Goal: Task Accomplishment & Management: Complete application form

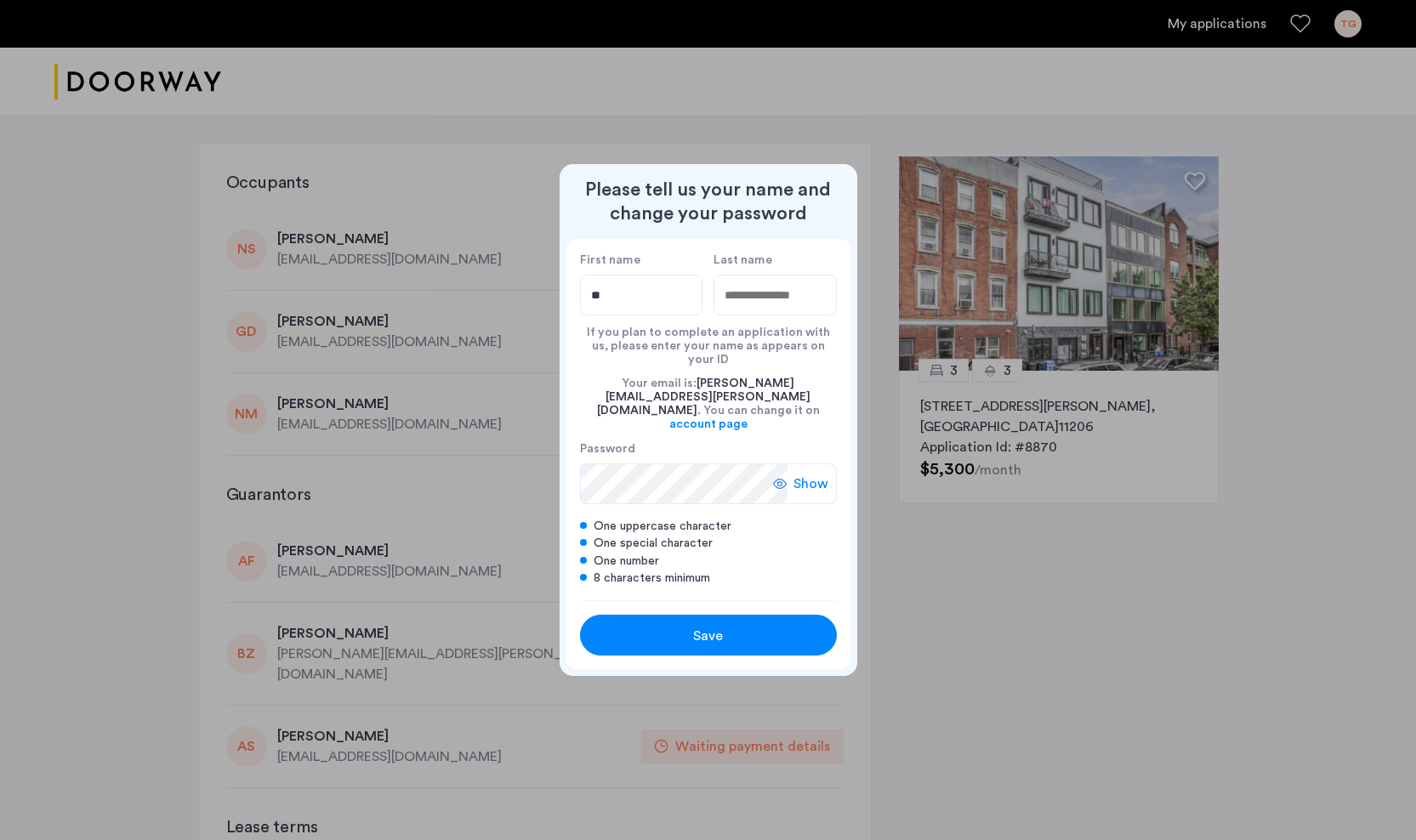
type input "*"
type input "*******"
type input "*****"
click at [727, 626] on div "Save" at bounding box center [708, 636] width 163 height 20
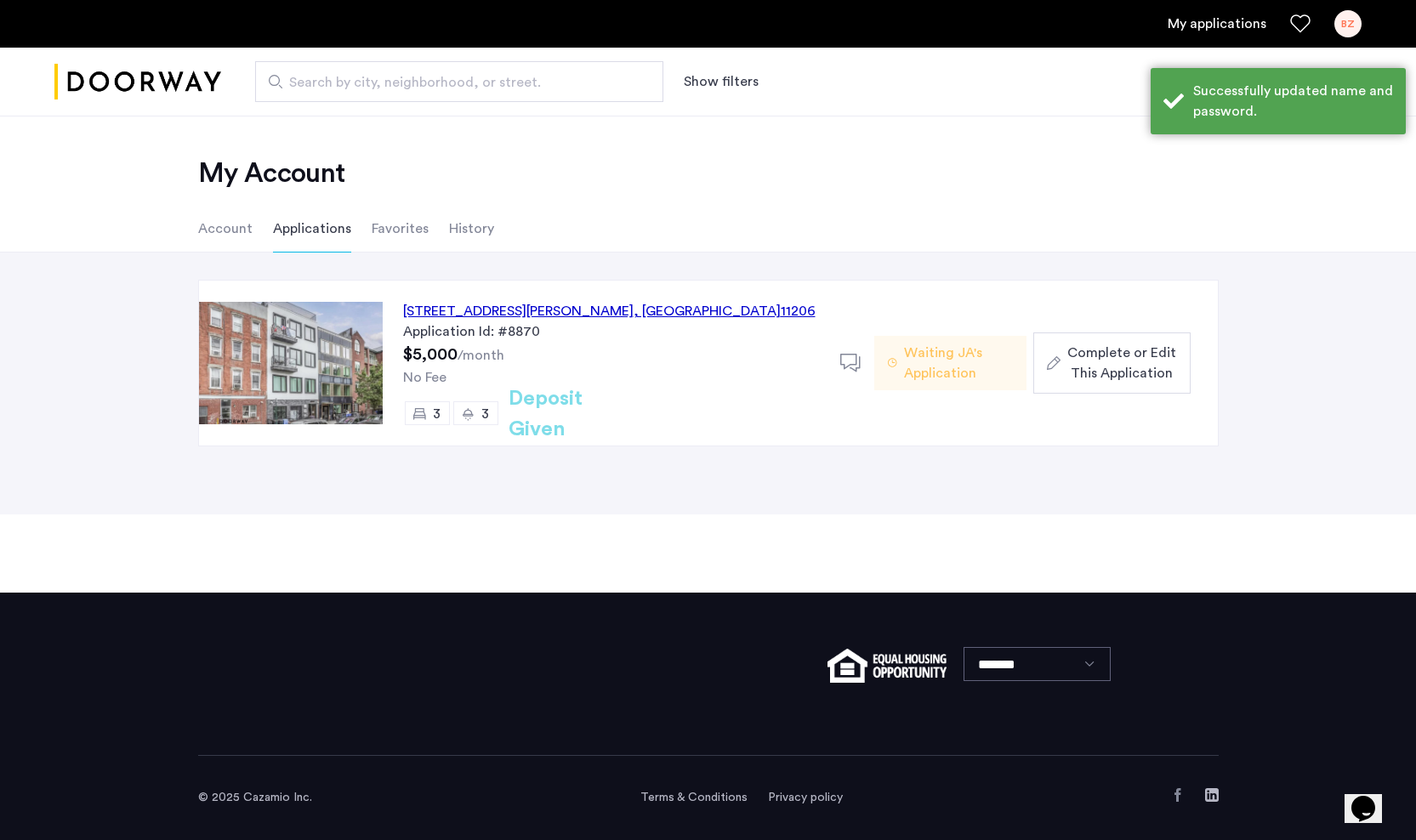
click at [1354, 23] on div "BZ" at bounding box center [1347, 24] width 27 height 27
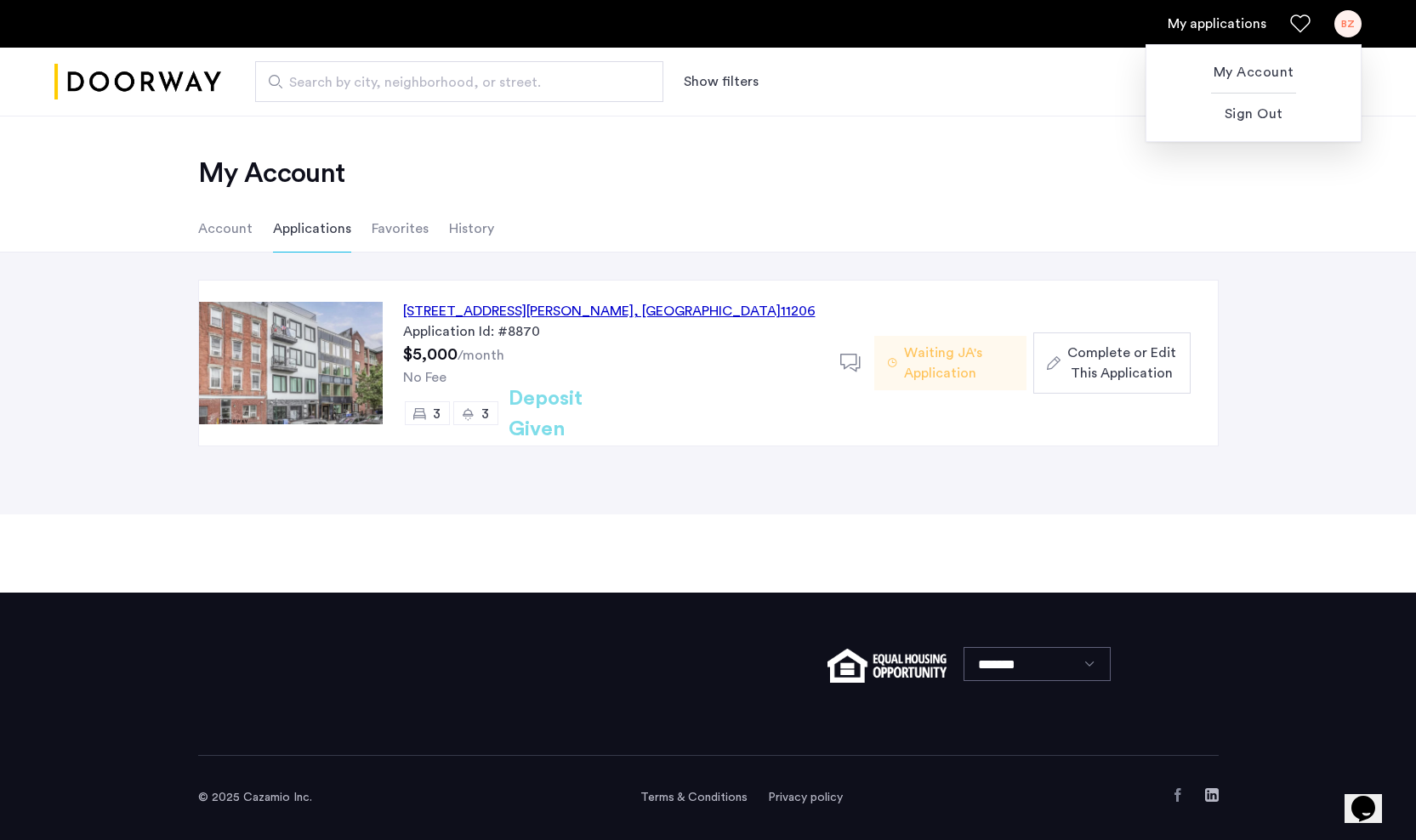
click at [1305, 308] on div at bounding box center [708, 420] width 1416 height 840
click at [609, 307] on div "[STREET_ADDRESS][PERSON_NAME]" at bounding box center [609, 310] width 413 height 20
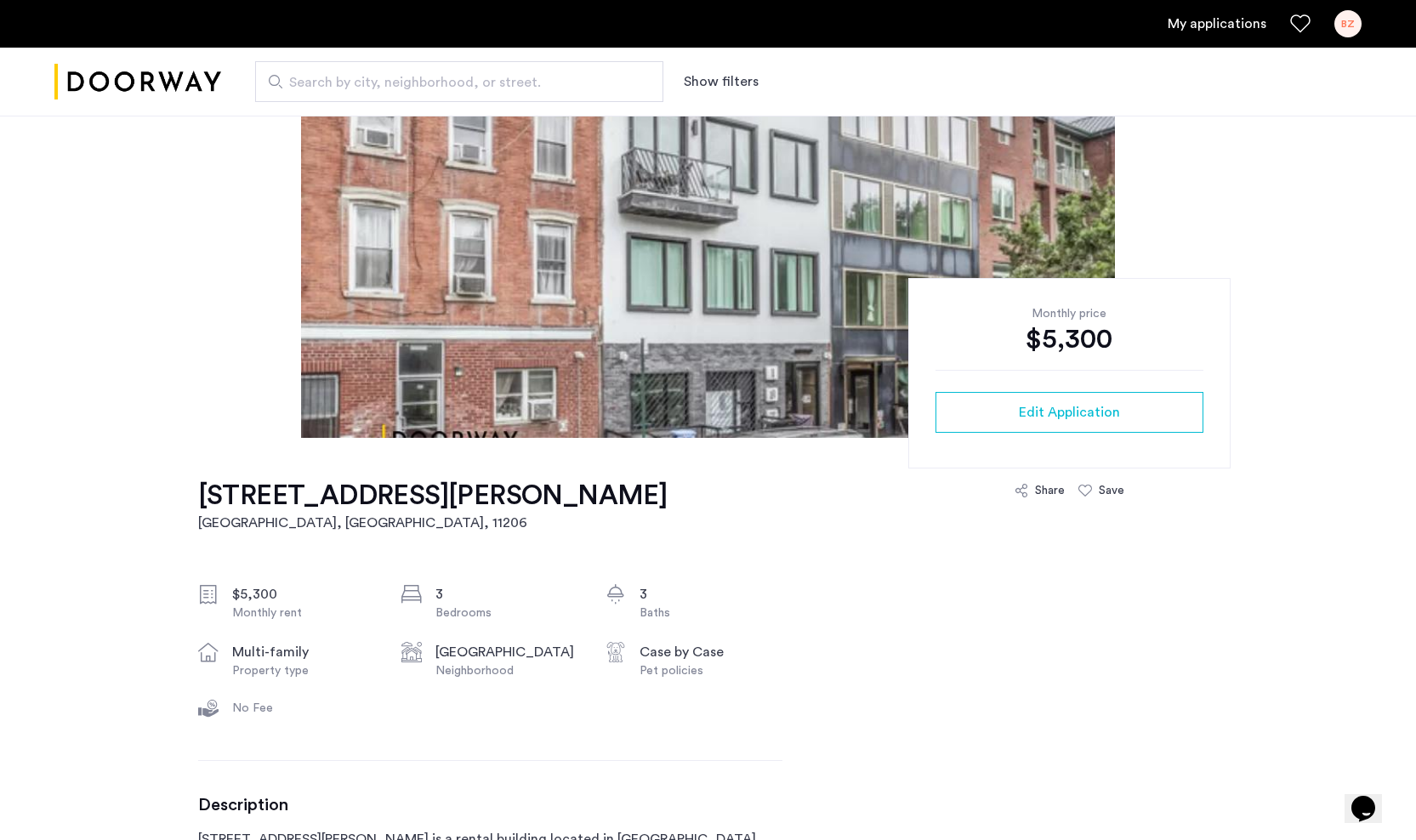
scroll to position [198, 0]
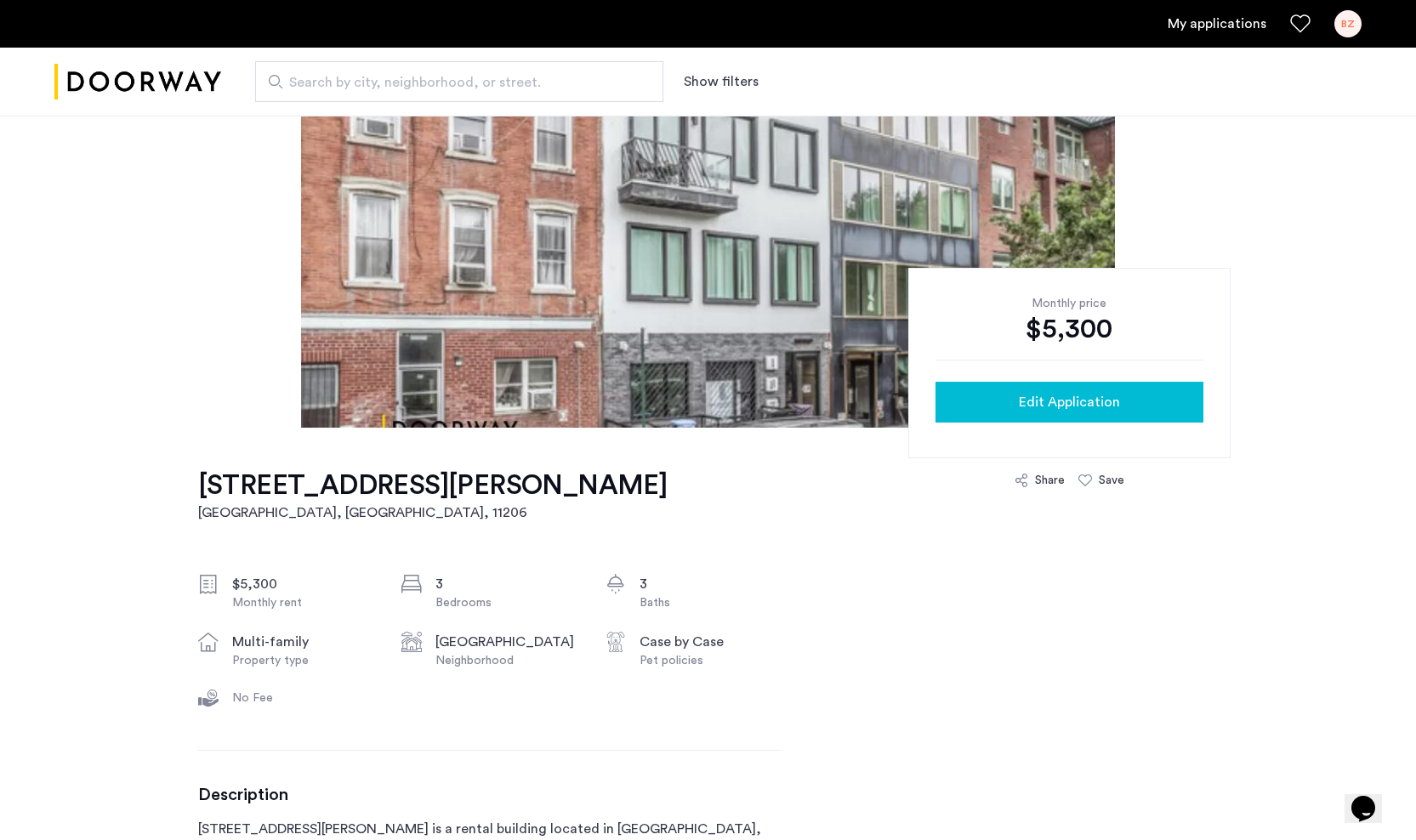
click at [986, 414] on button "Edit Application" at bounding box center [1069, 402] width 268 height 41
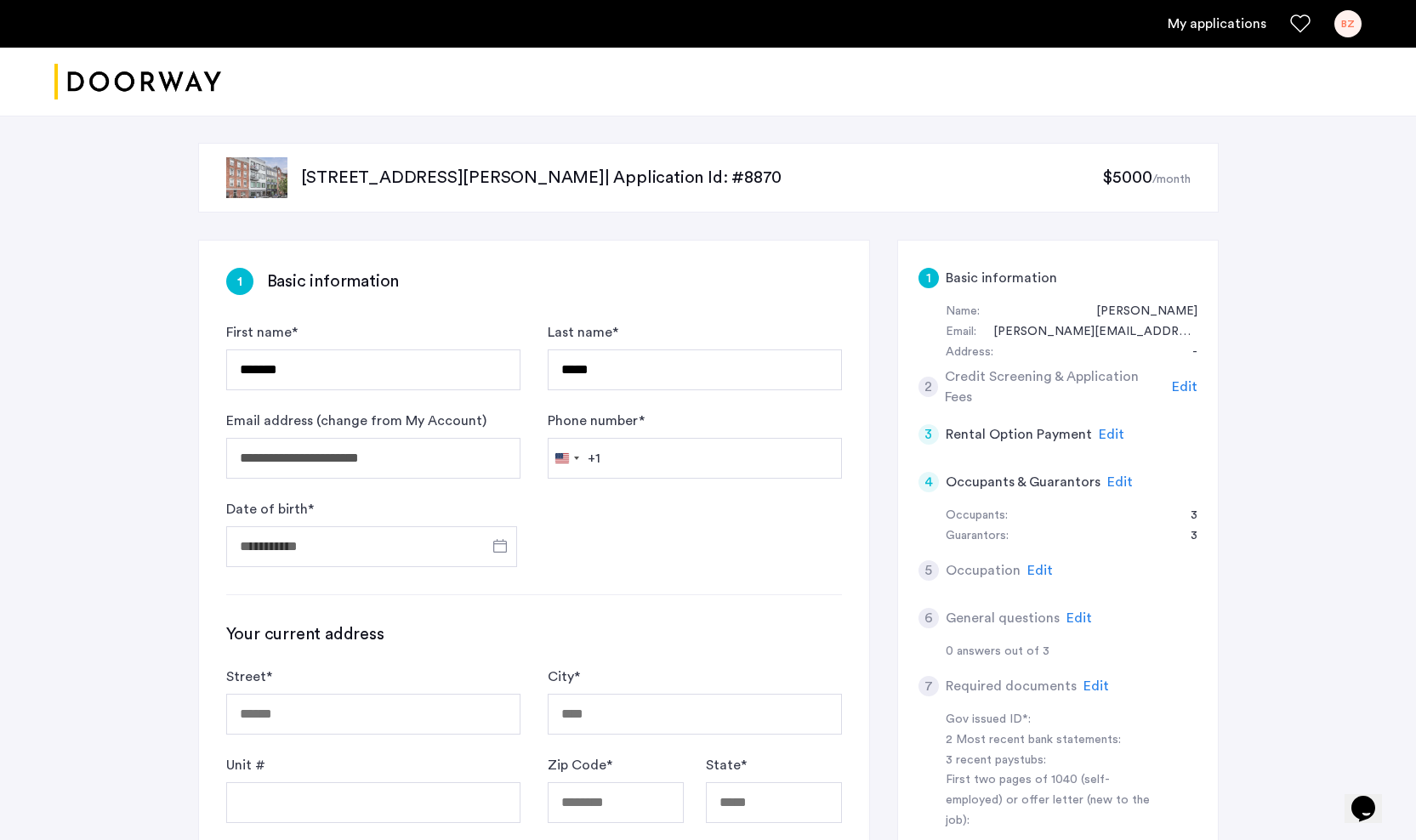
click at [1108, 480] on span "Edit" at bounding box center [1120, 481] width 26 height 13
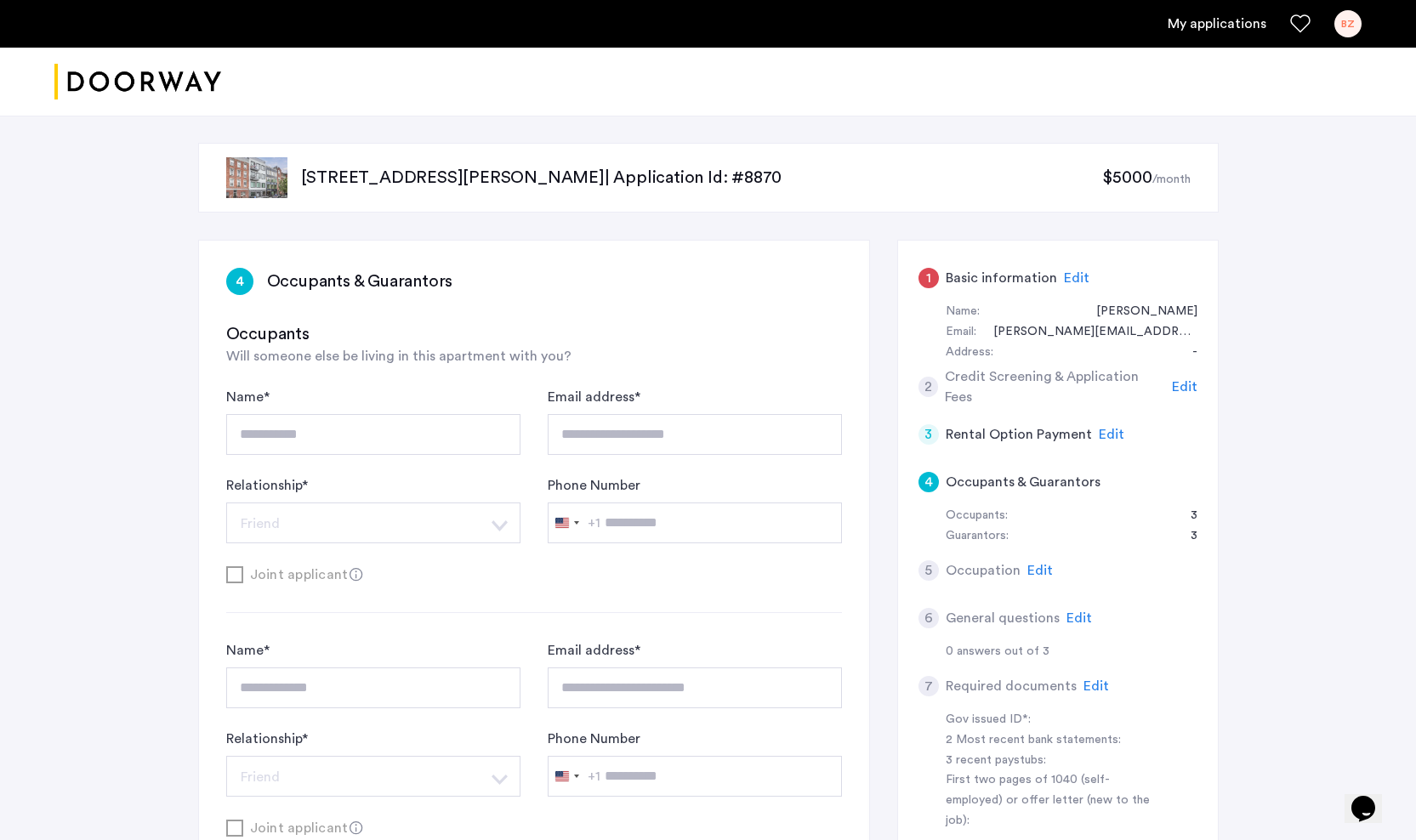
click at [928, 276] on div "1" at bounding box center [928, 278] width 20 height 20
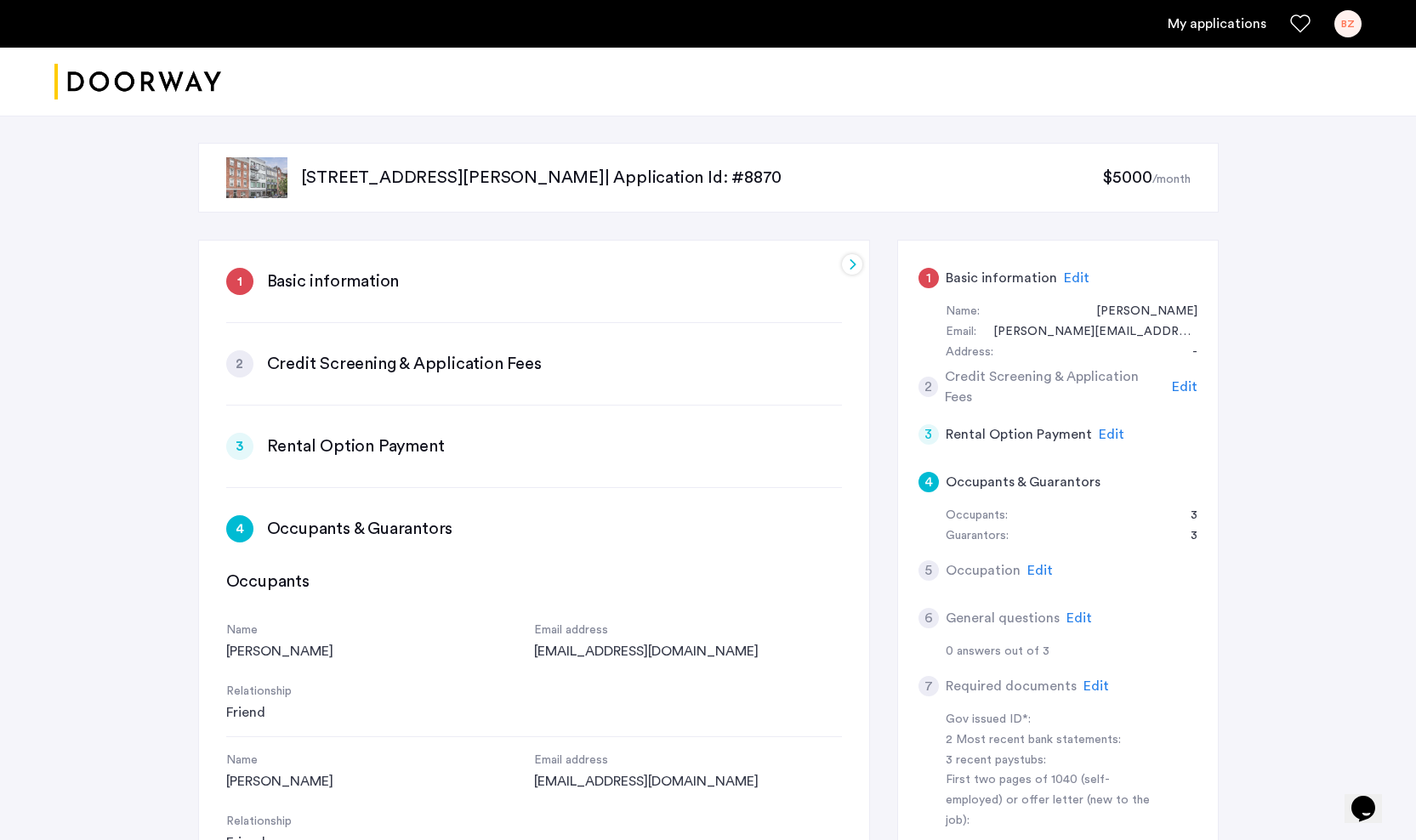
click at [914, 267] on div "1 Basic information Edit Name: Barbara Zakin Email: barbara.zakin@gmail.com Add…" at bounding box center [1057, 611] width 322 height 742
click at [935, 271] on div "1" at bounding box center [928, 278] width 20 height 20
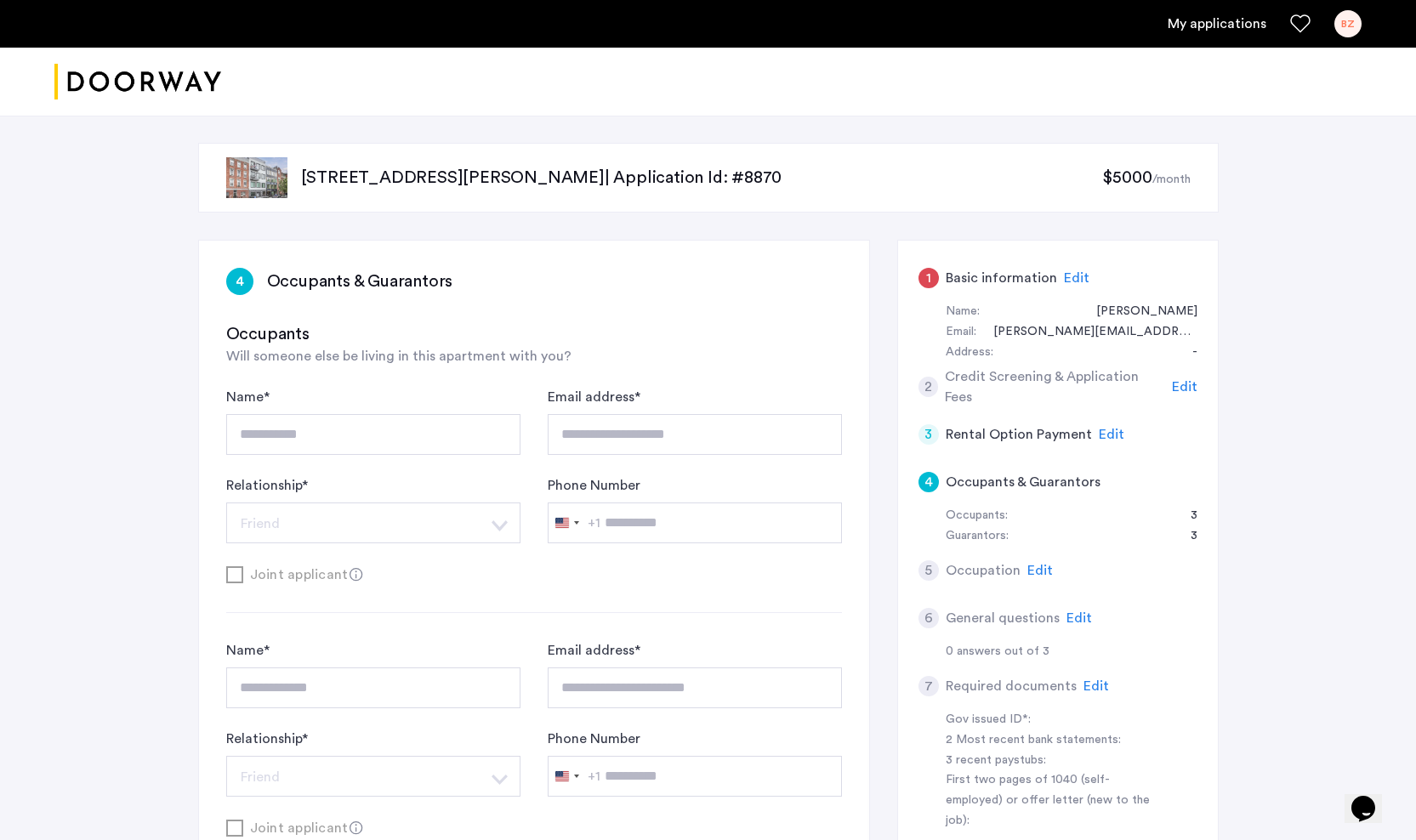
click at [925, 481] on div "4" at bounding box center [928, 481] width 20 height 20
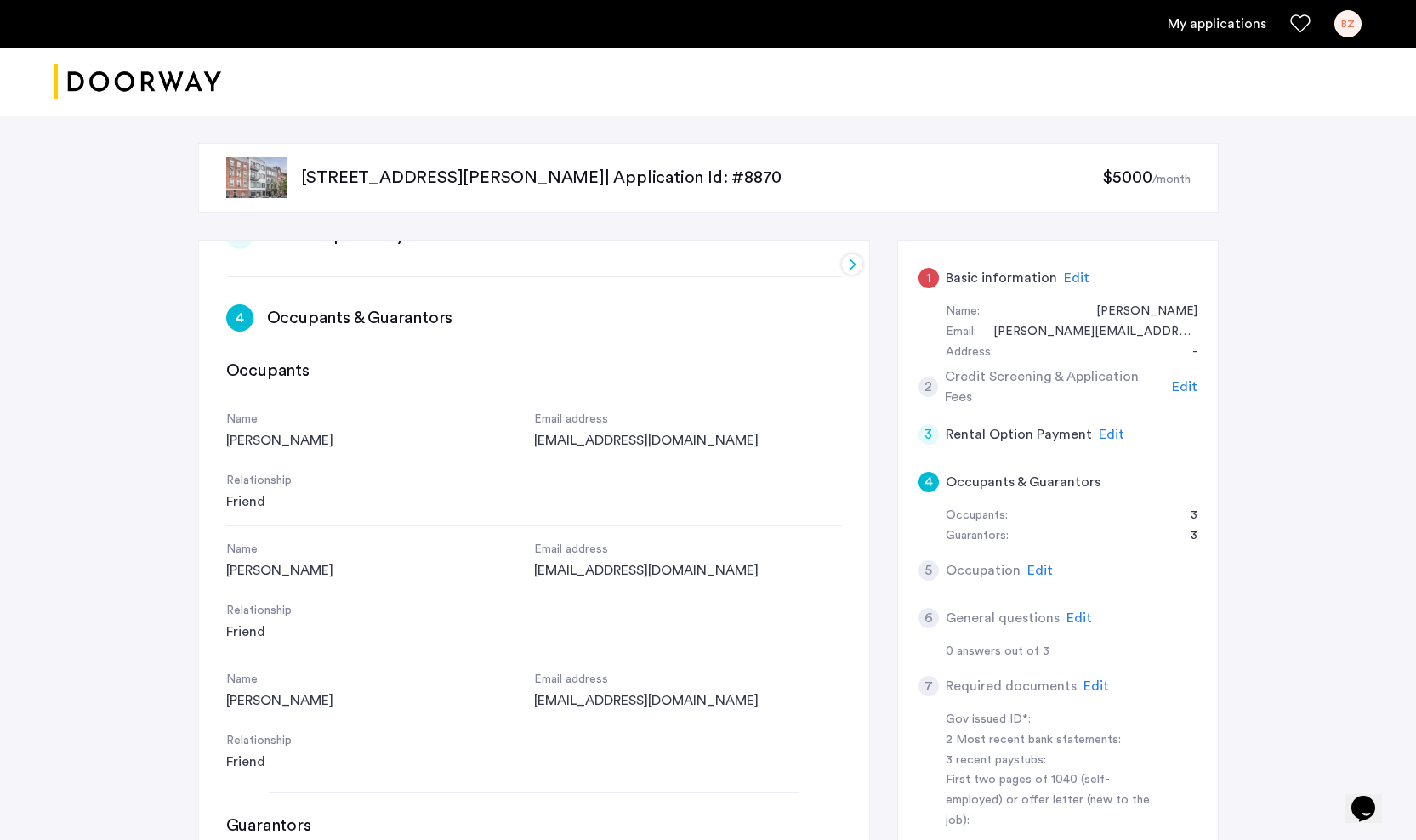
click at [932, 271] on div "1" at bounding box center [928, 278] width 20 height 20
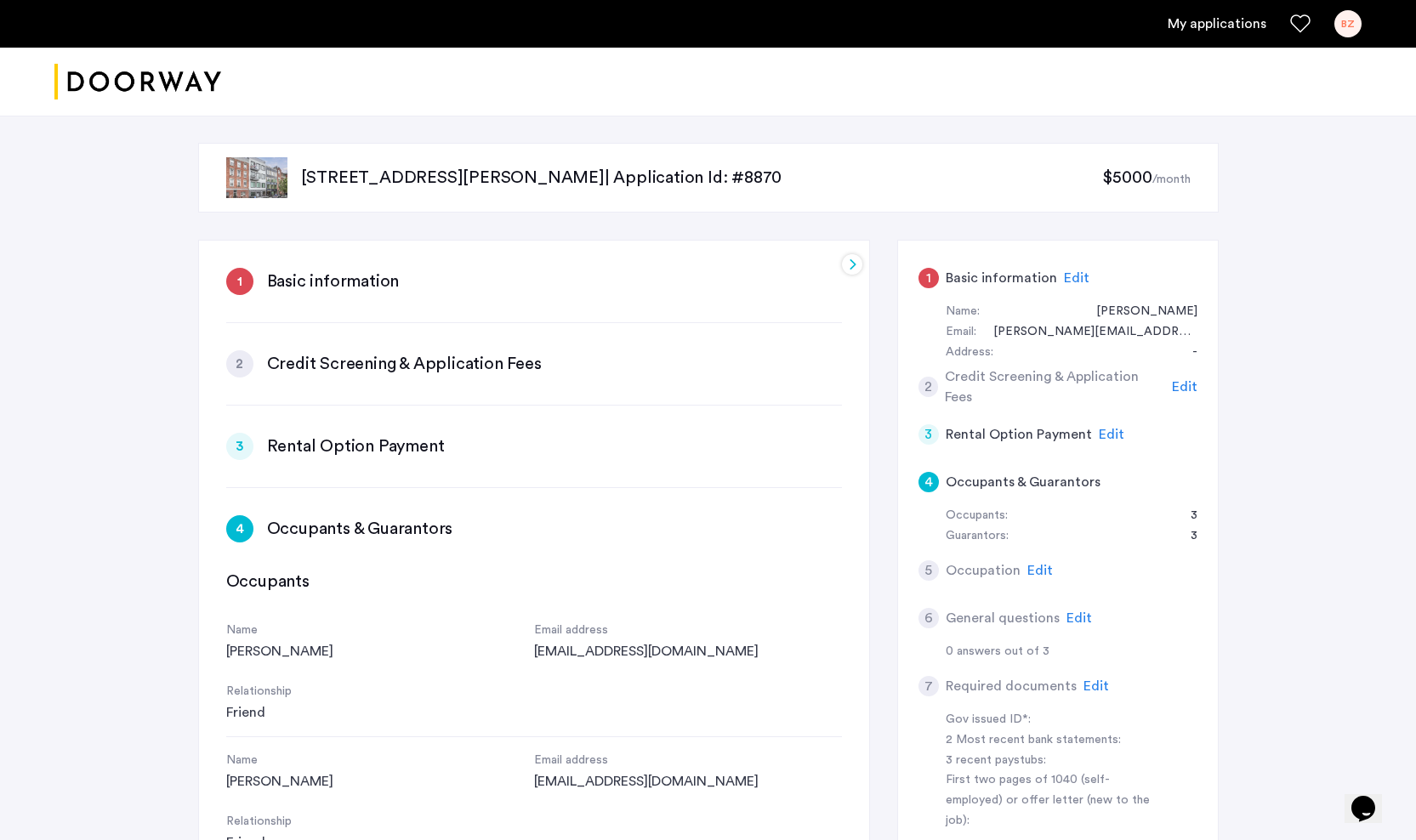
click at [361, 279] on h3 "Basic information" at bounding box center [333, 281] width 132 height 24
click at [985, 271] on h5 "Basic information" at bounding box center [1001, 278] width 111 height 20
click at [1063, 273] on span "Edit" at bounding box center [1076, 278] width 26 height 13
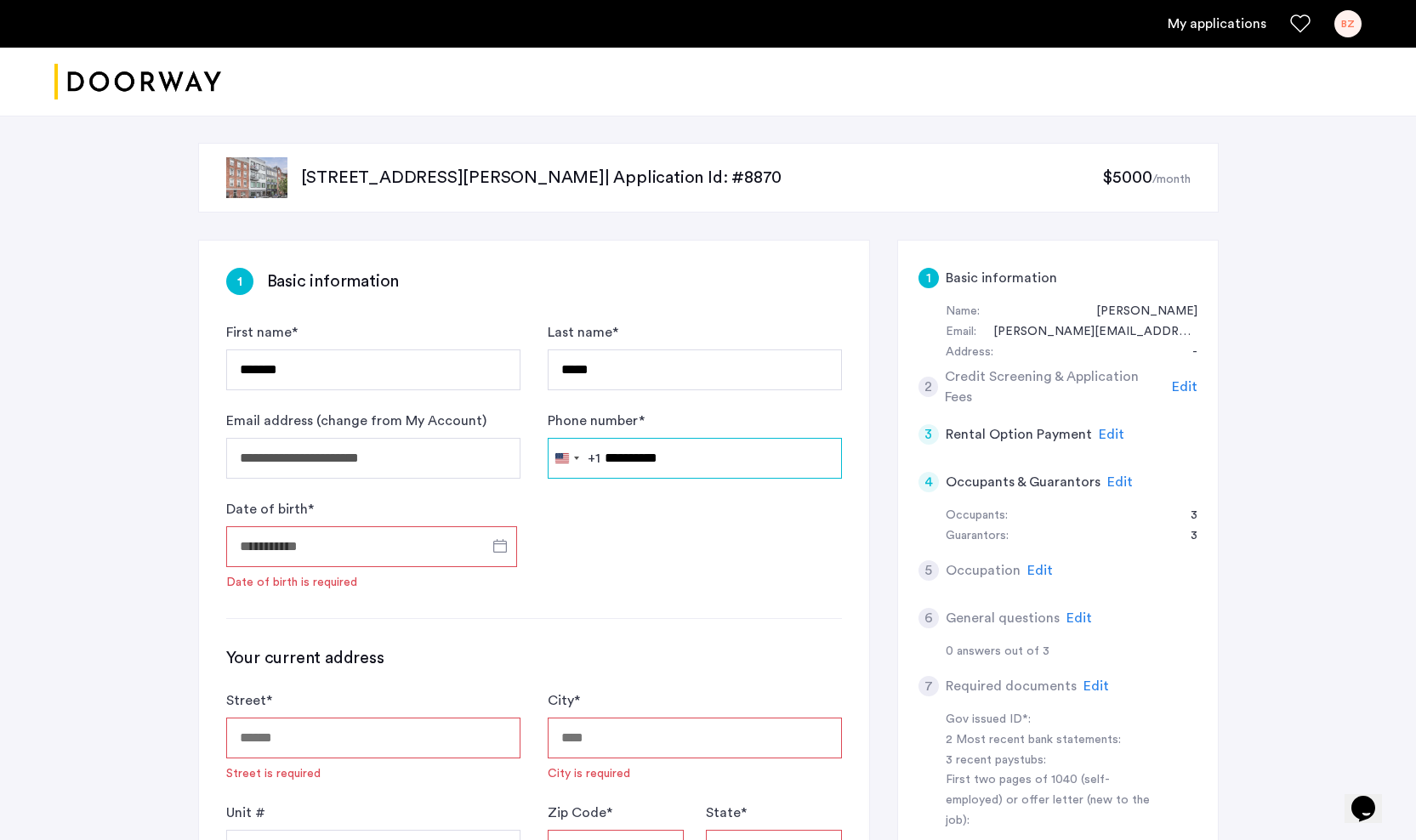
type input "**********"
click at [412, 528] on input "Date of birth *" at bounding box center [372, 546] width 291 height 41
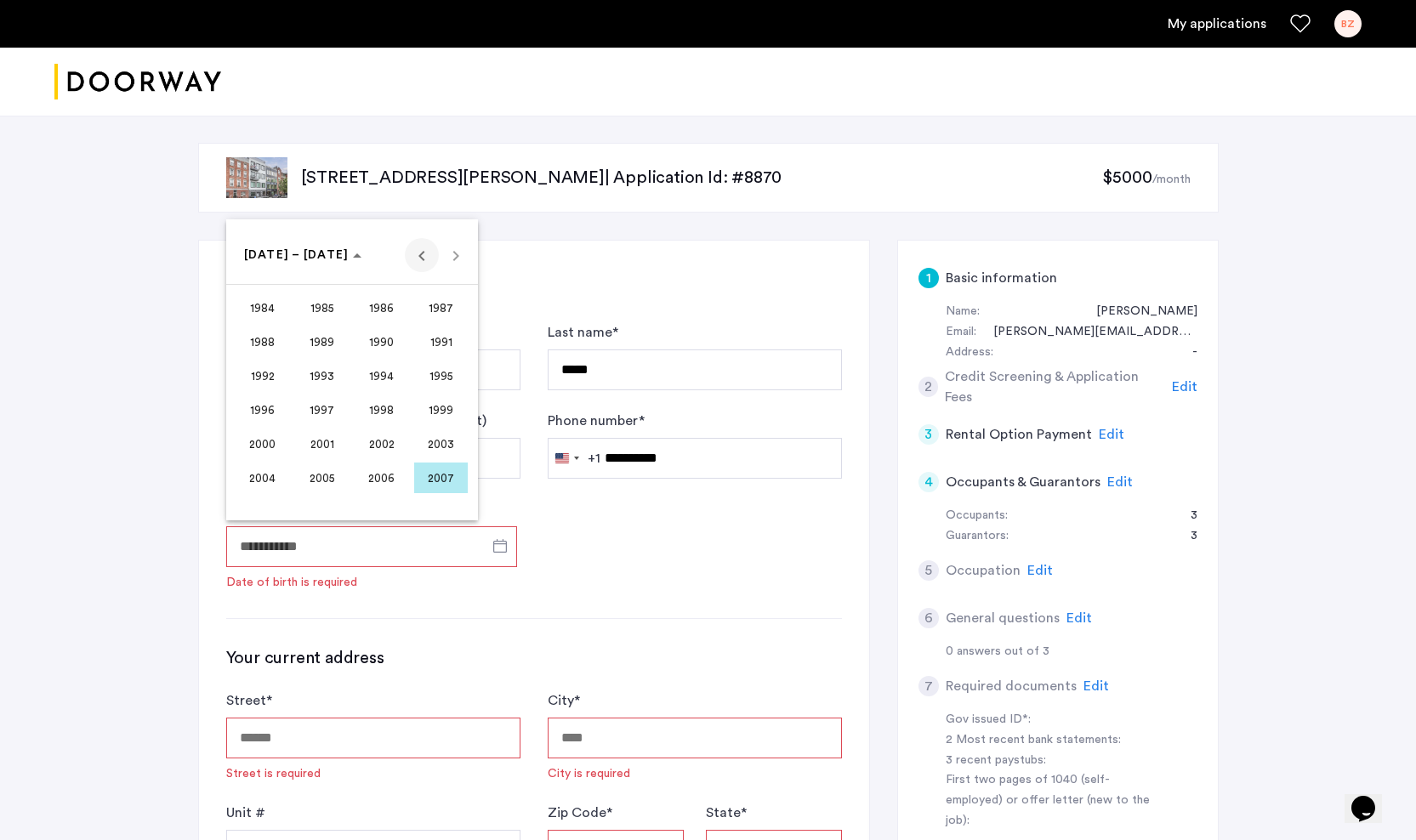
click at [423, 248] on span "Previous 24 years" at bounding box center [421, 255] width 34 height 34
click at [450, 250] on span "Next 24 years" at bounding box center [456, 255] width 34 height 34
click at [404, 306] on span "1962" at bounding box center [381, 308] width 54 height 31
click at [329, 346] on span "FEB" at bounding box center [322, 341] width 54 height 31
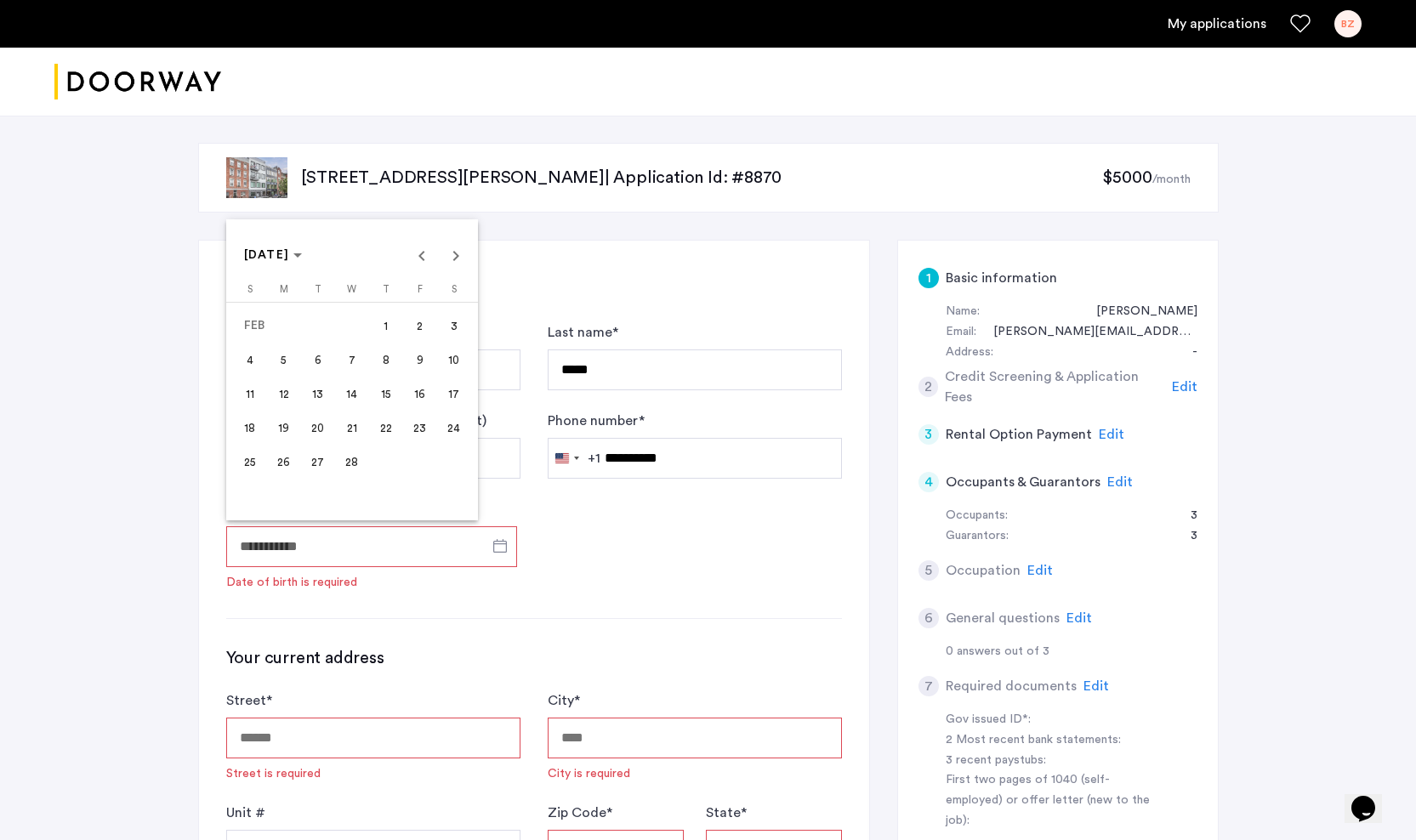
click at [311, 390] on span "13" at bounding box center [317, 393] width 31 height 31
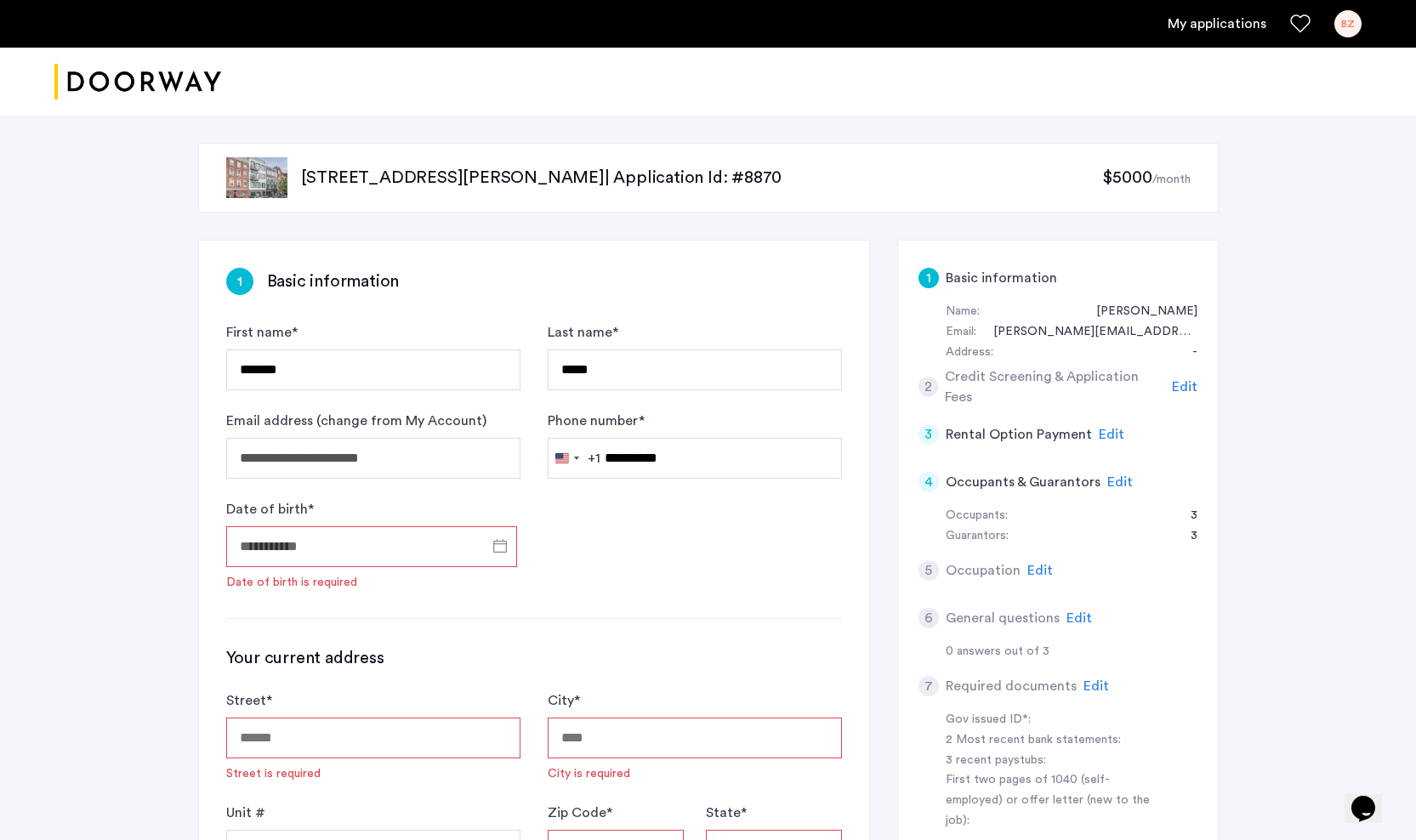
type input "**********"
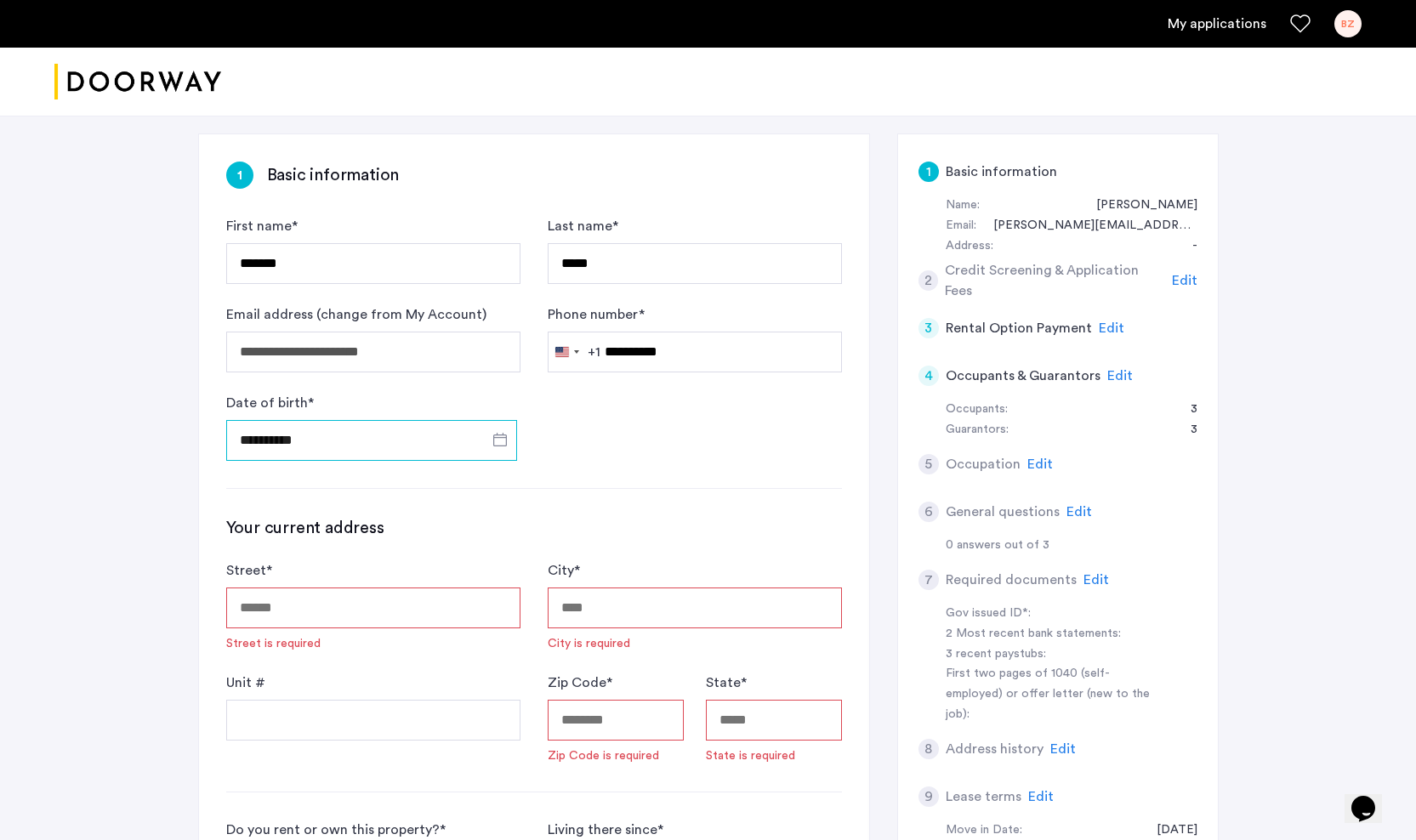
scroll to position [131, 0]
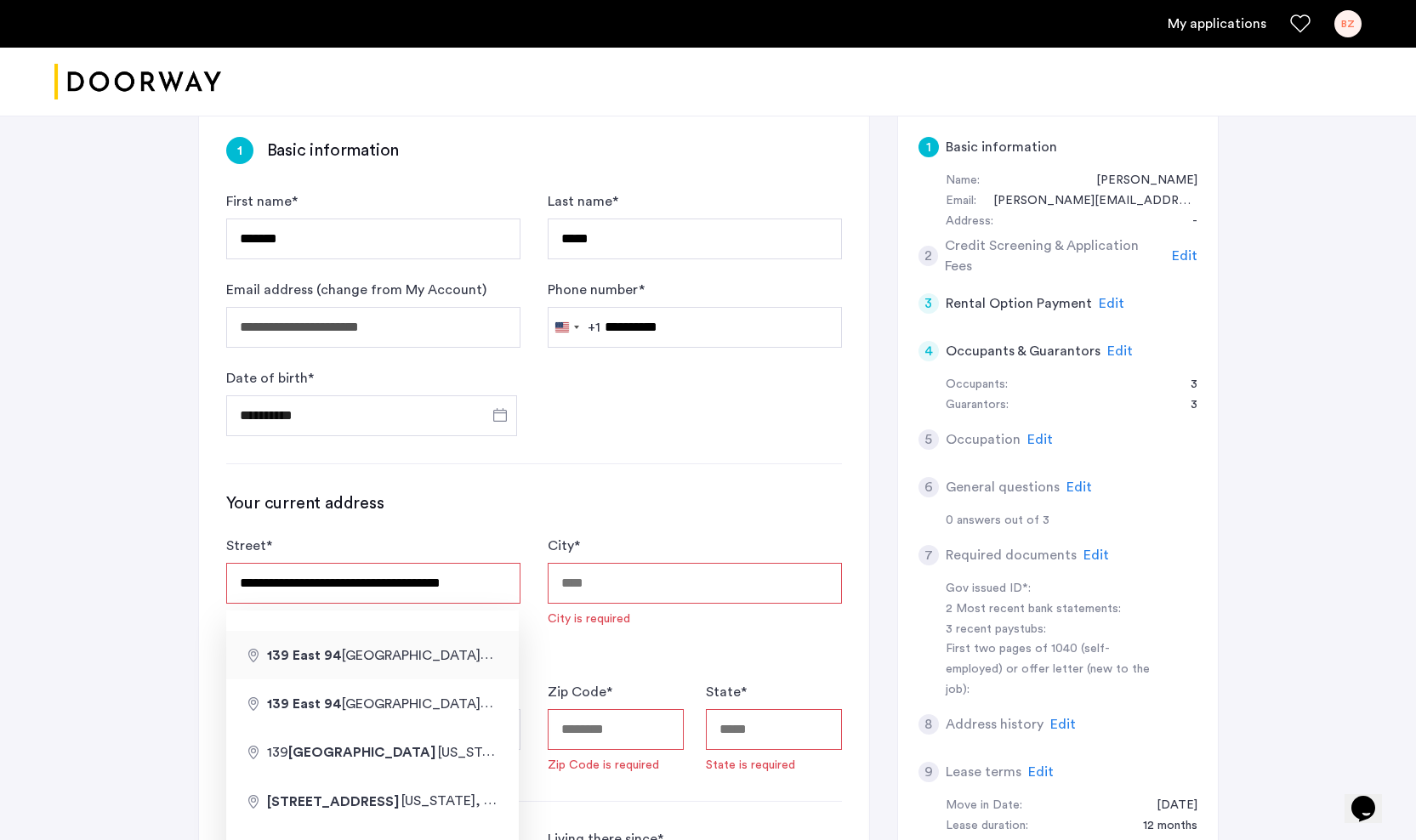
type input "**********"
type input "********"
type input "*****"
type input "**"
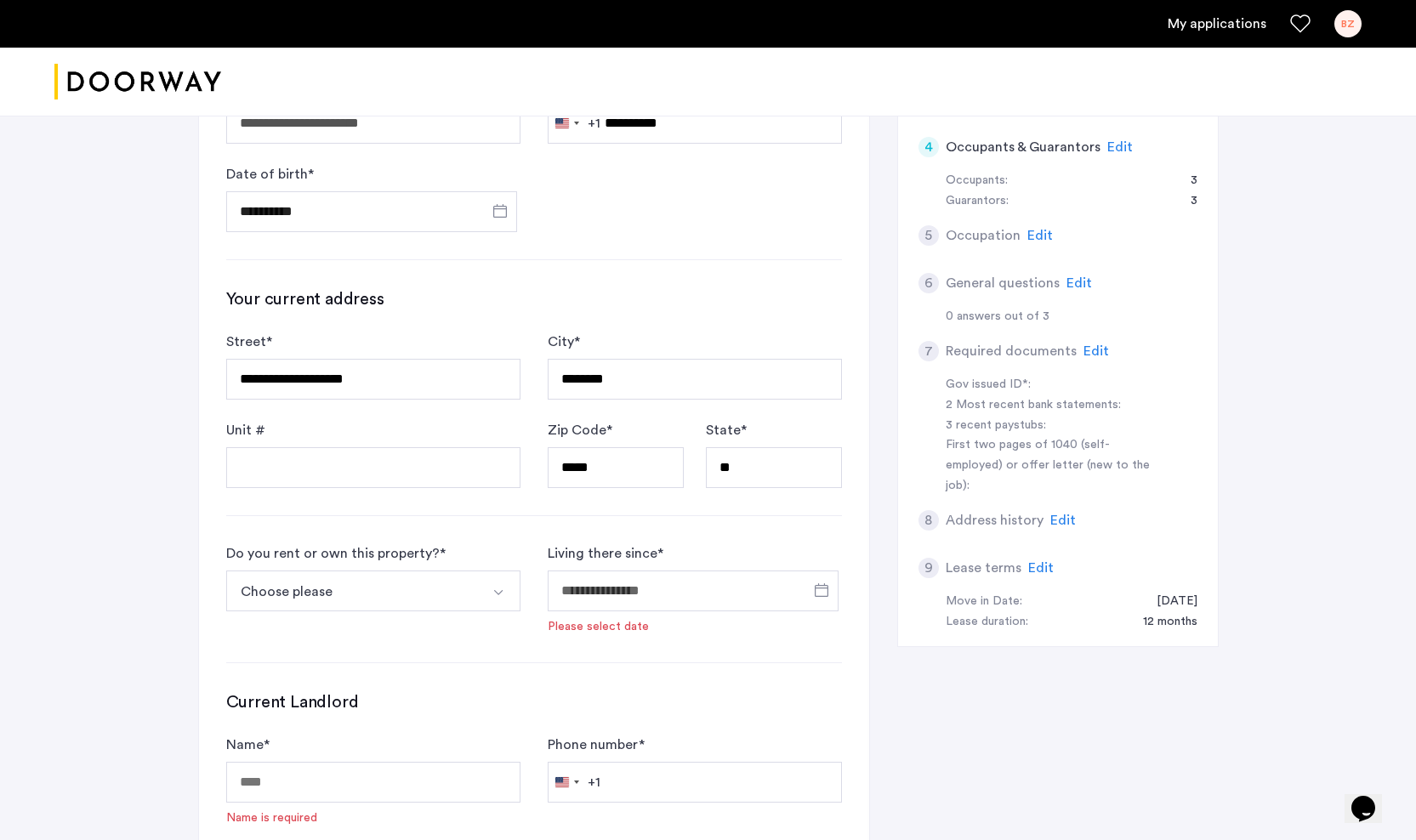
scroll to position [461, 0]
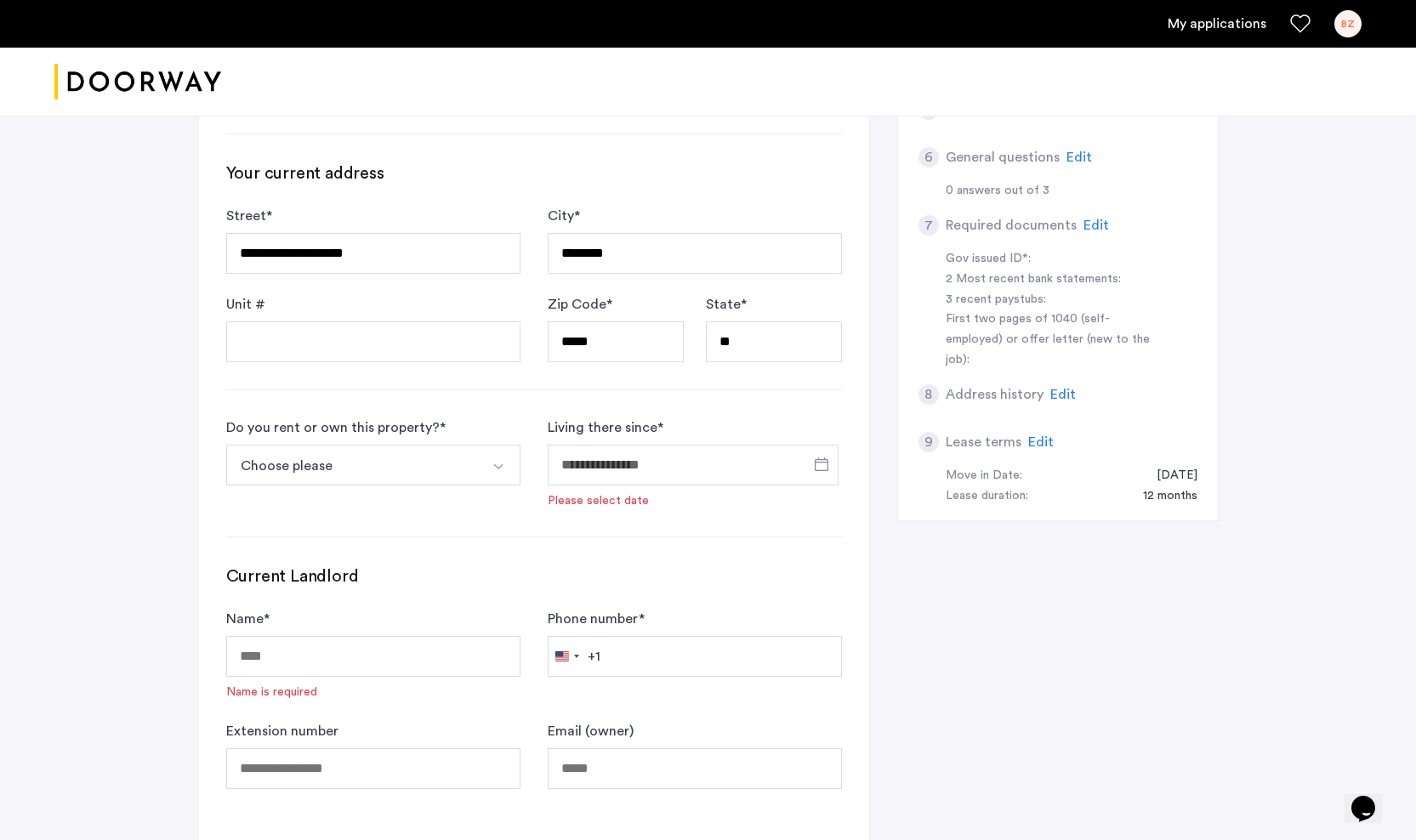
click at [497, 470] on img "Select option" at bounding box center [497, 466] width 13 height 13
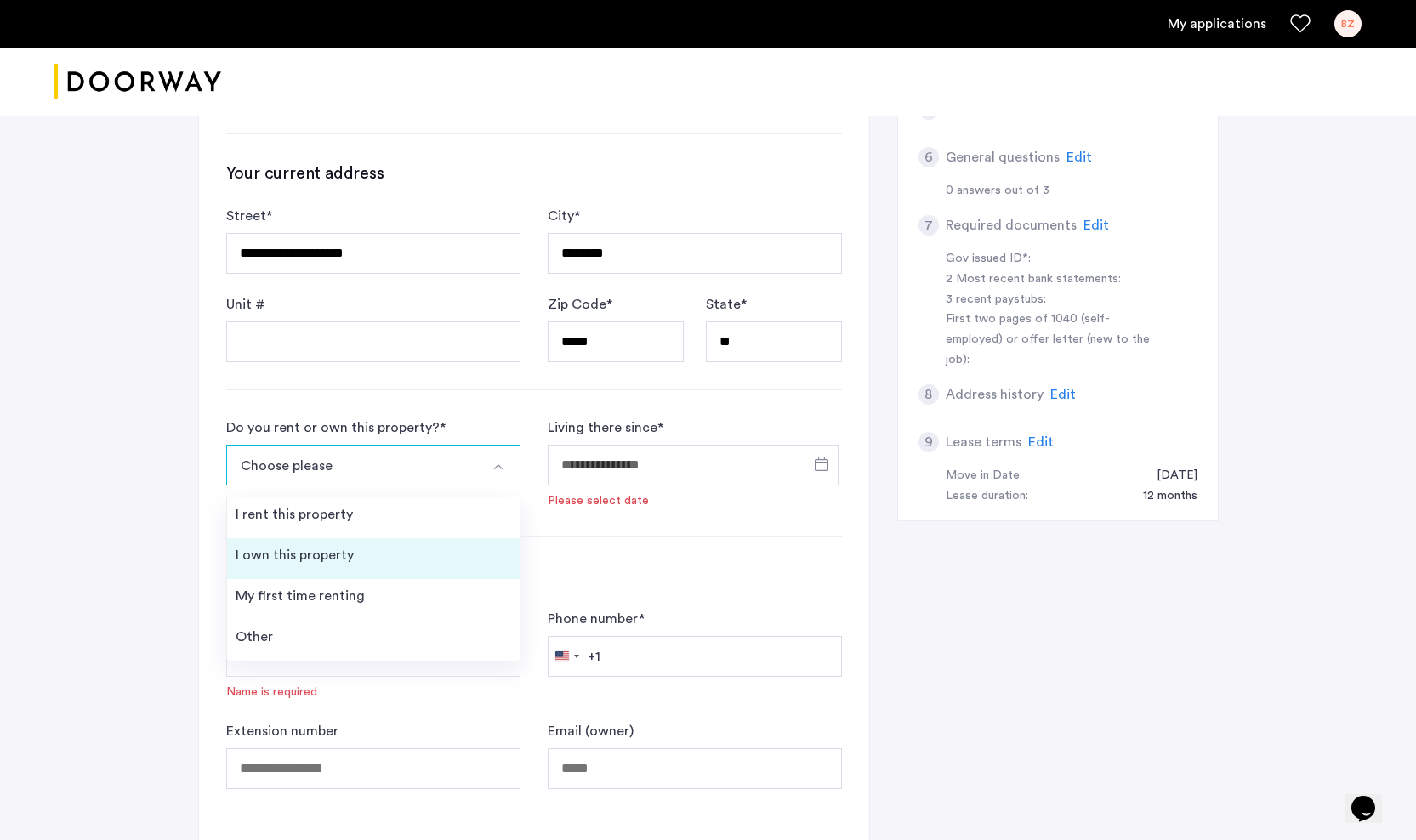
click at [292, 544] on li "I own this property" at bounding box center [373, 558] width 293 height 41
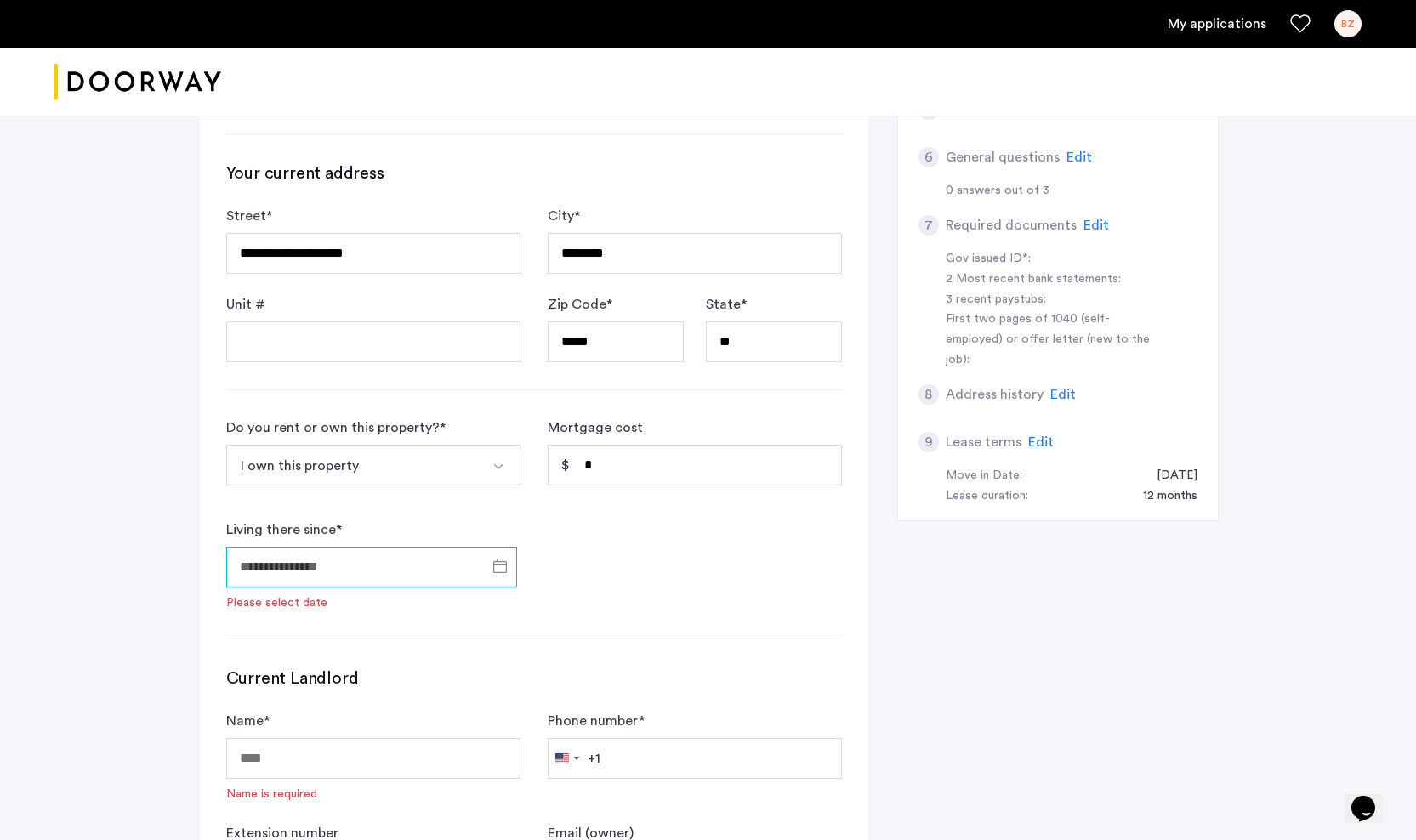
click at [378, 579] on input "Living there since *" at bounding box center [372, 567] width 291 height 41
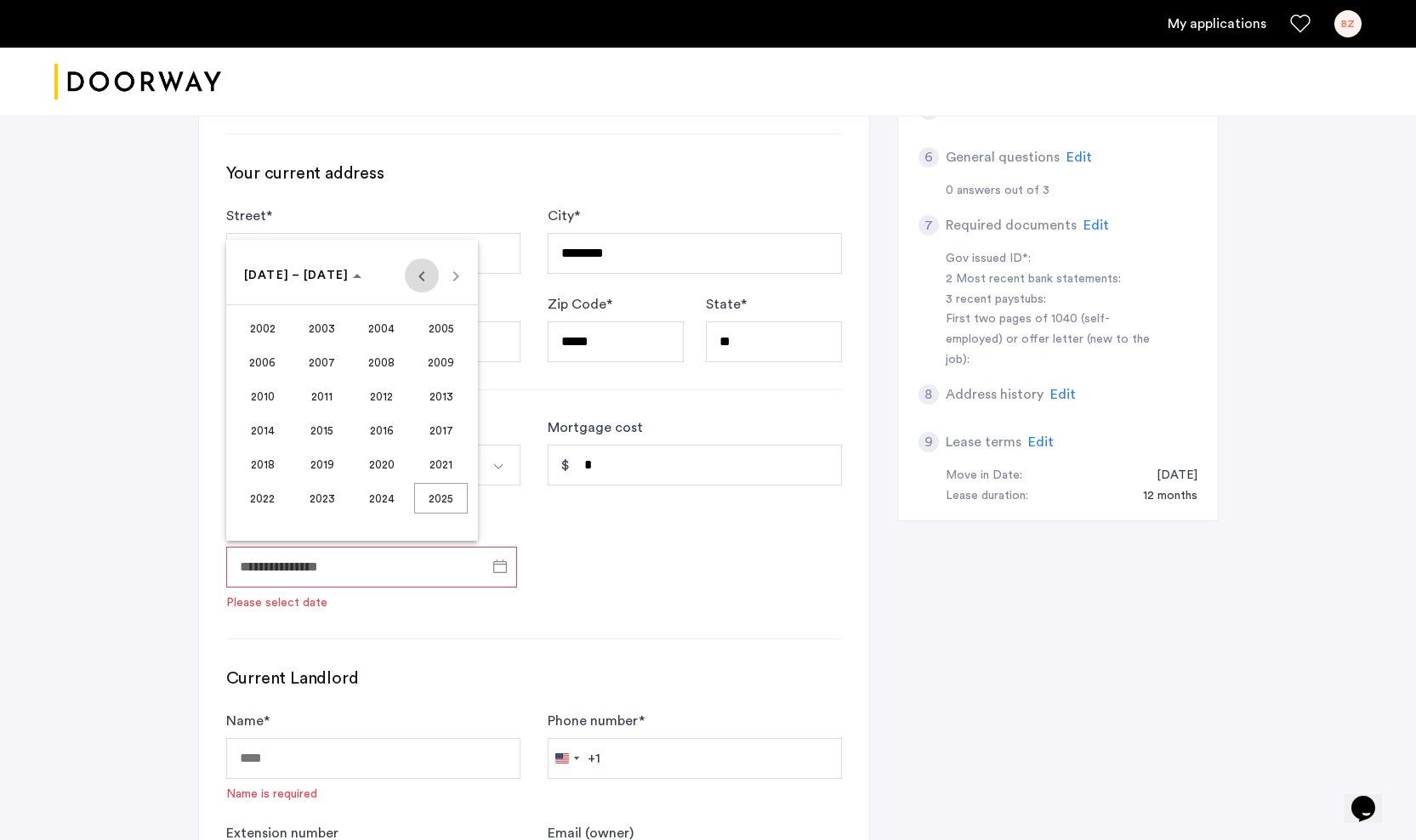
click at [424, 276] on span "Previous 24 years" at bounding box center [421, 275] width 34 height 34
click at [428, 458] on span "1997" at bounding box center [441, 464] width 54 height 31
click at [249, 421] on span "SEP" at bounding box center [262, 430] width 54 height 31
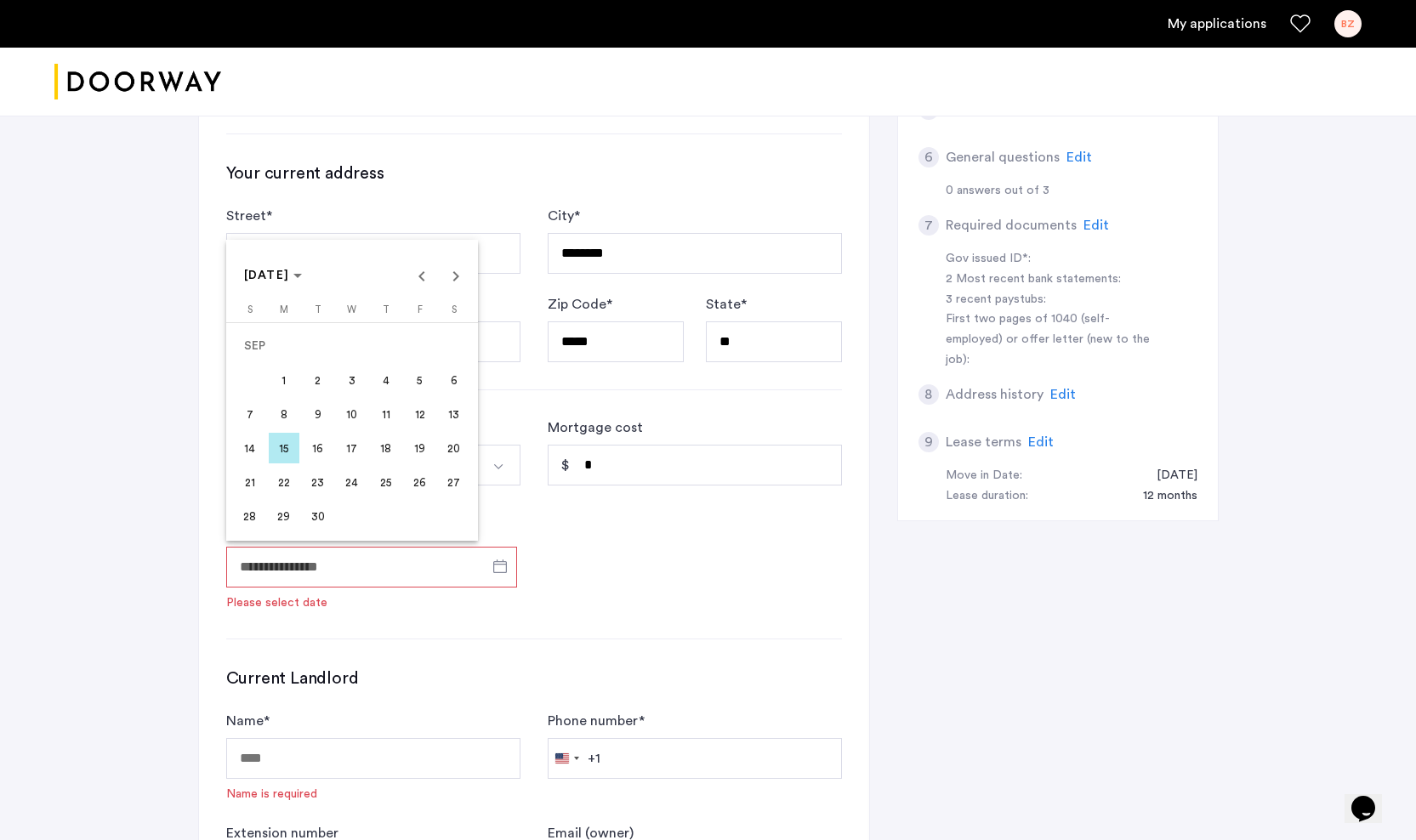
click at [279, 372] on span "1" at bounding box center [284, 380] width 31 height 31
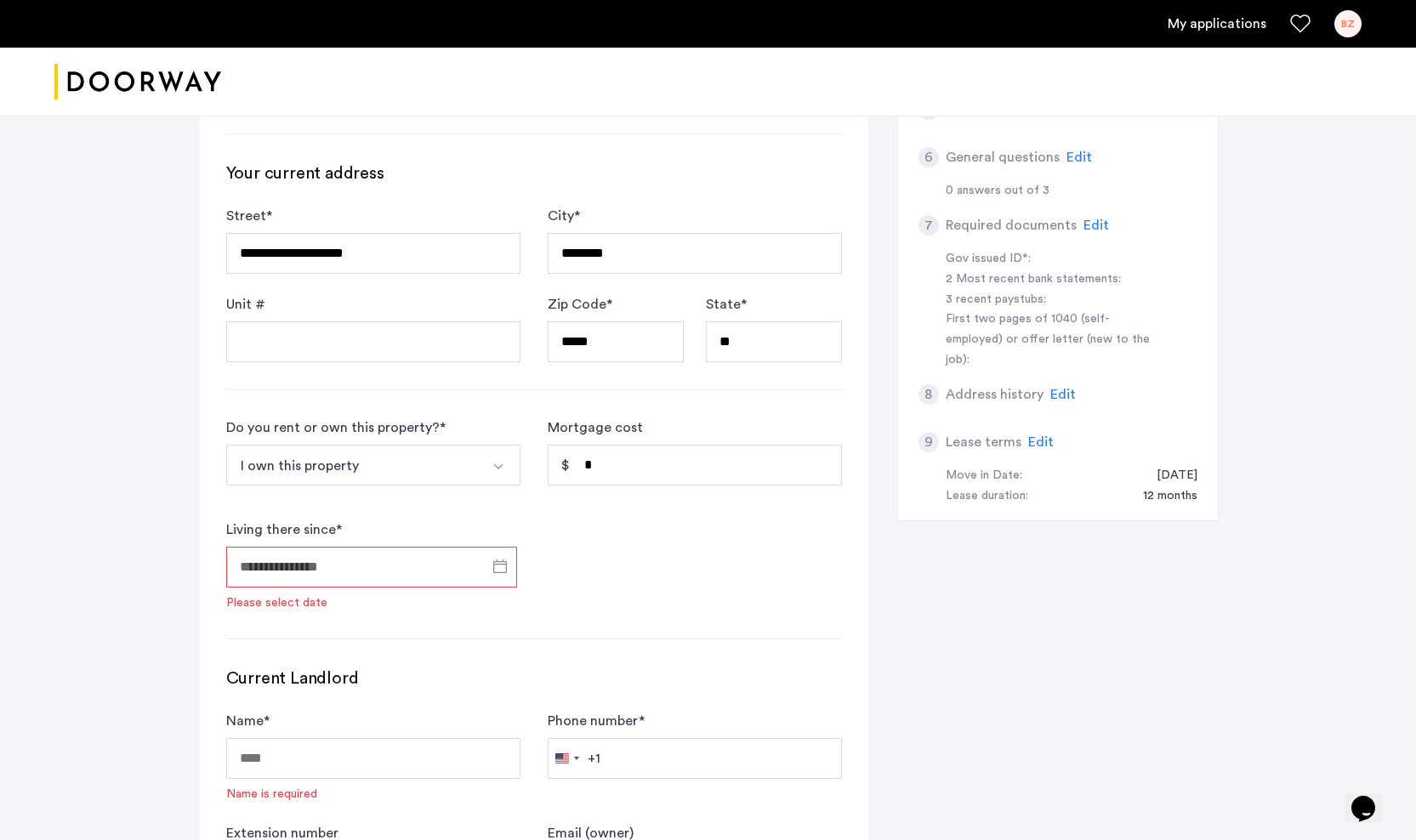
type input "**********"
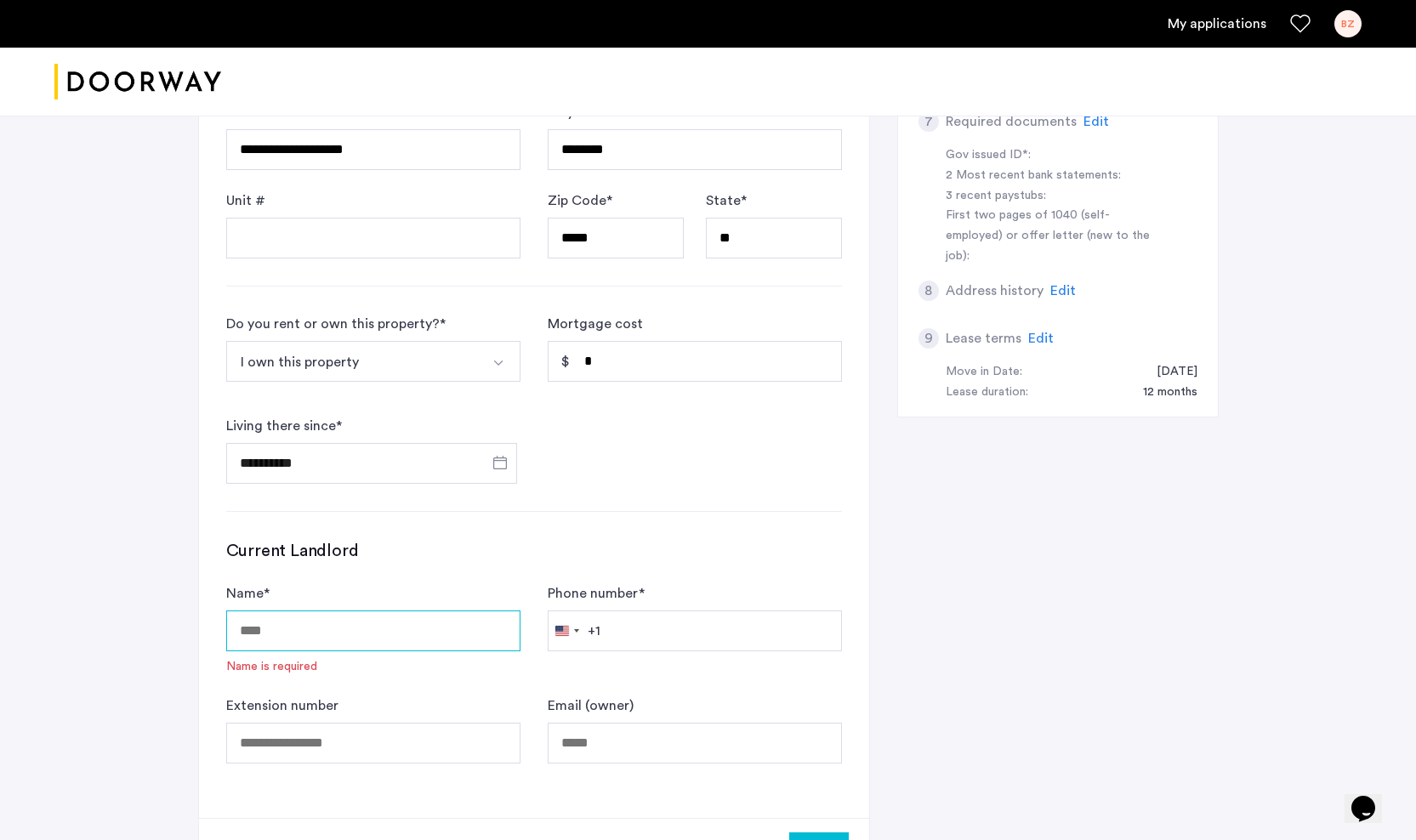
scroll to position [767, 0]
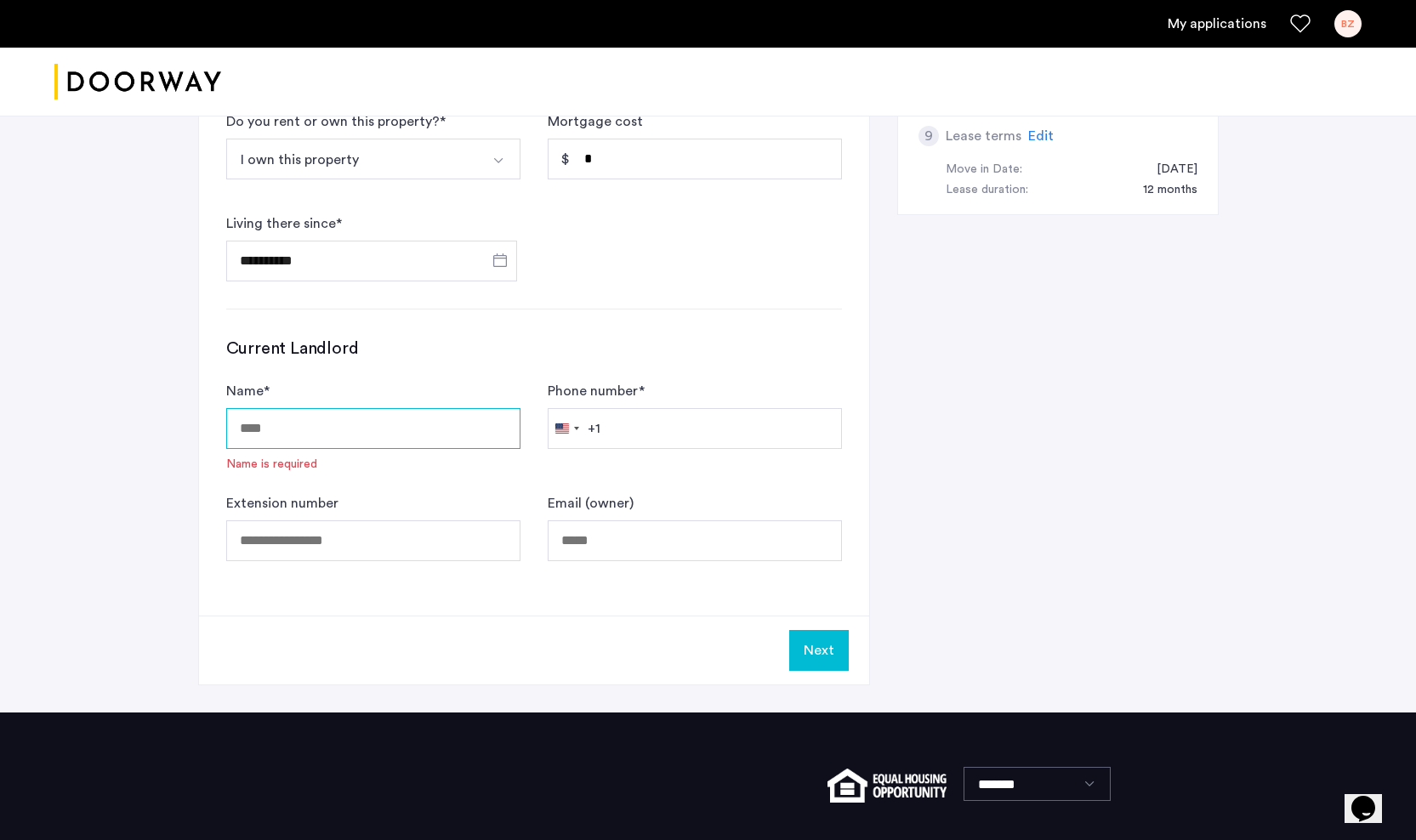
click at [358, 440] on input "Name *" at bounding box center [374, 428] width 294 height 41
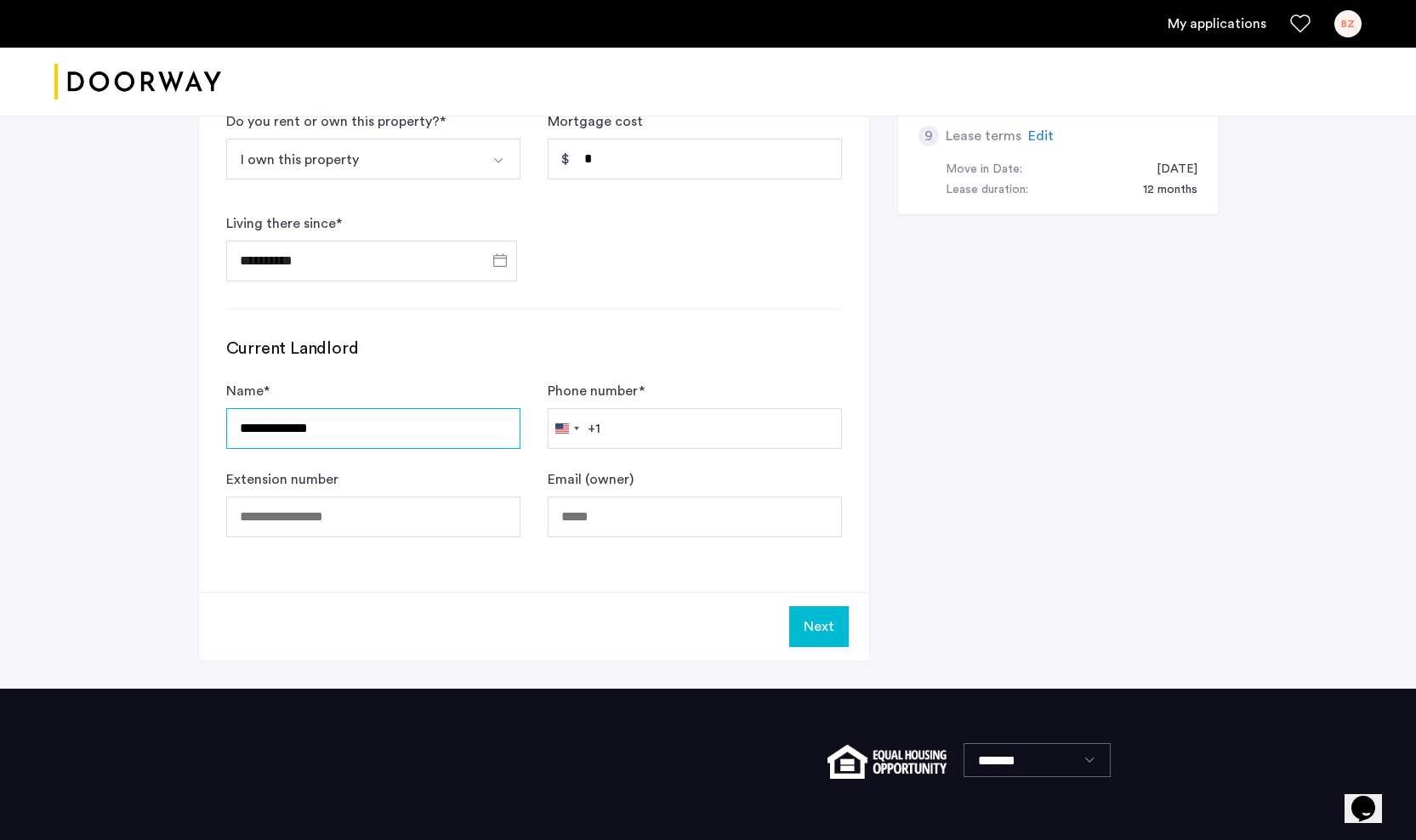
type input "**********"
click at [824, 624] on button "Next" at bounding box center [819, 627] width 60 height 41
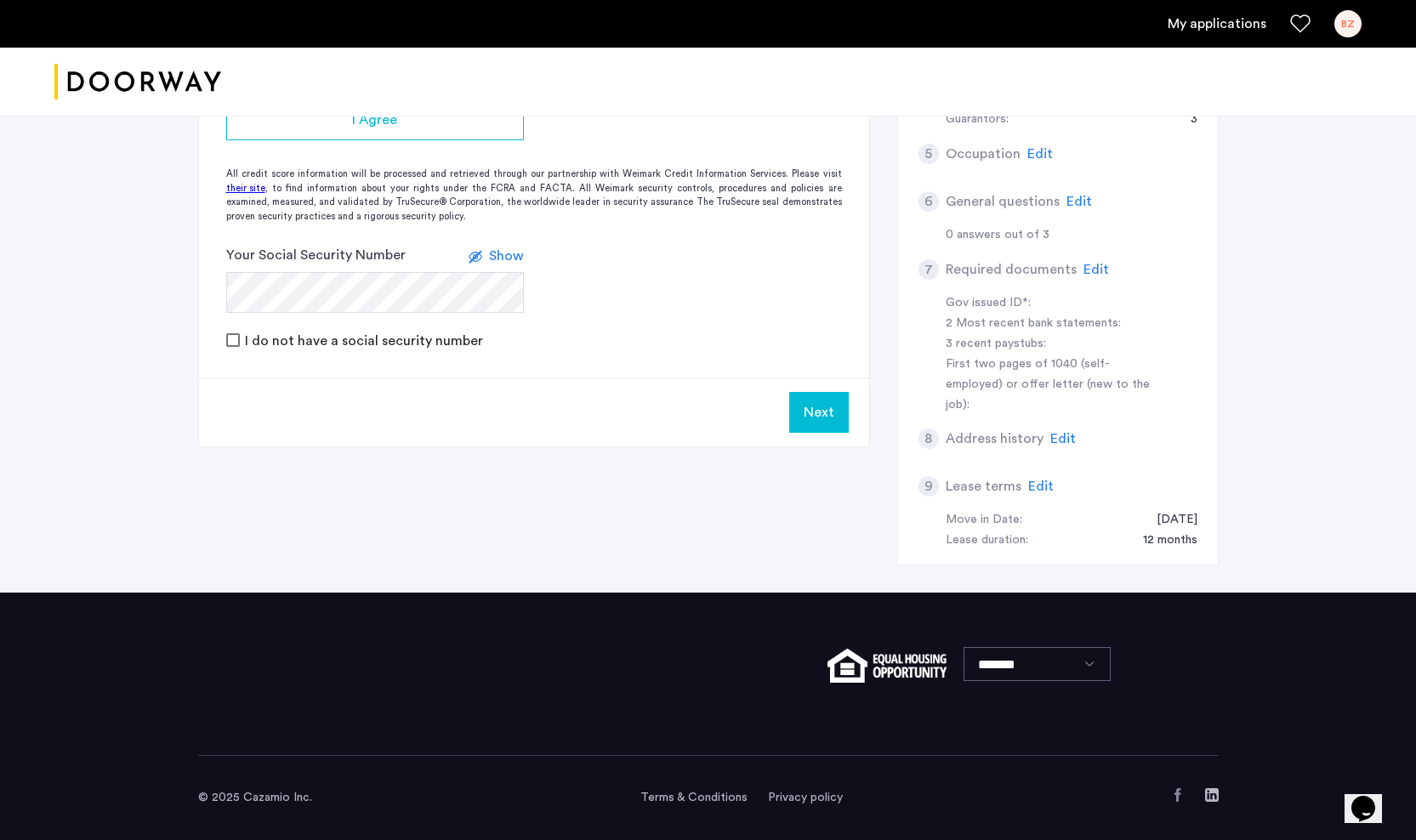
scroll to position [0, 0]
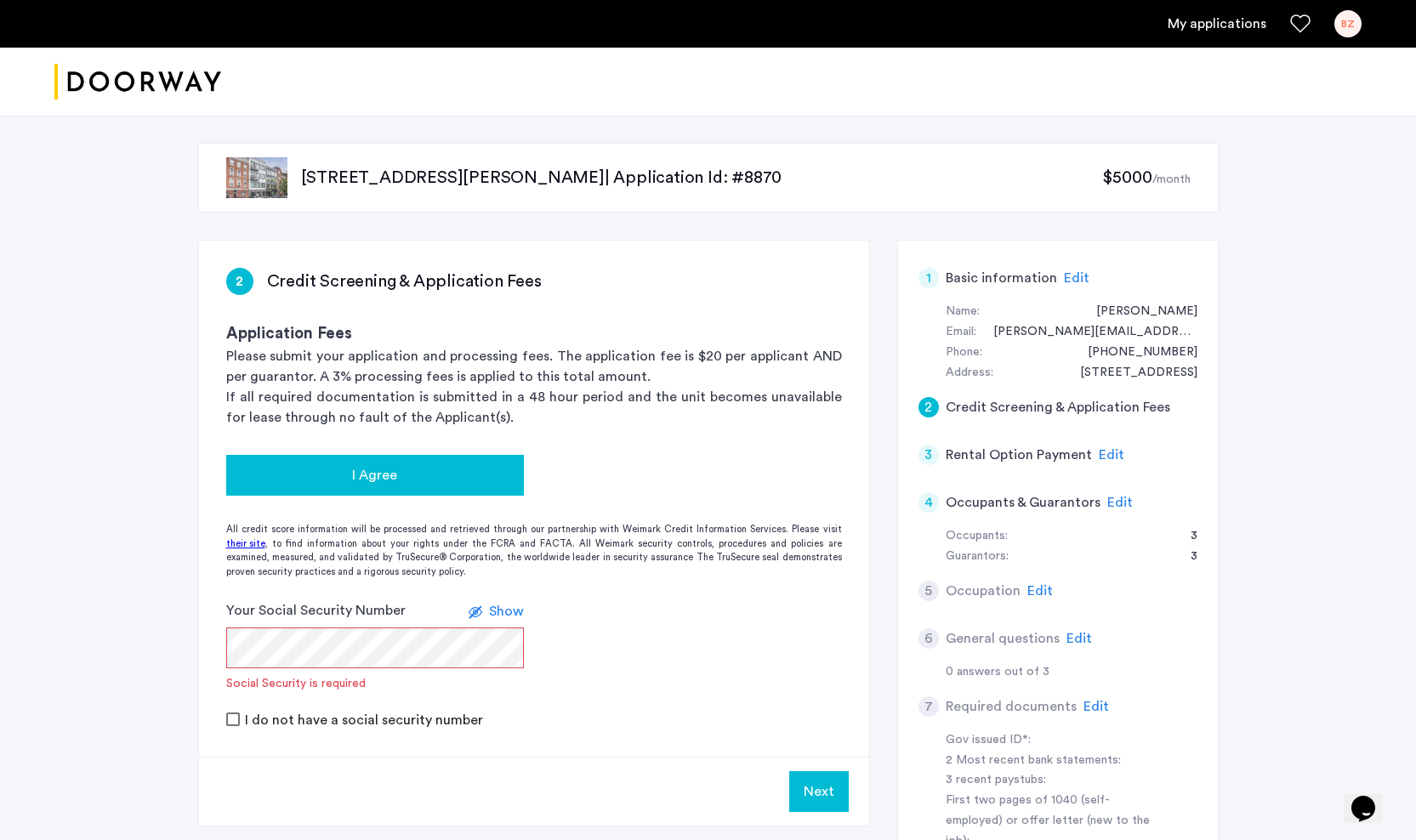
click at [467, 486] on button "I Agree" at bounding box center [376, 475] width 298 height 41
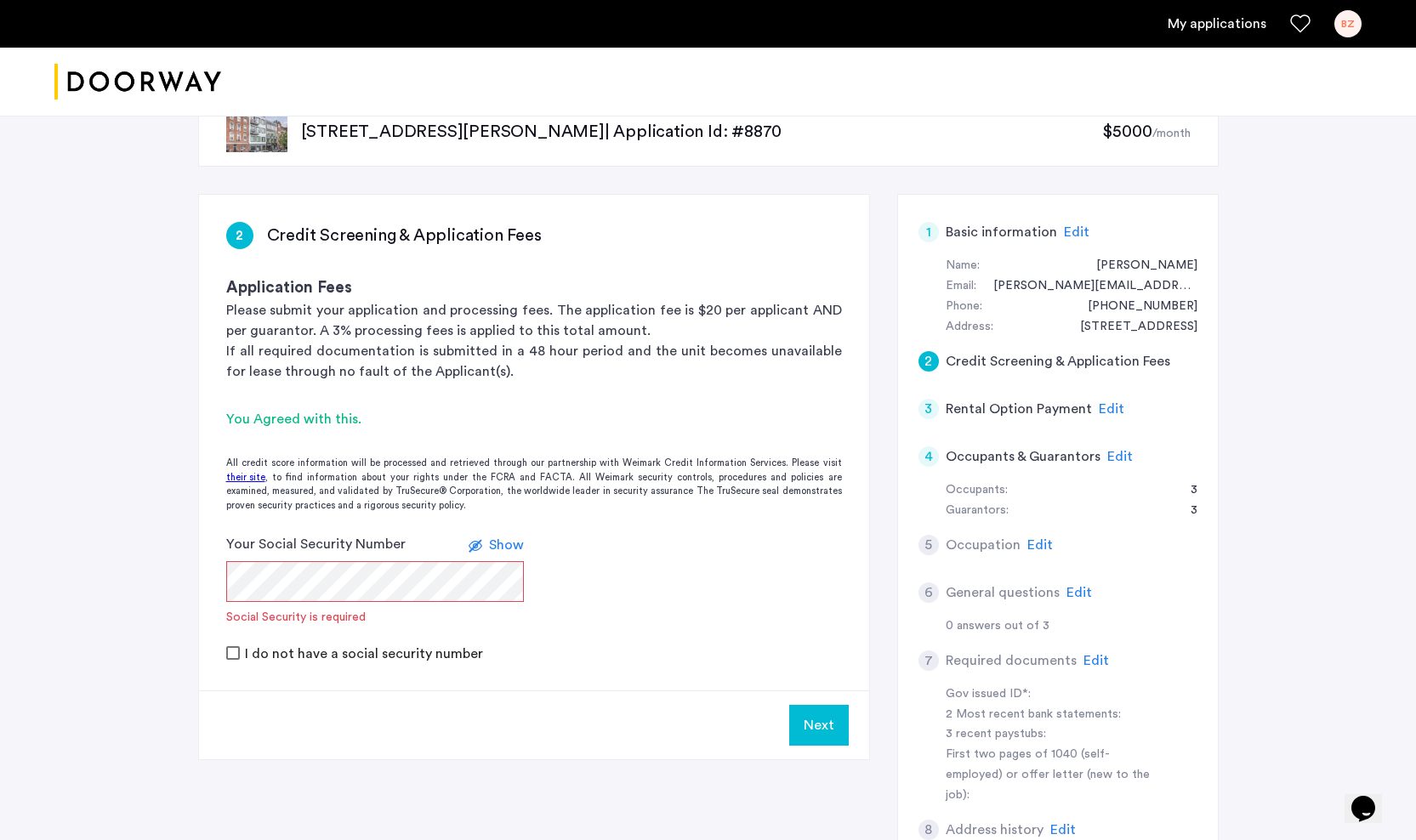
scroll to position [48, 0]
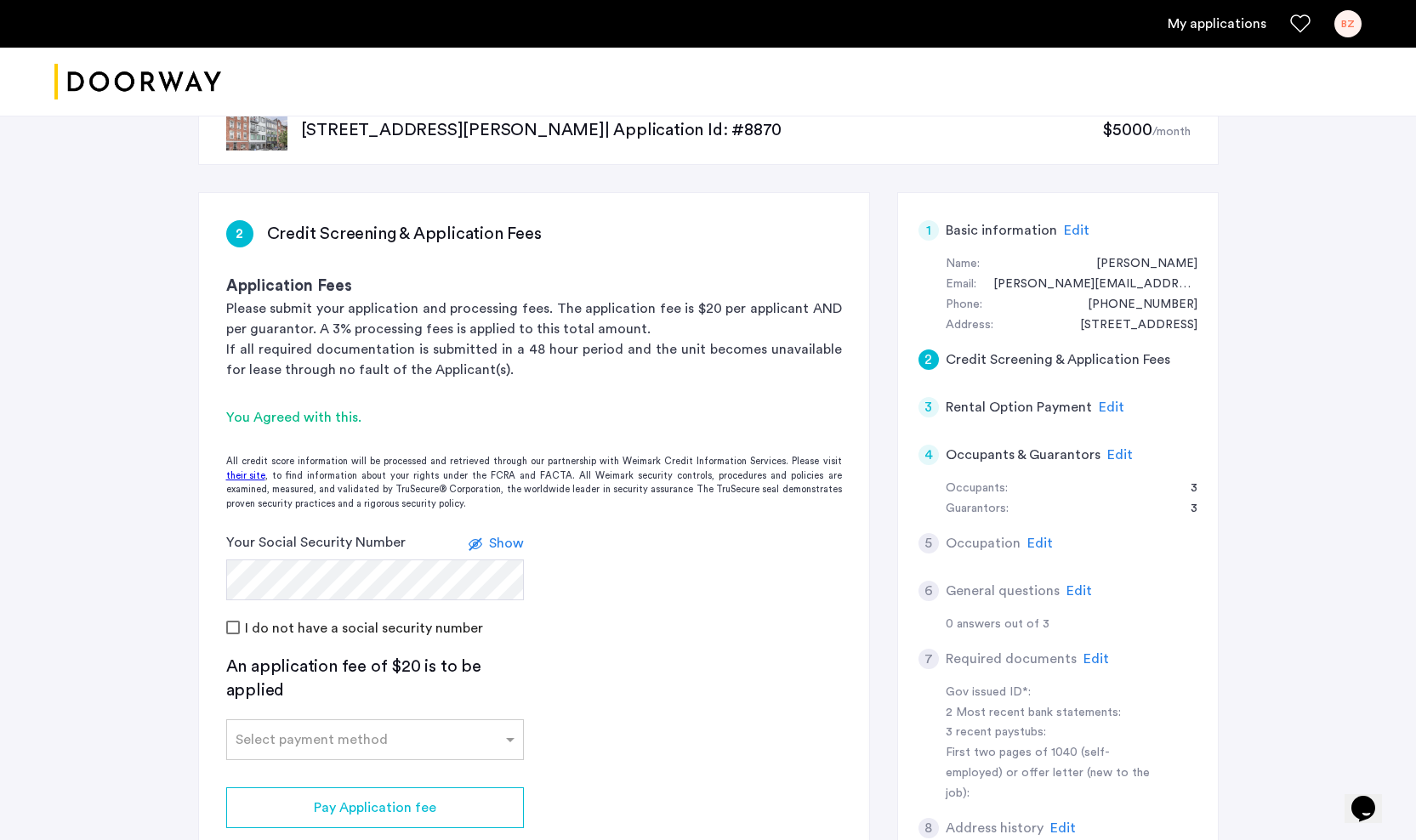
click at [496, 538] on span "Show" at bounding box center [506, 542] width 35 height 13
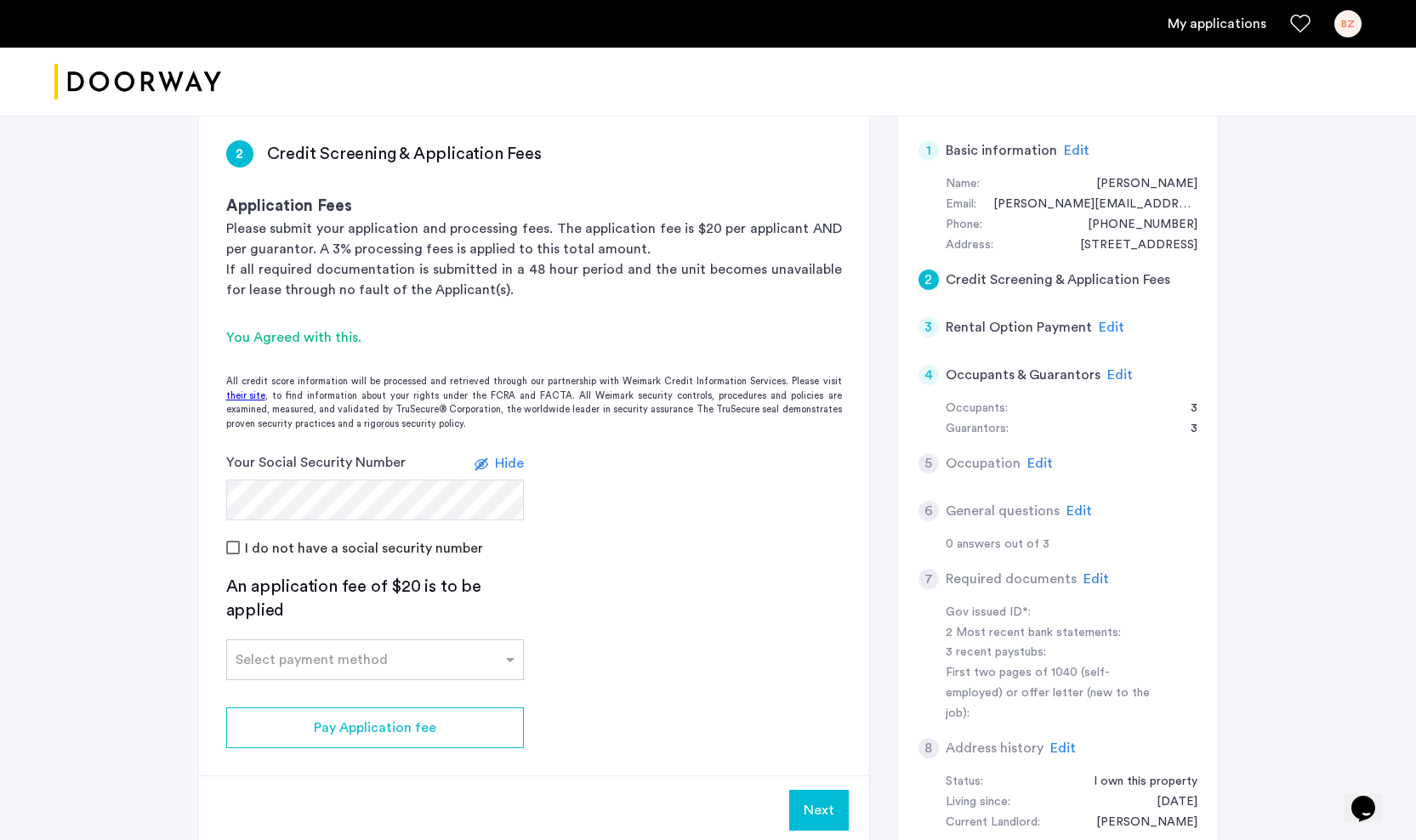
scroll to position [131, 0]
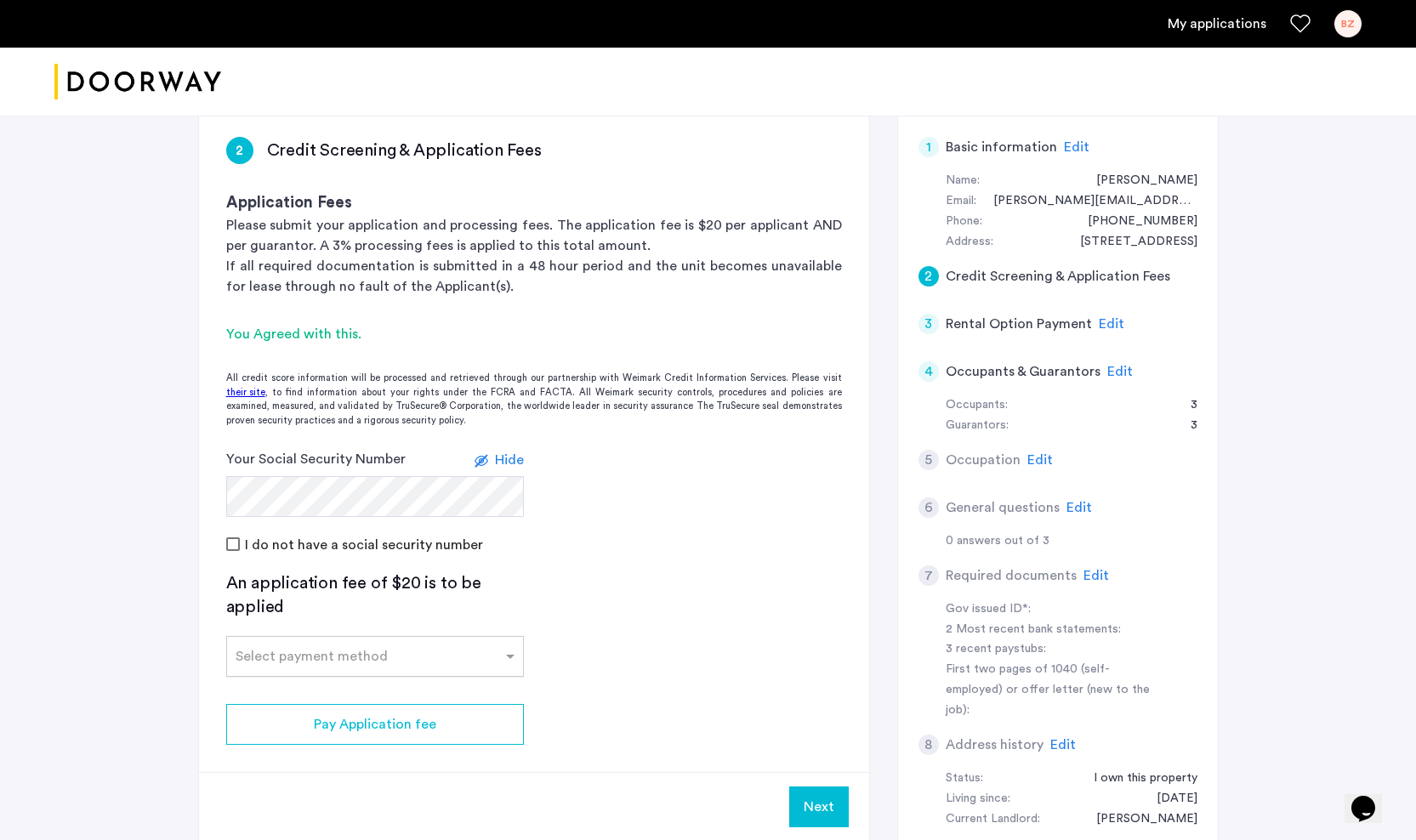
click at [488, 660] on div "Select payment method" at bounding box center [363, 656] width 274 height 20
click at [381, 487] on div "Credit Card" at bounding box center [375, 482] width 296 height 34
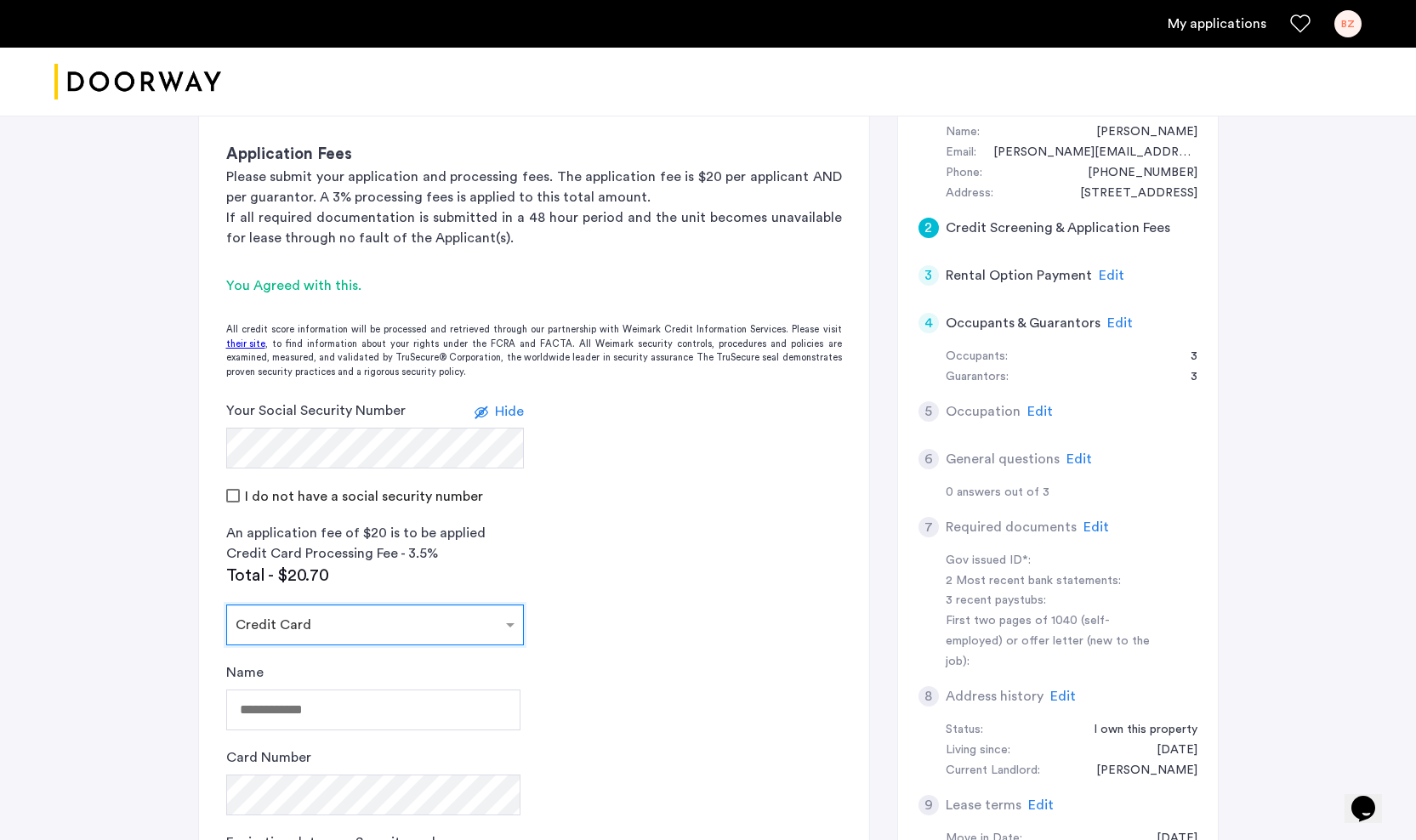
scroll to position [191, 0]
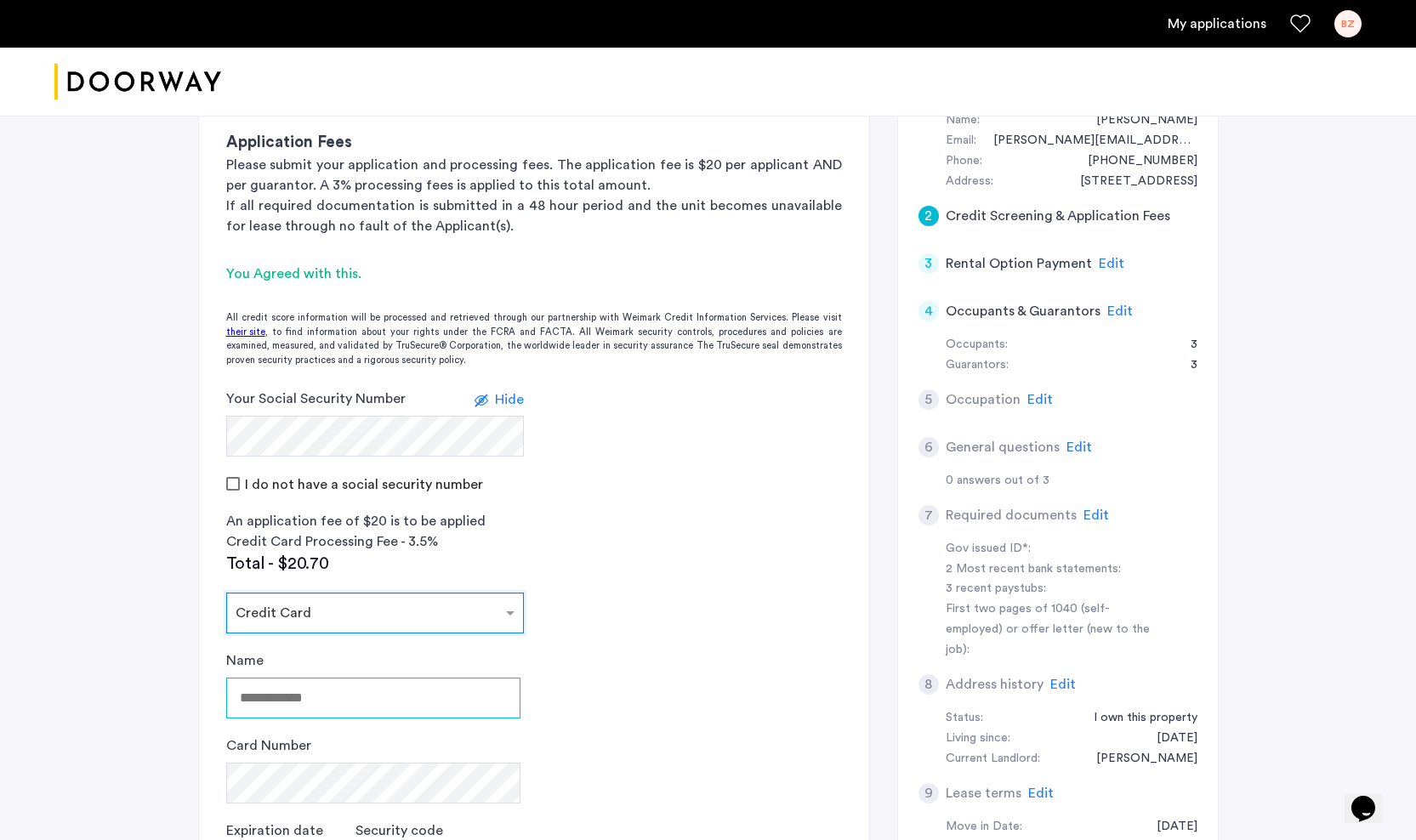
click at [339, 696] on input "Name" at bounding box center [374, 698] width 294 height 41
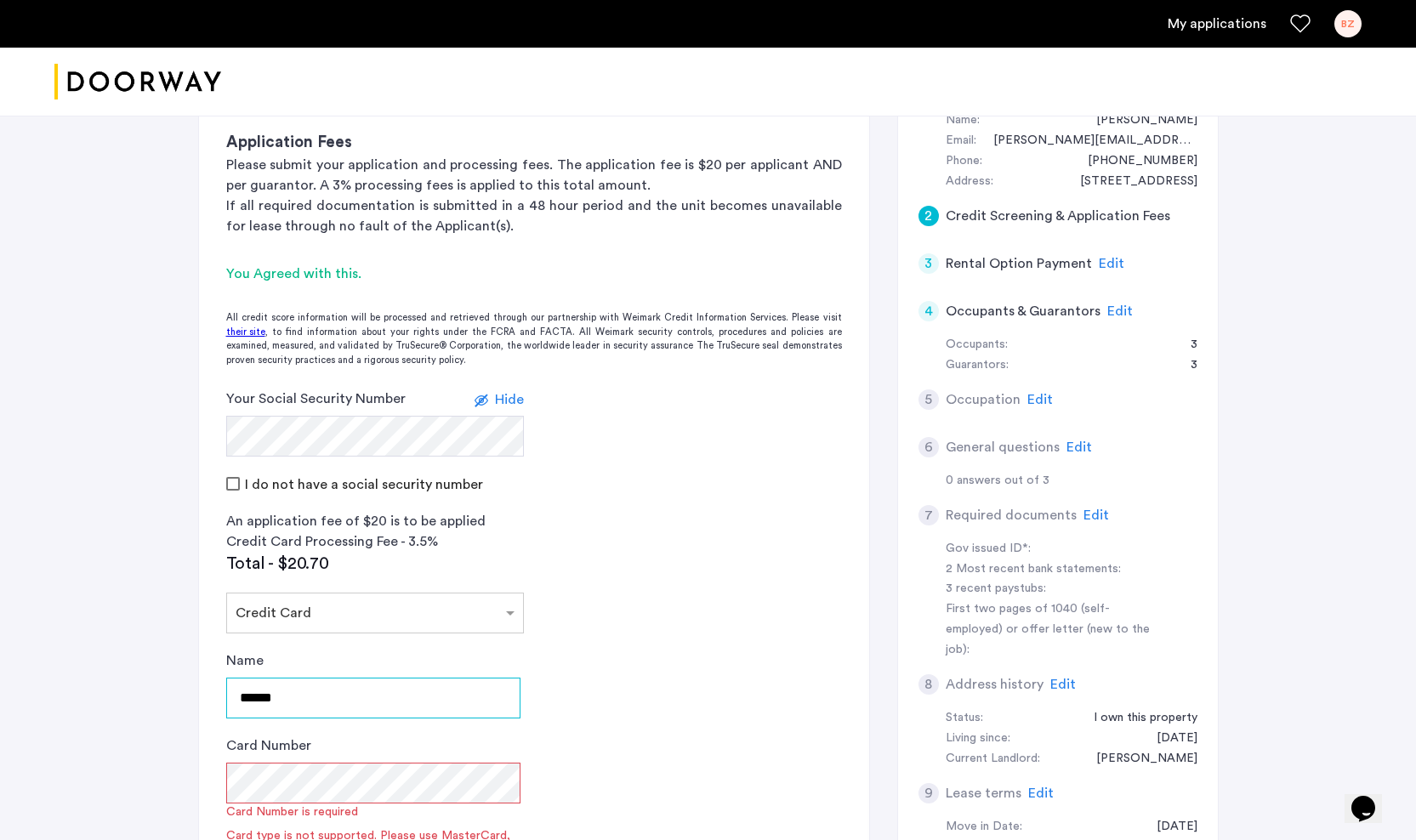
click at [308, 708] on input "******" at bounding box center [374, 698] width 294 height 41
type input "**********"
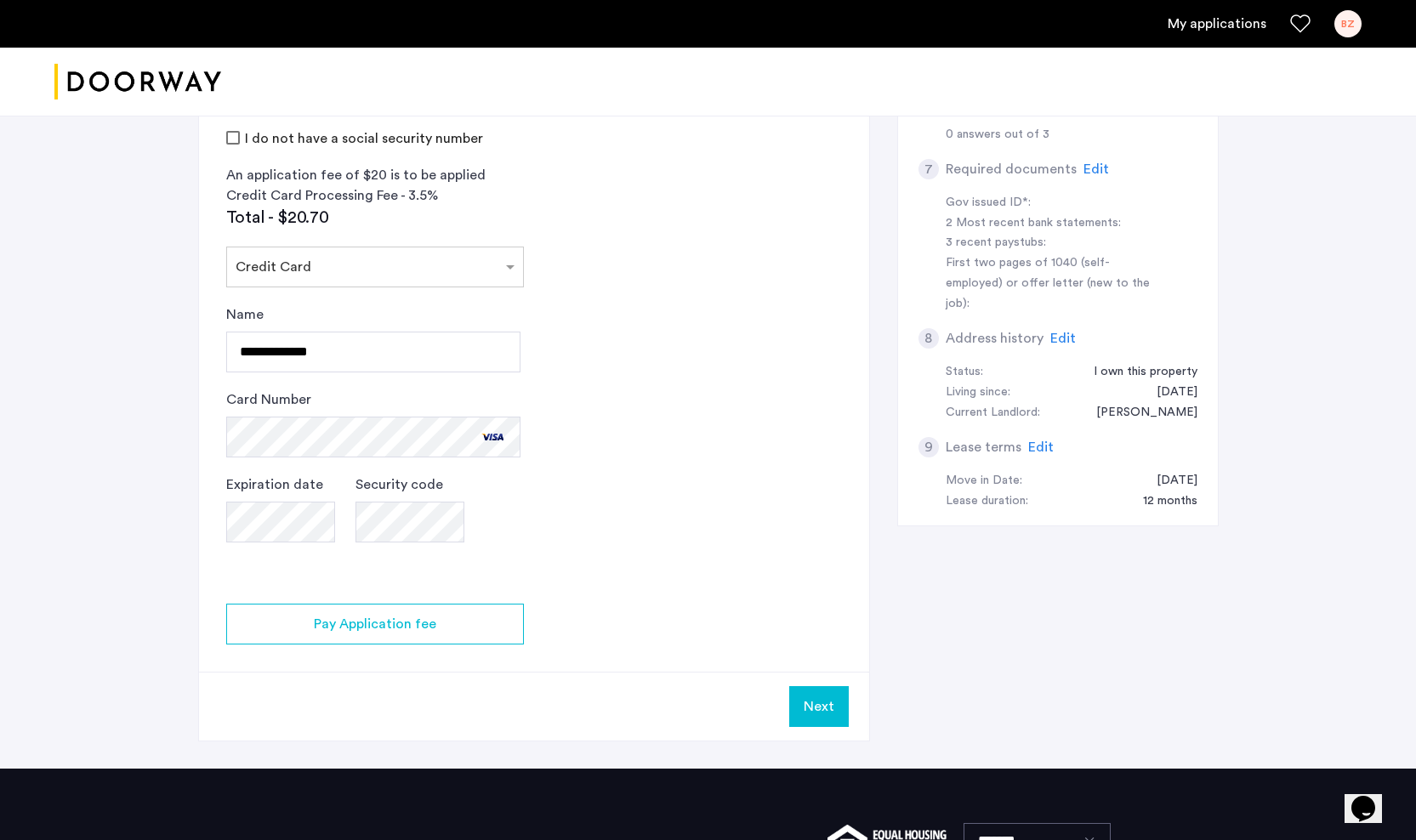
scroll to position [570, 0]
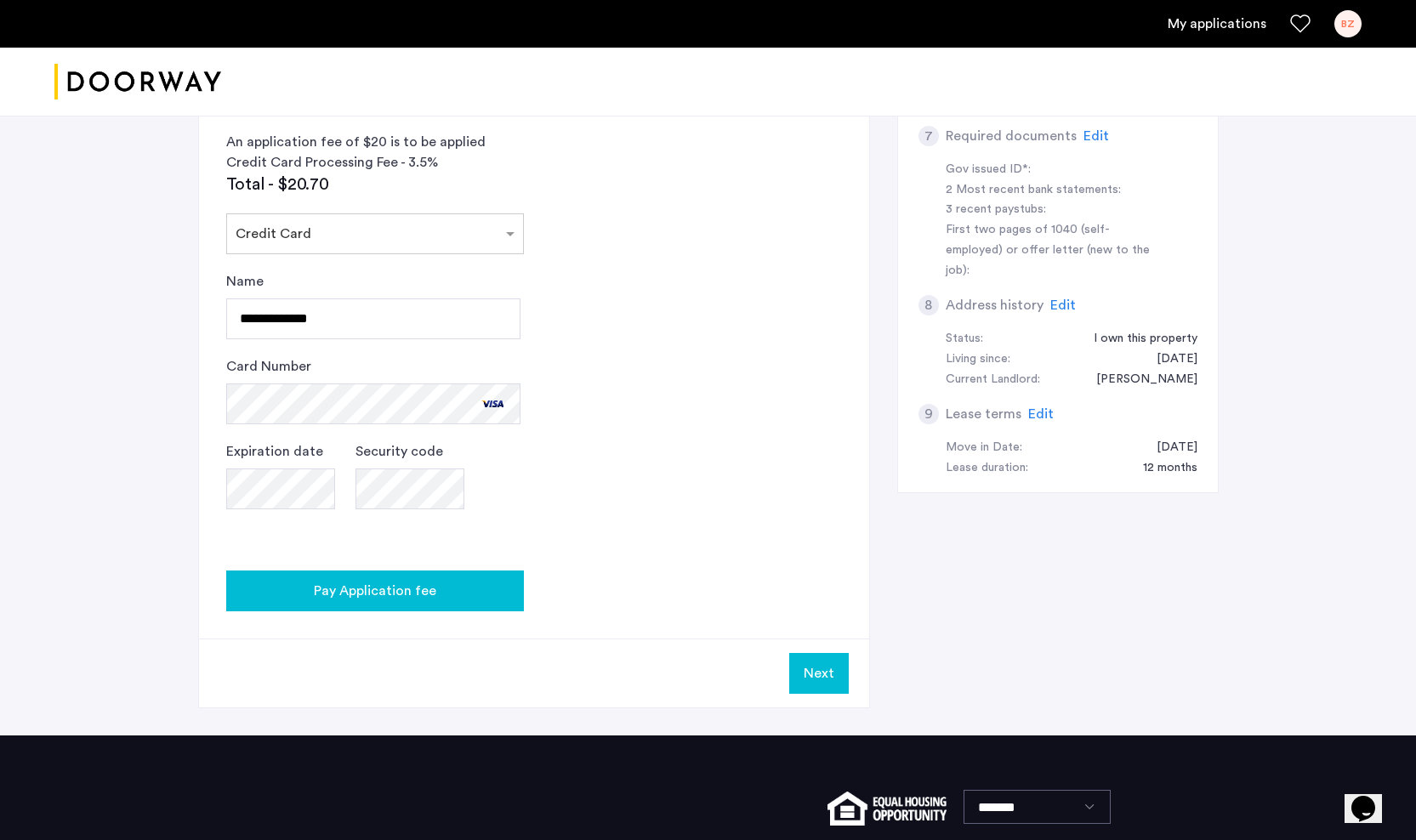
click at [381, 590] on span "Pay Application fee" at bounding box center [375, 591] width 123 height 20
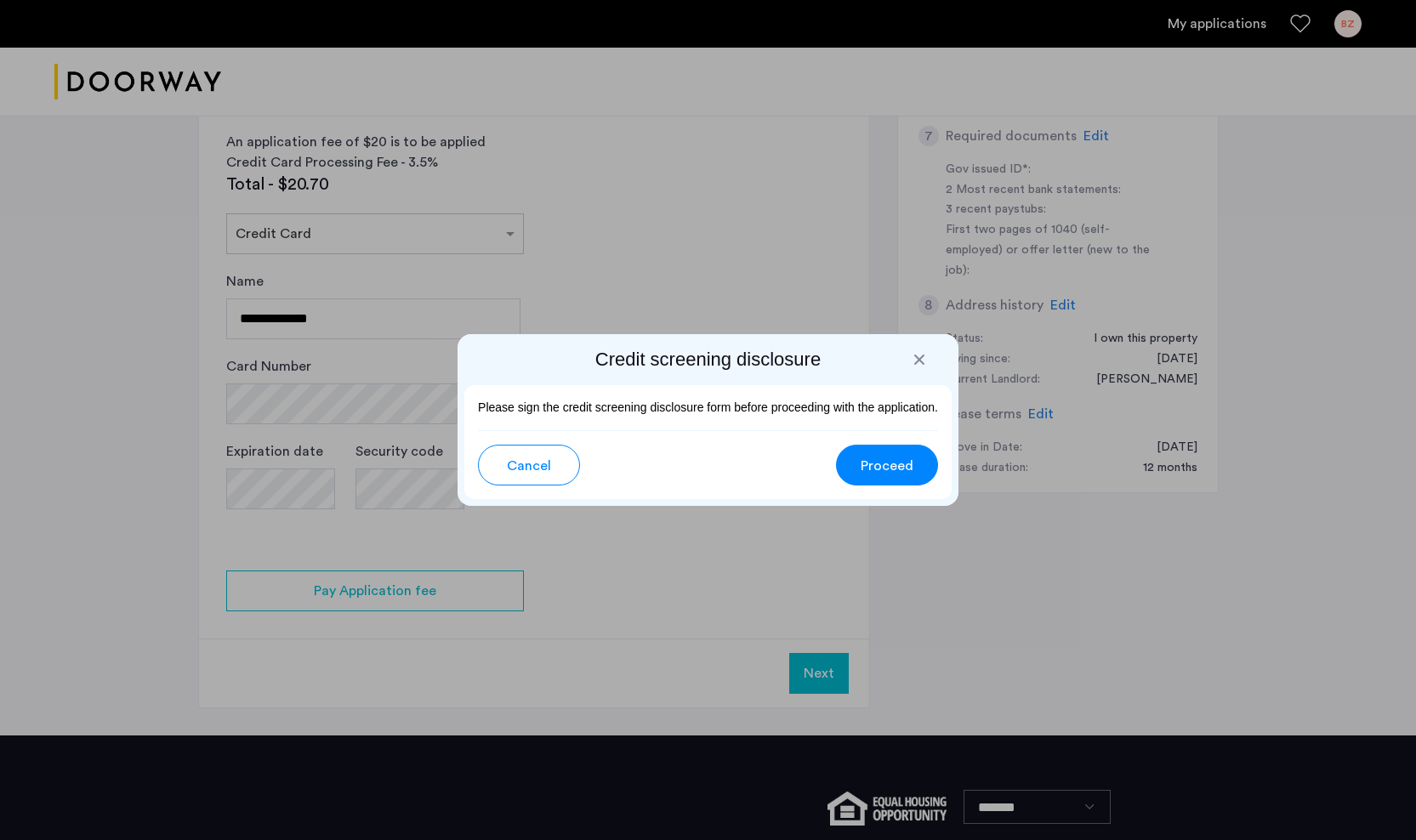
click at [883, 468] on span "Proceed" at bounding box center [887, 465] width 53 height 20
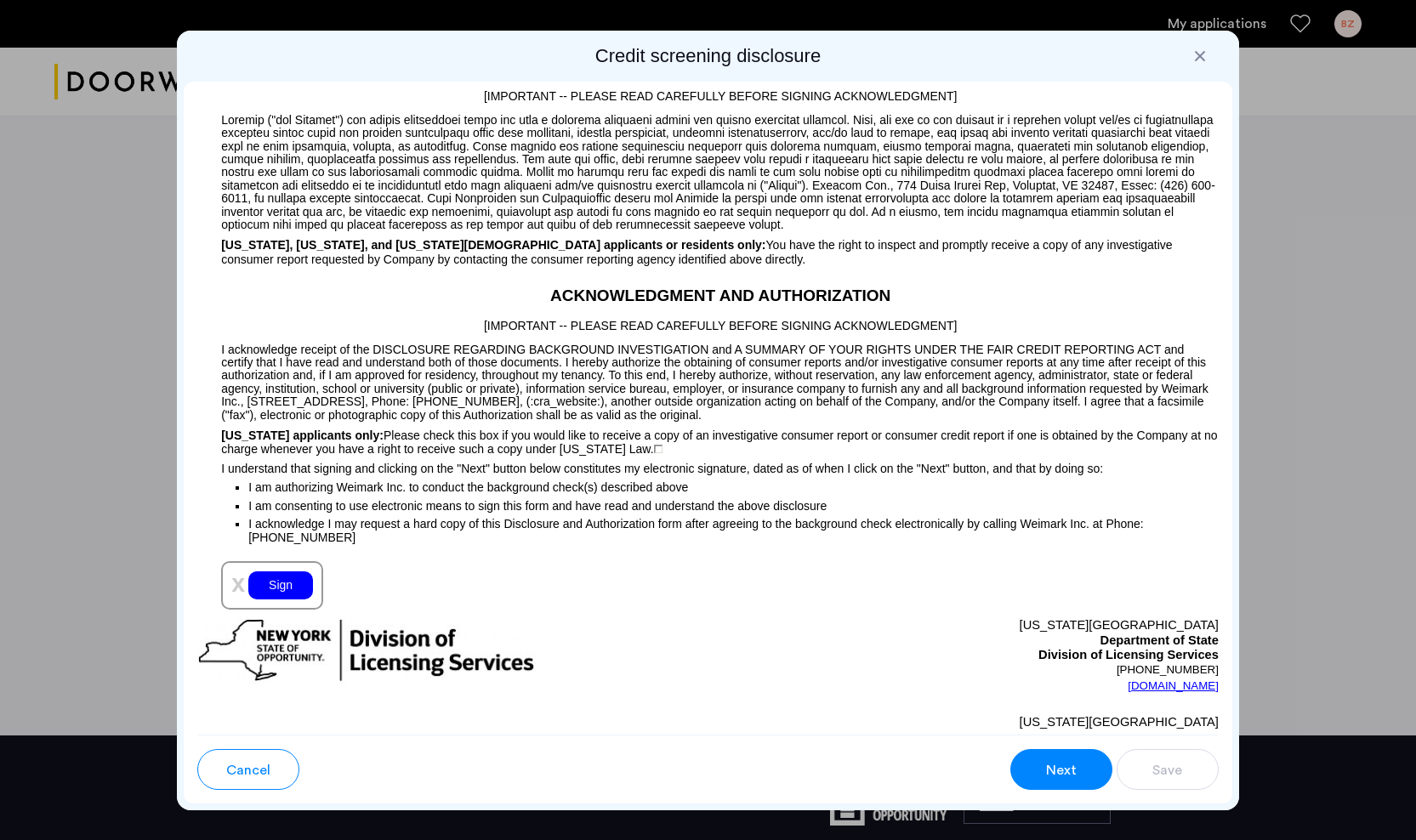
scroll to position [1678, 0]
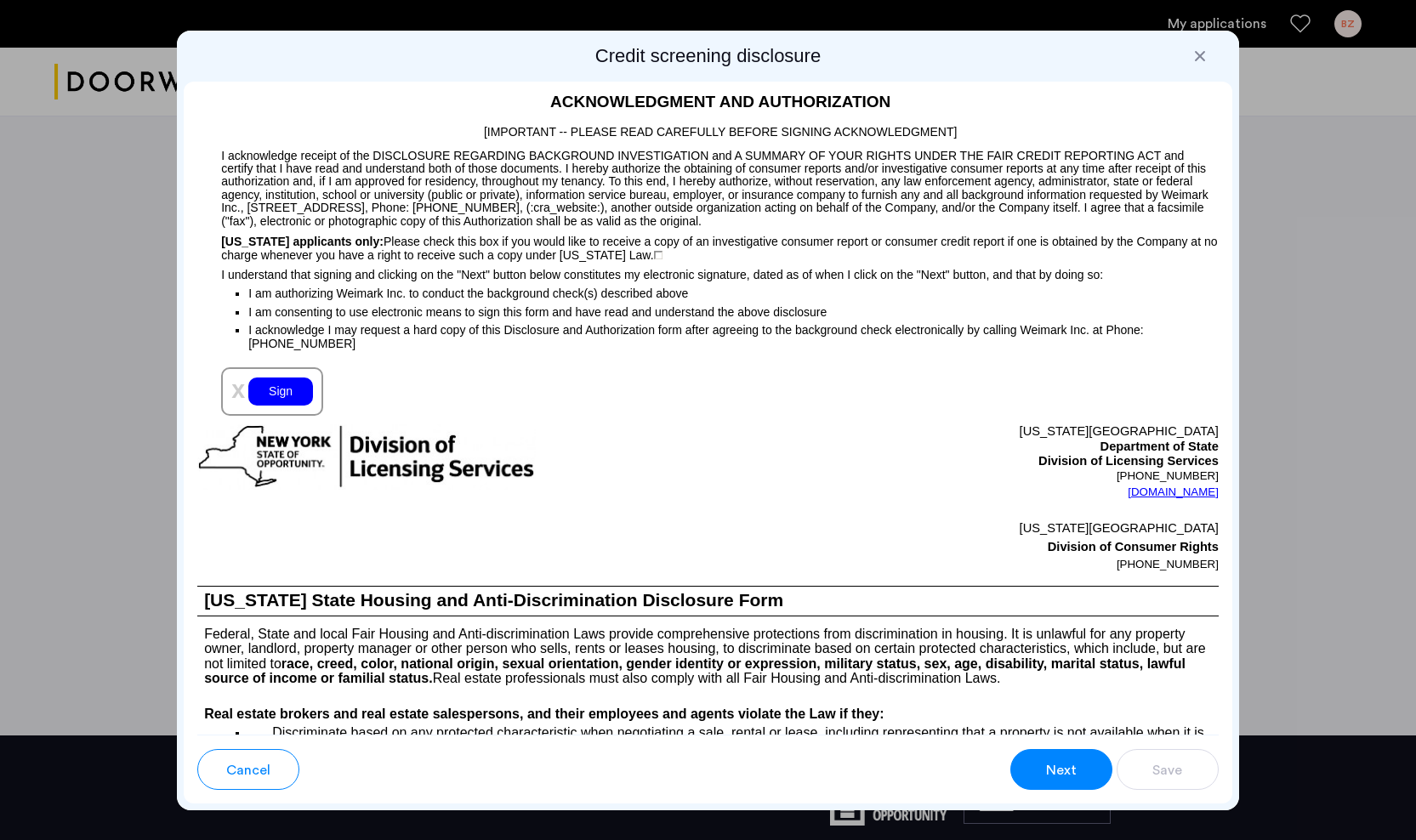
click at [280, 405] on div "Sign" at bounding box center [280, 391] width 64 height 28
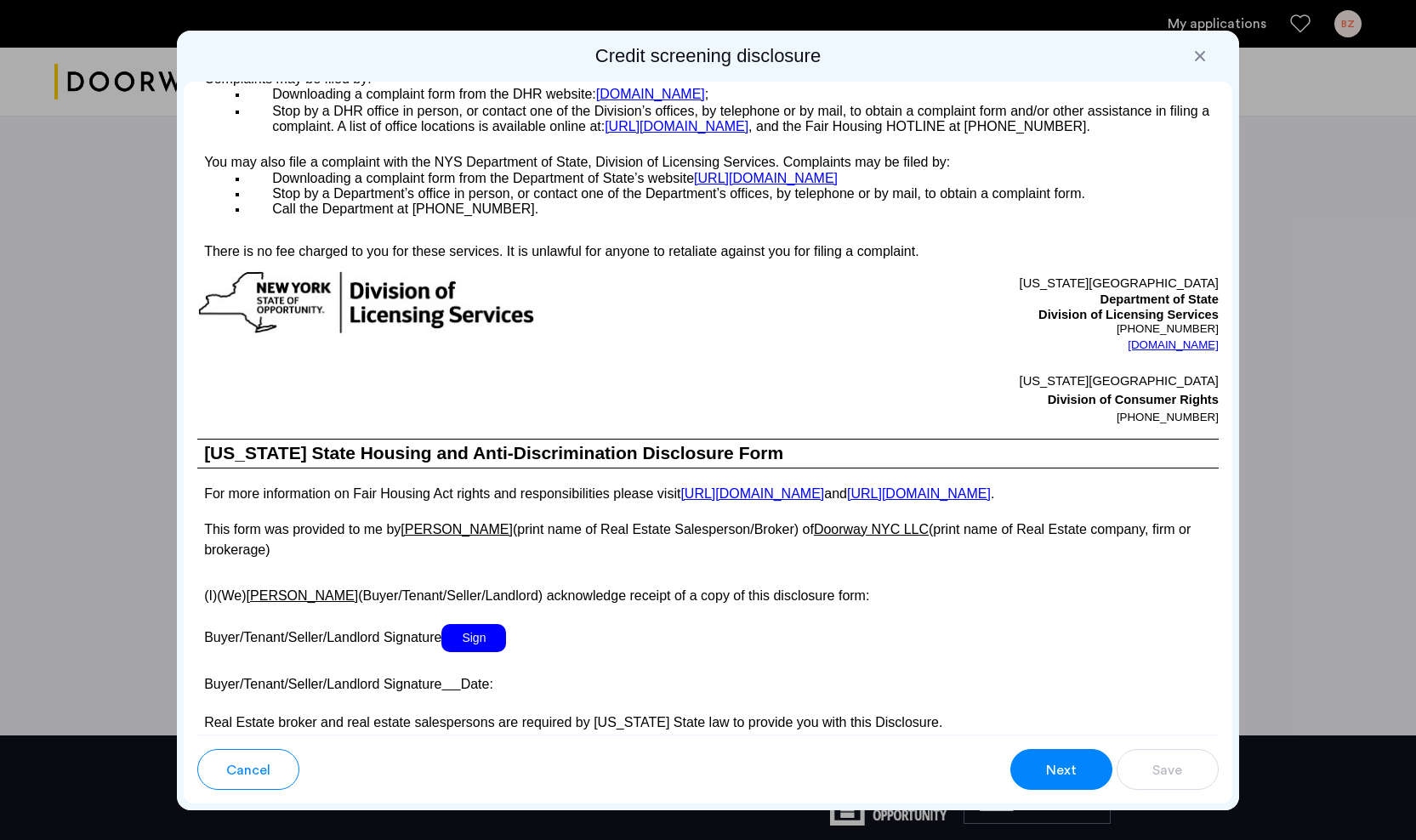
scroll to position [2627, 0]
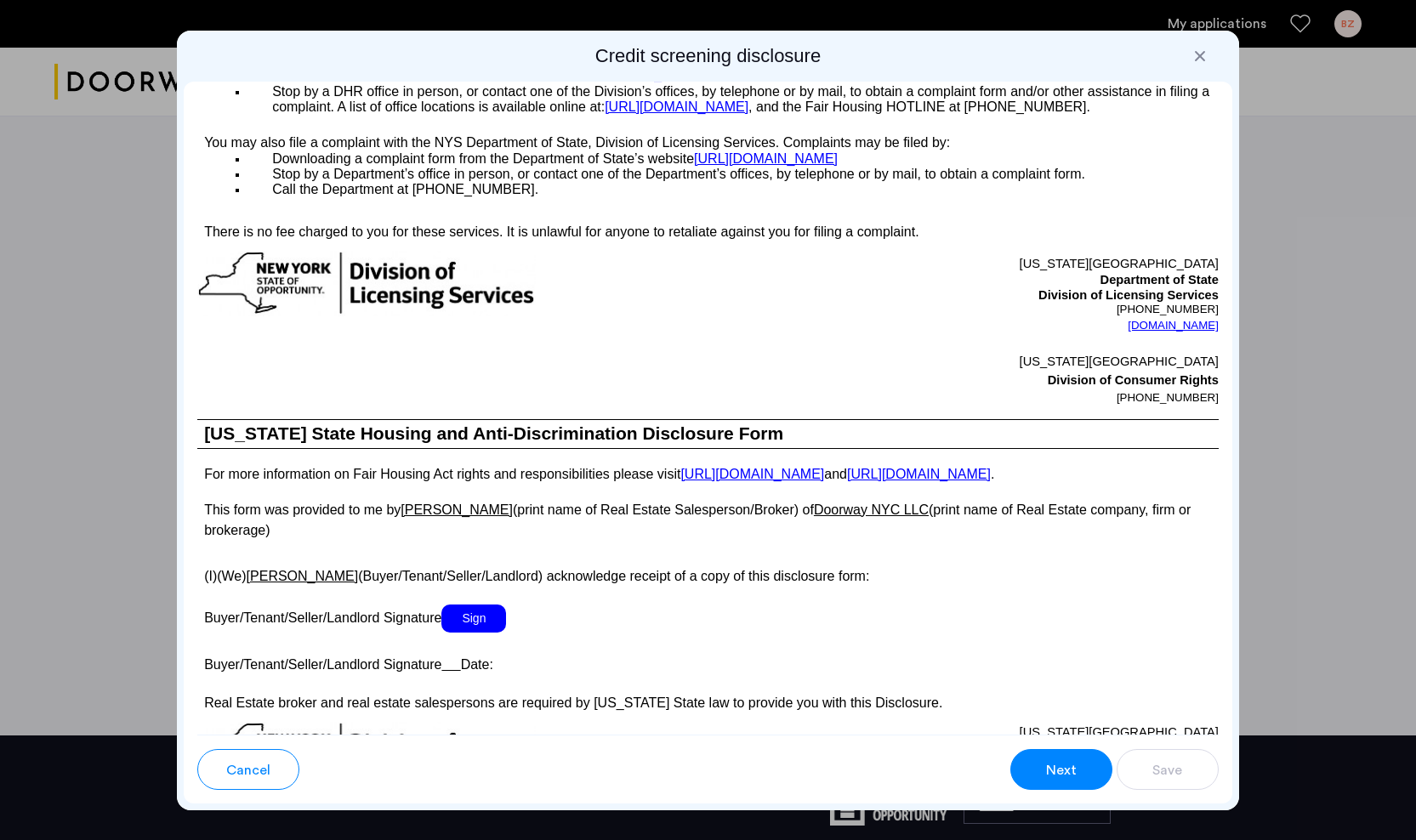
click at [479, 626] on span "Sign" at bounding box center [473, 619] width 64 height 28
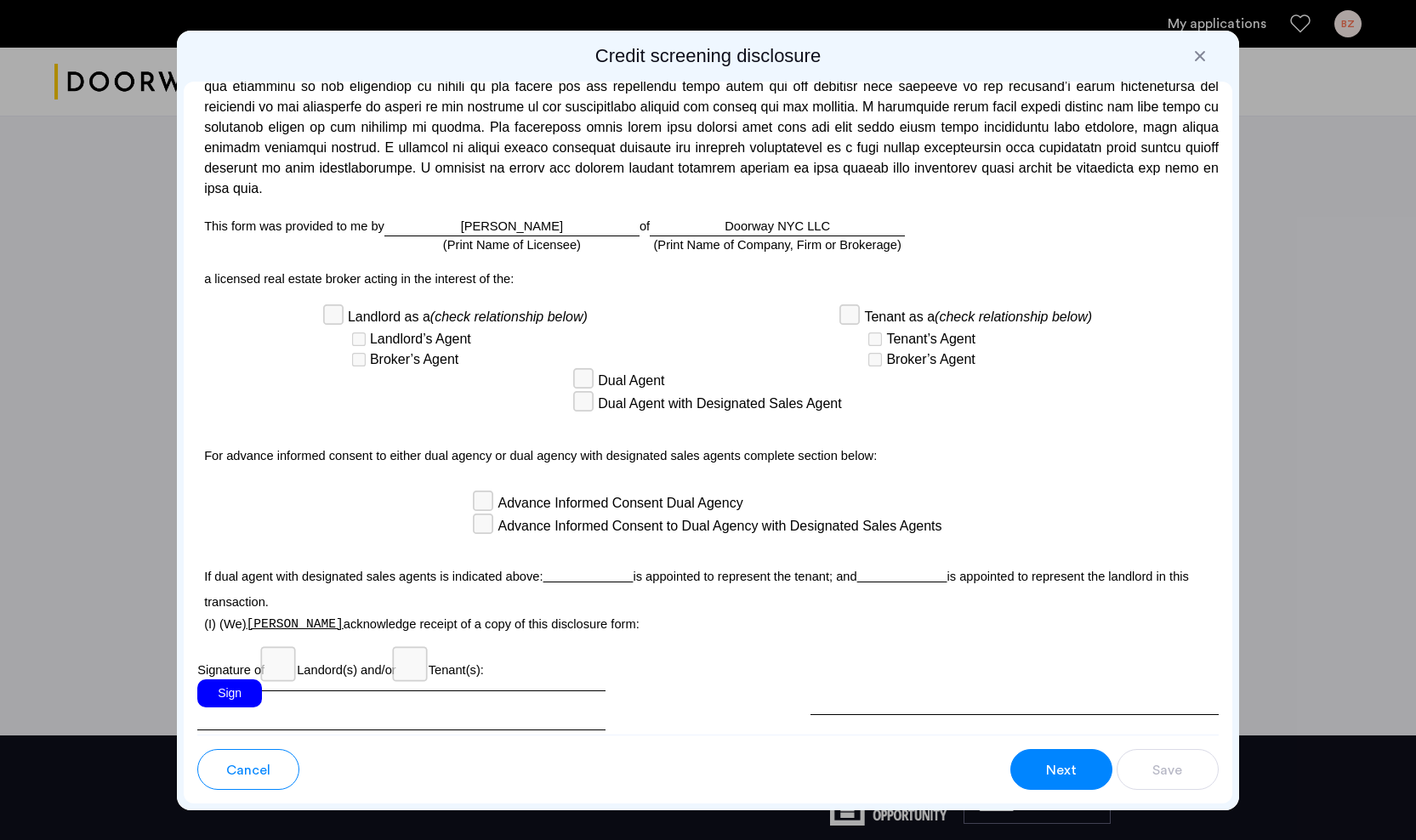
scroll to position [4454, 0]
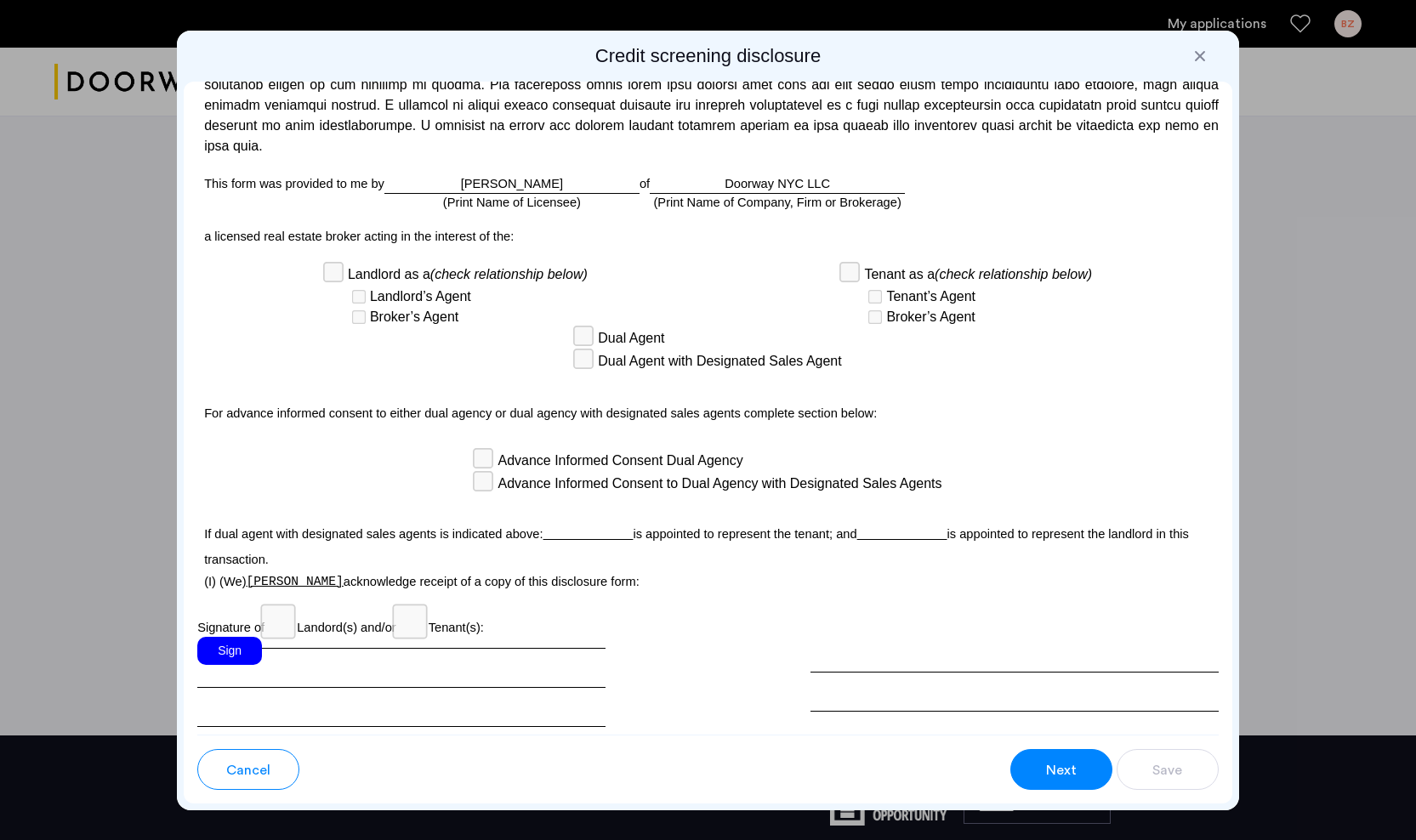
click at [246, 636] on div "Sign" at bounding box center [229, 650] width 64 height 28
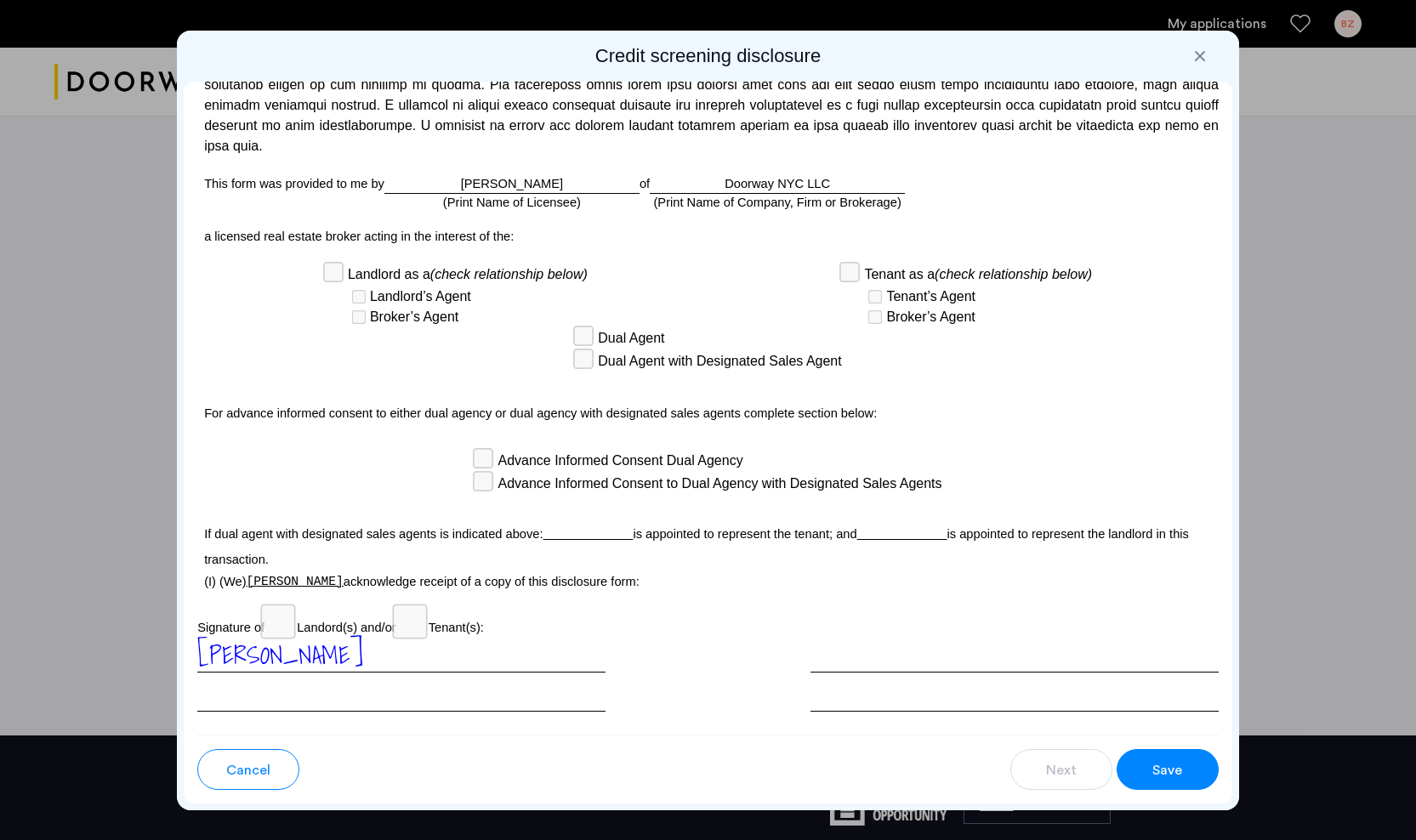
click at [1169, 764] on span "Save" at bounding box center [1167, 769] width 30 height 20
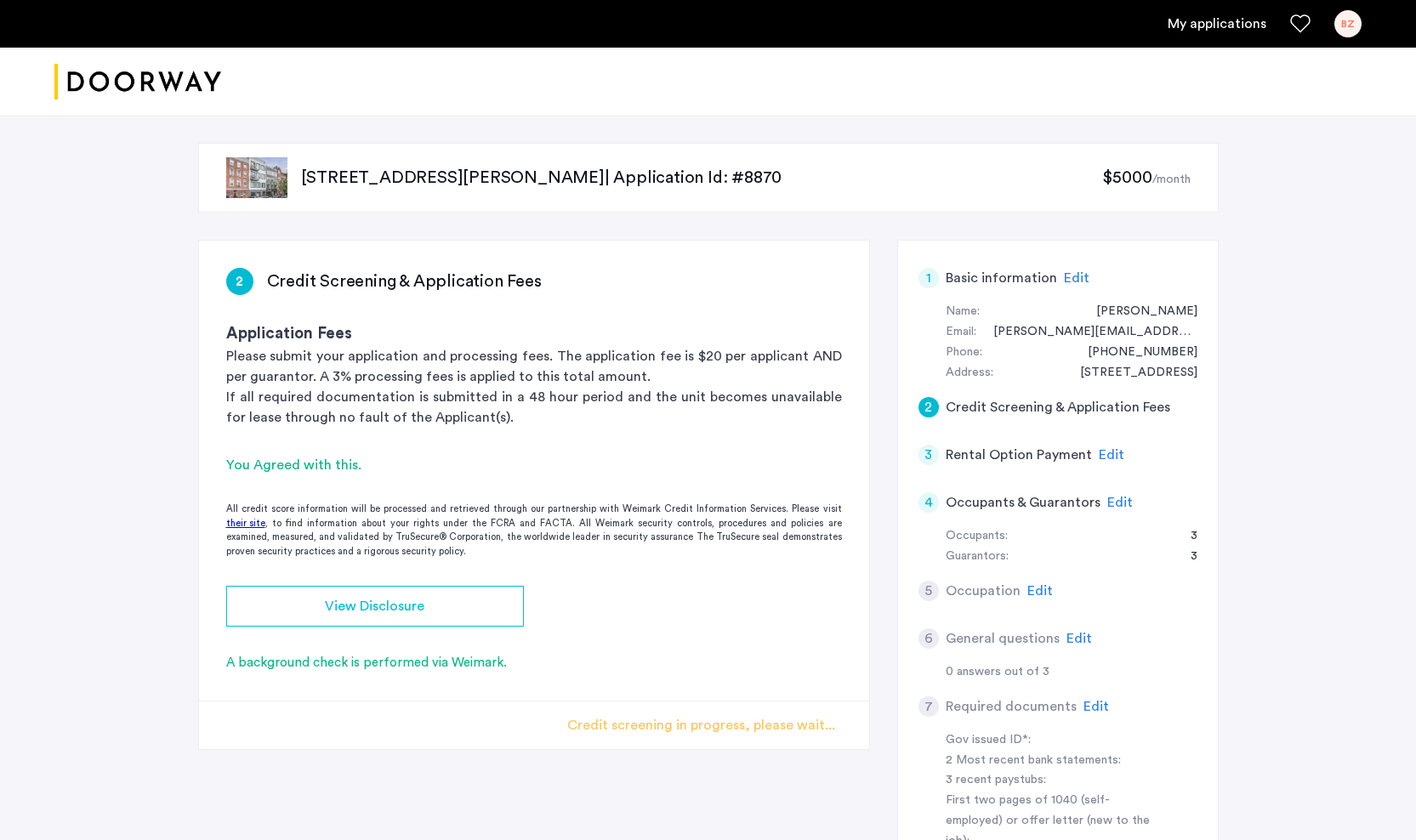
scroll to position [0, 0]
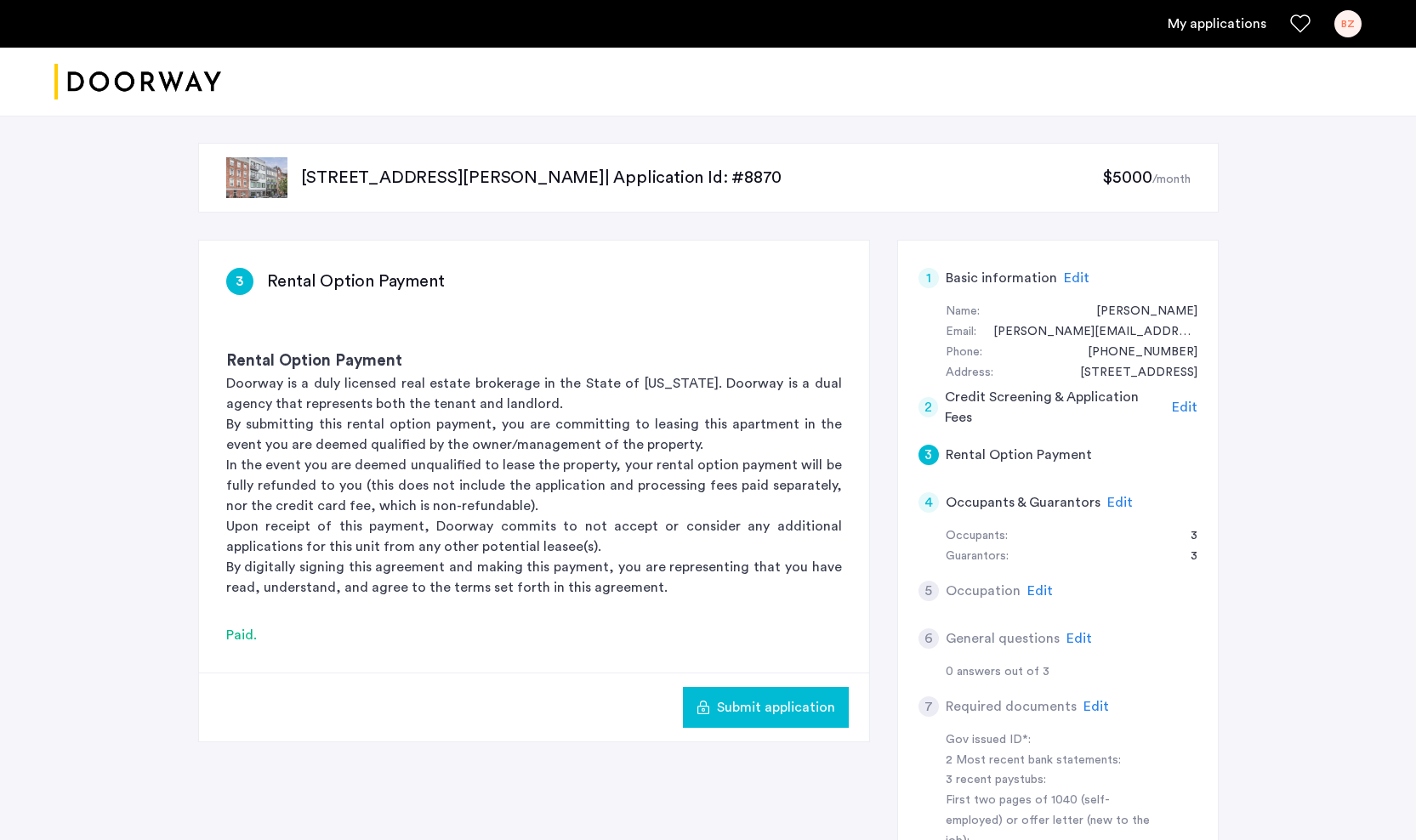
click at [755, 695] on button "Submit application" at bounding box center [765, 707] width 166 height 41
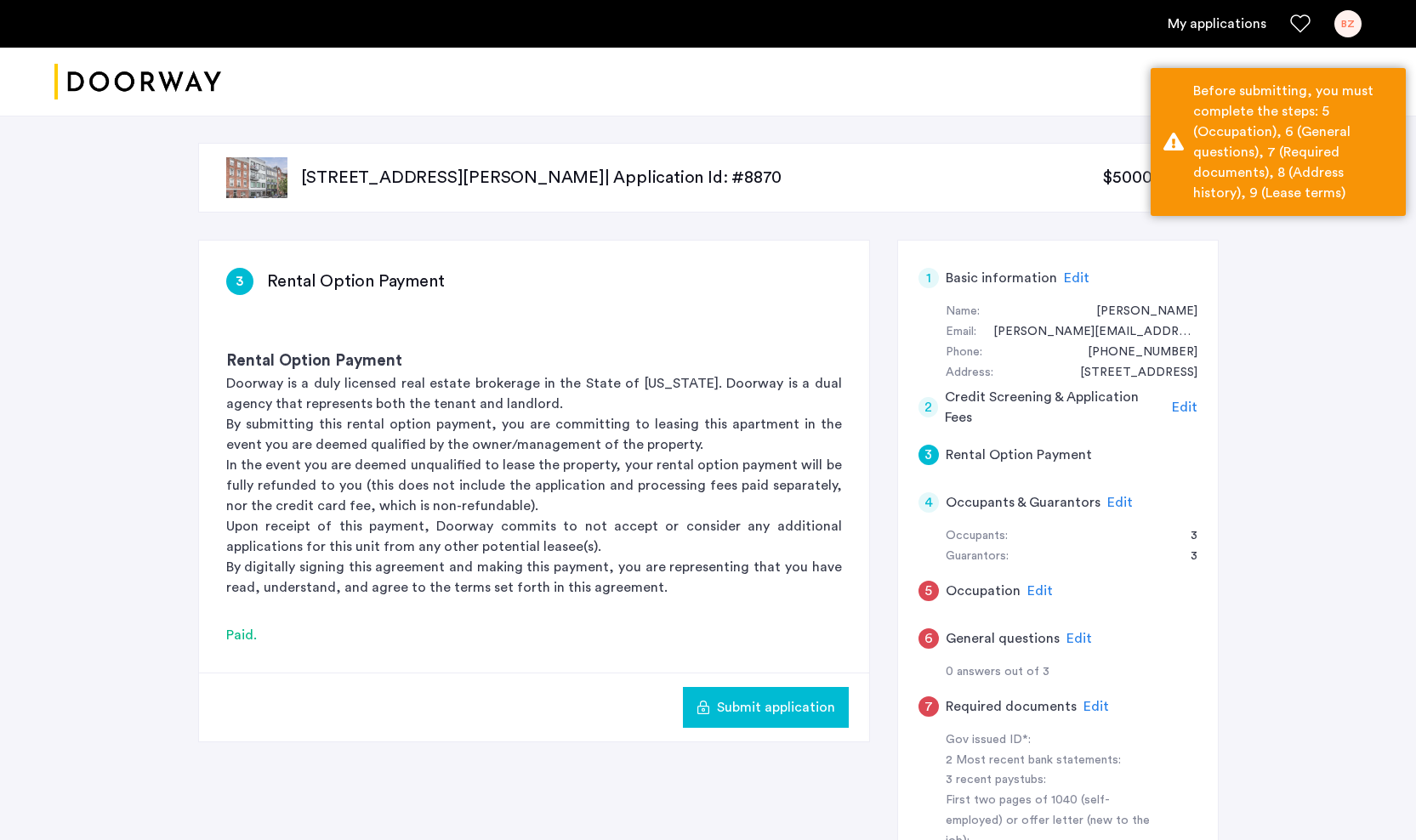
click at [925, 582] on div "5" at bounding box center [928, 591] width 20 height 20
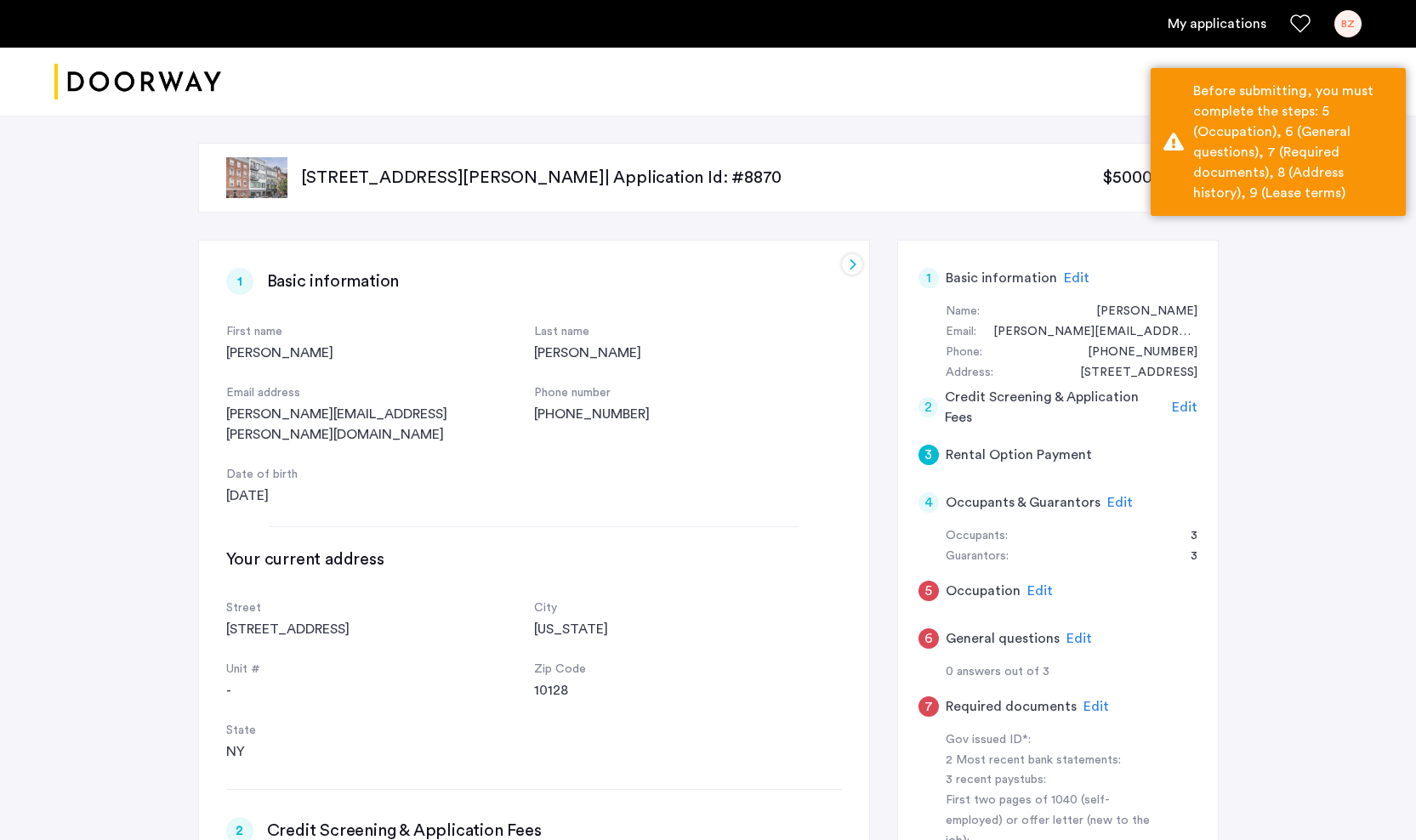
scroll to position [1728, 0]
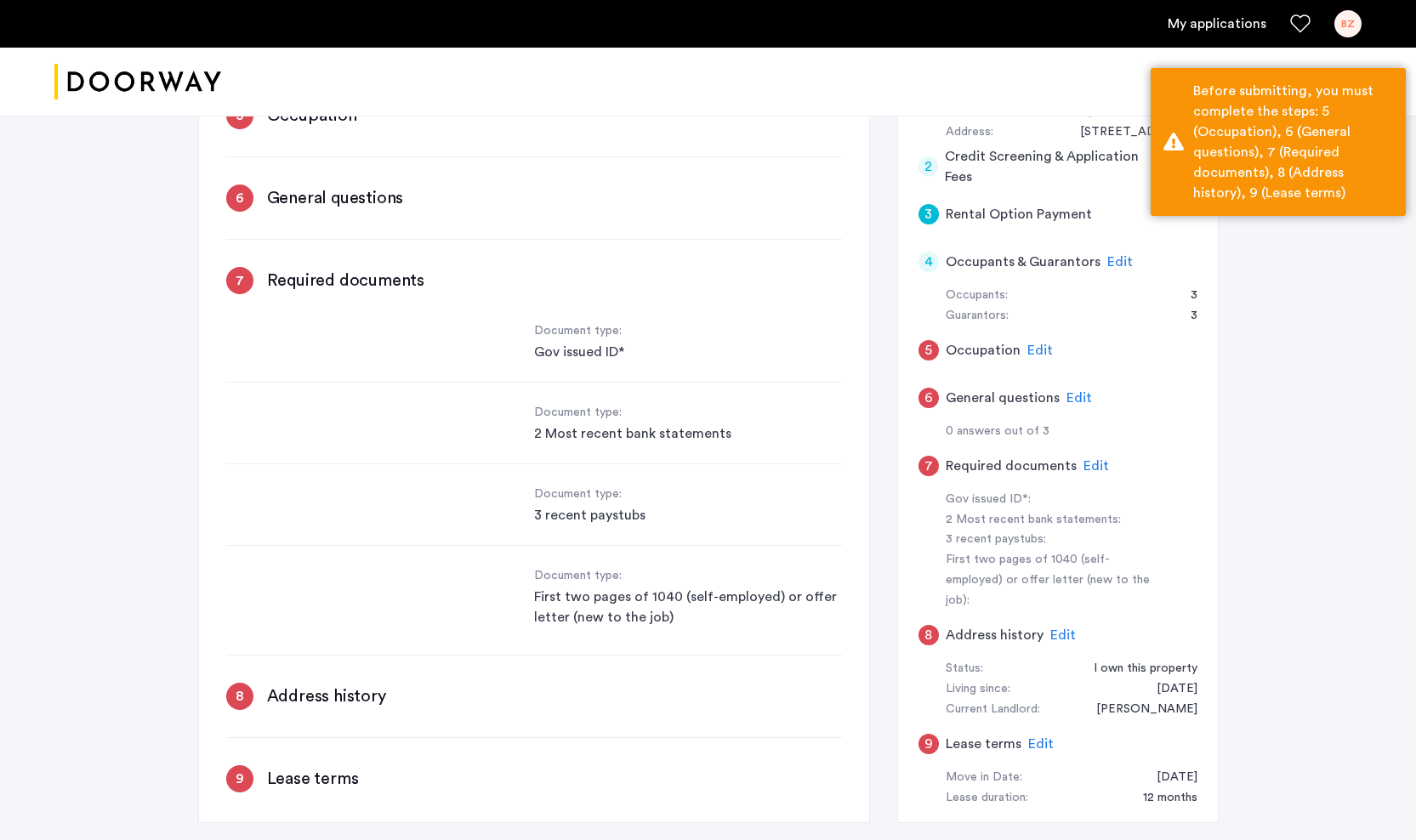
click at [346, 322] on div "Document type: Gov issued ID*" at bounding box center [534, 352] width 615 height 61
click at [1251, 437] on div "187 Johnson Avenue, Unit 3B, Brooklyn, NY 11206 | Application Id: #8870 $5000 /…" at bounding box center [708, 362] width 1416 height 975
click at [1033, 344] on span "Edit" at bounding box center [1040, 350] width 26 height 13
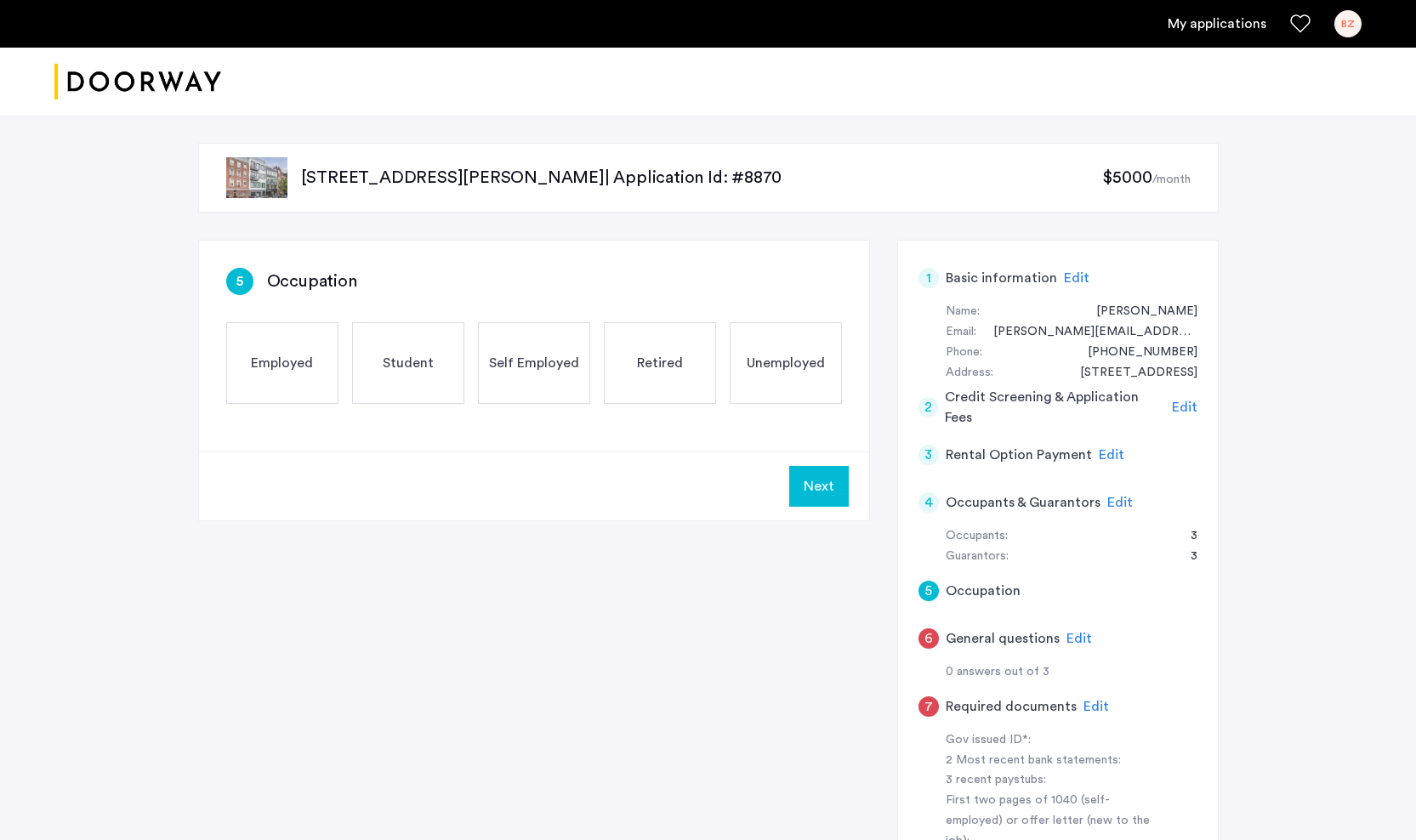
scroll to position [0, 0]
click at [272, 352] on div "Employed" at bounding box center [282, 362] width 112 height 82
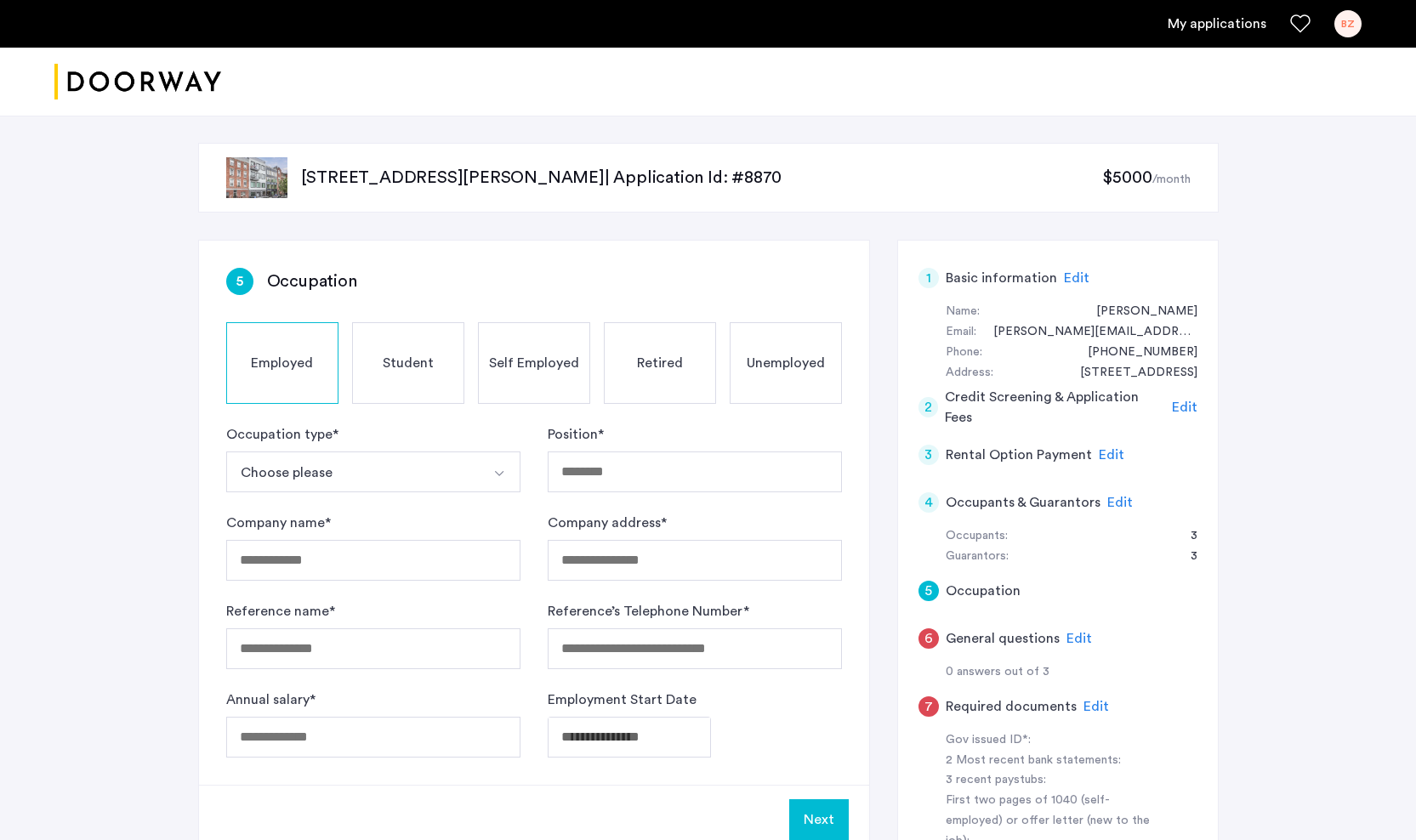
click at [501, 476] on img "Select option" at bounding box center [498, 472] width 13 height 13
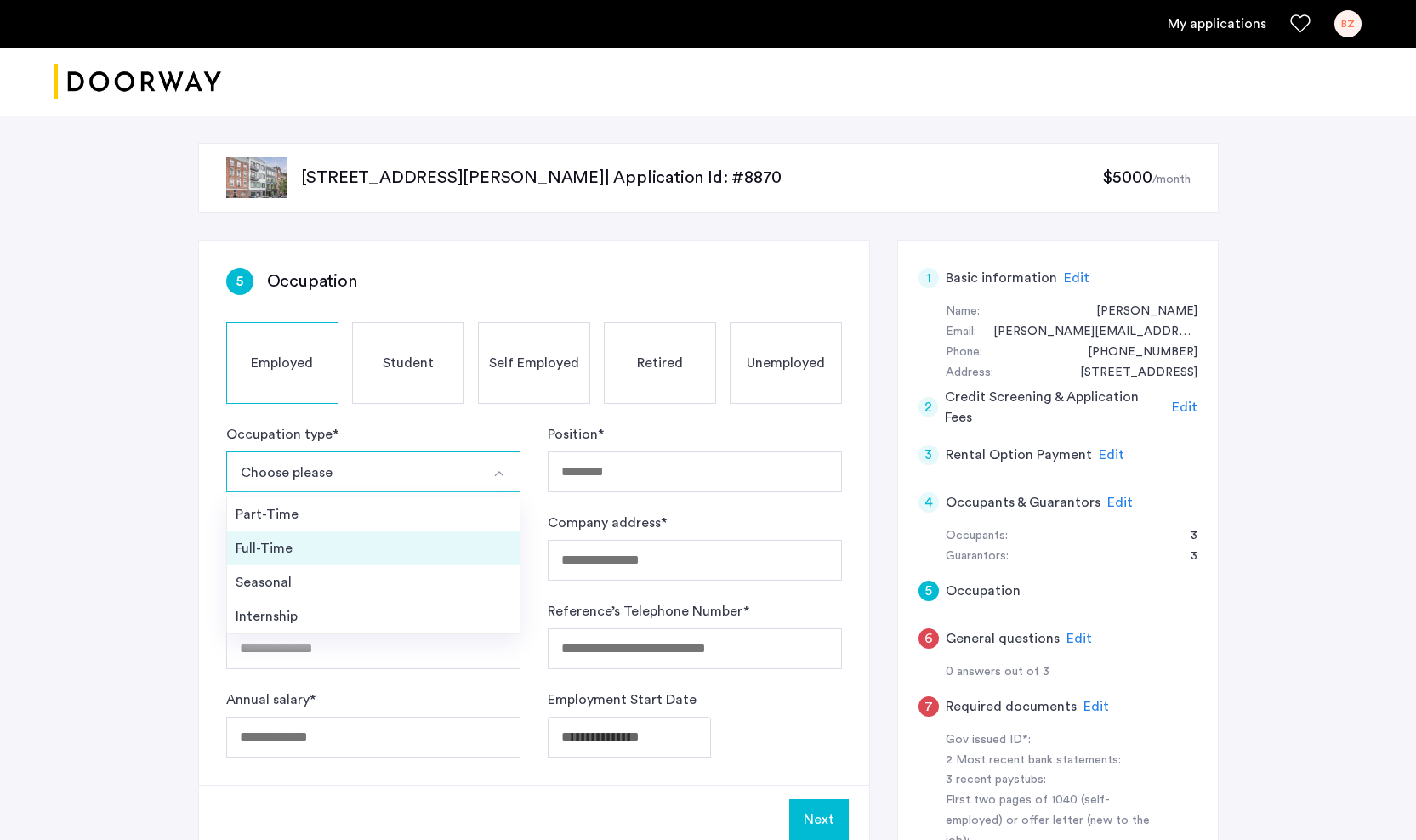
click at [285, 554] on div "Full-Time" at bounding box center [373, 547] width 275 height 20
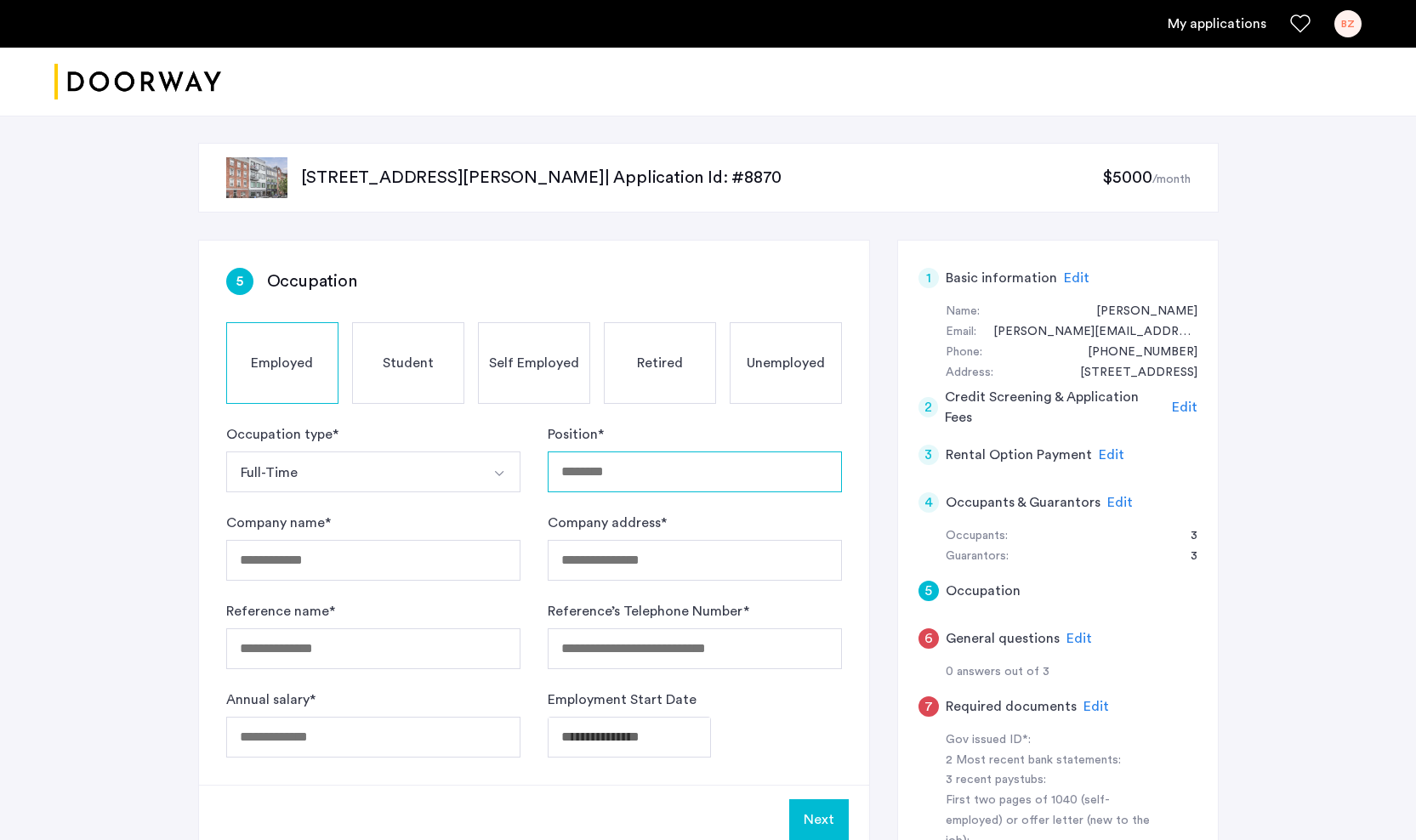
click at [662, 477] on input "Position *" at bounding box center [695, 472] width 294 height 41
type input "**********"
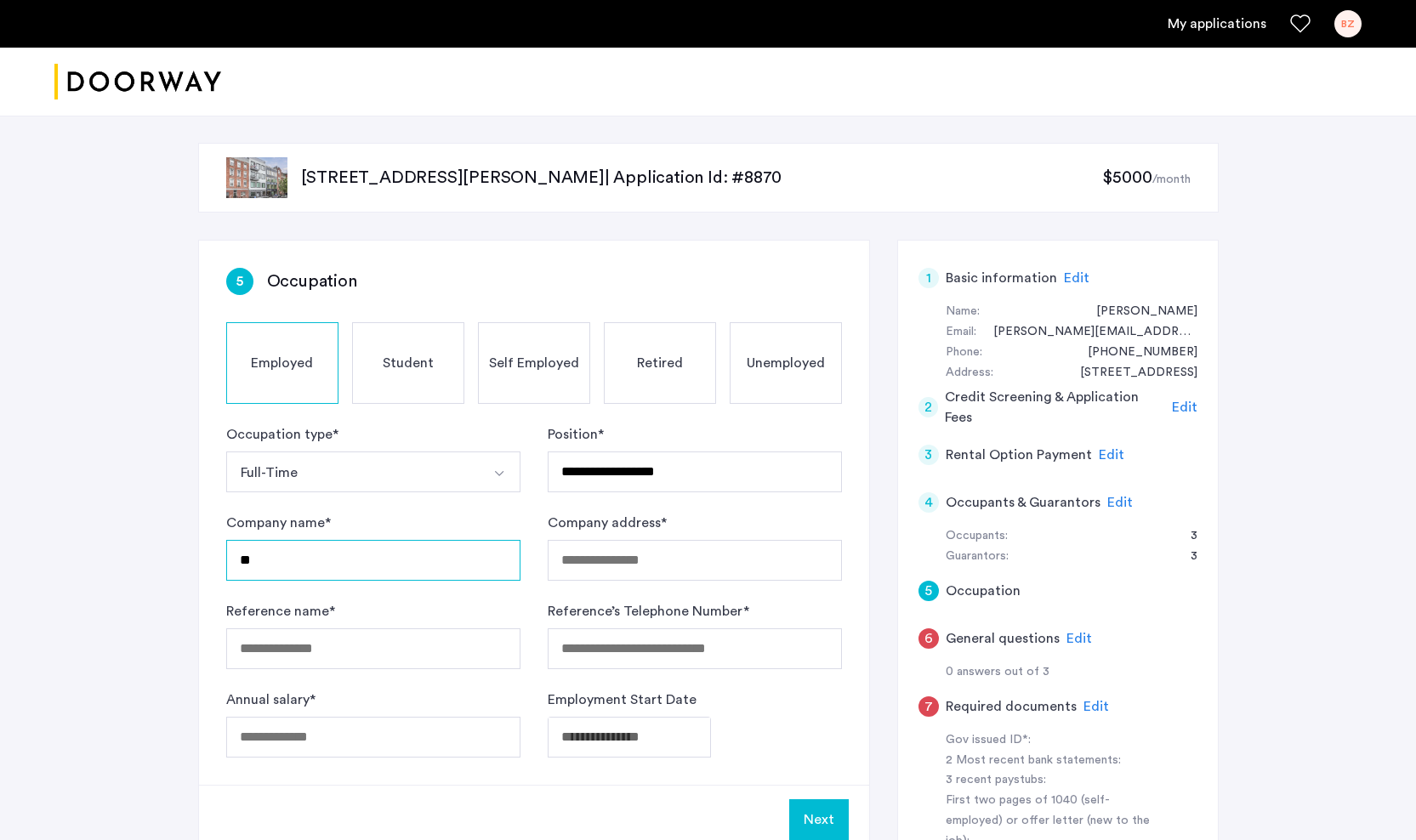
type input "*"
click at [228, 561] on input "**********" at bounding box center [374, 560] width 294 height 41
type input "**********"
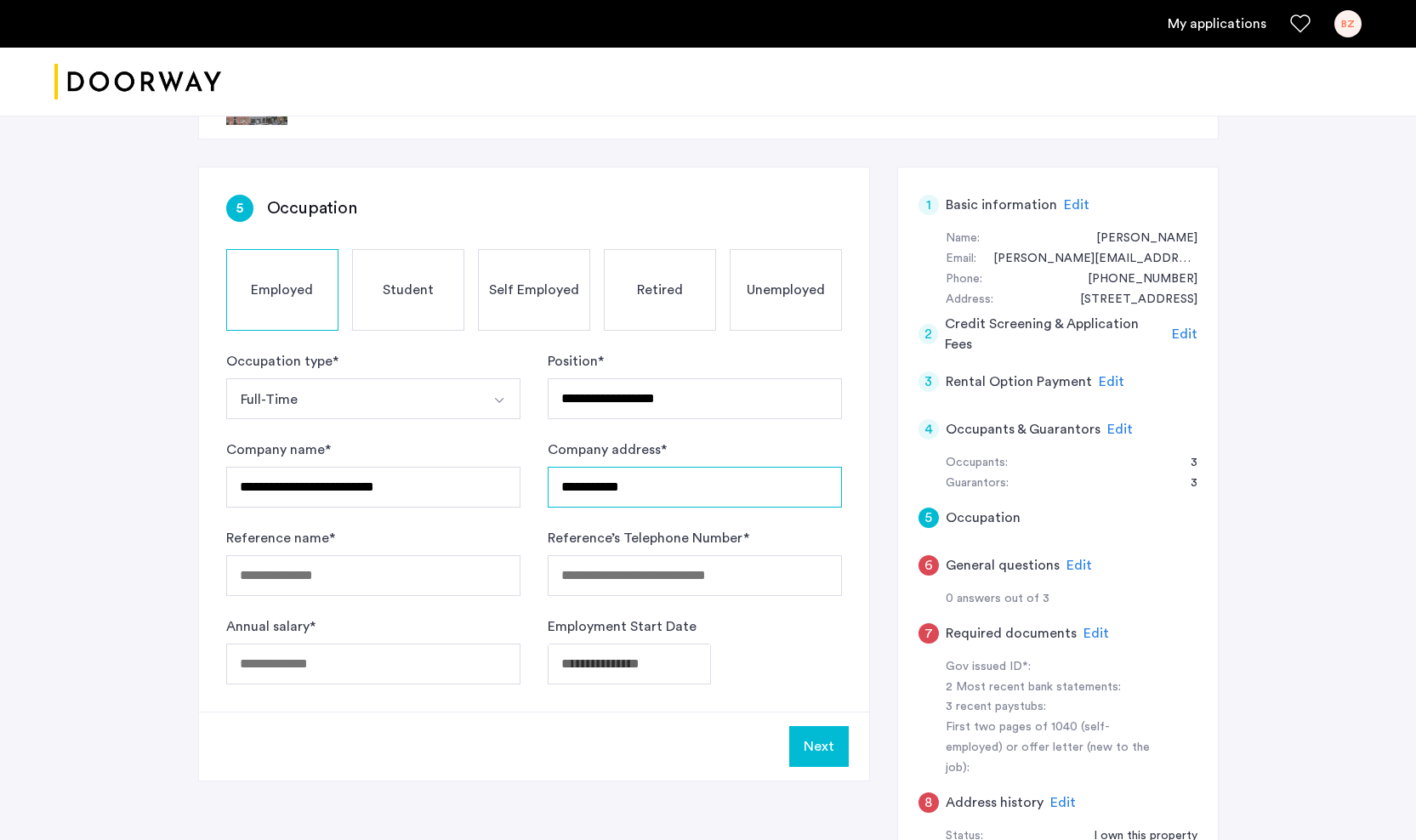
scroll to position [69, 0]
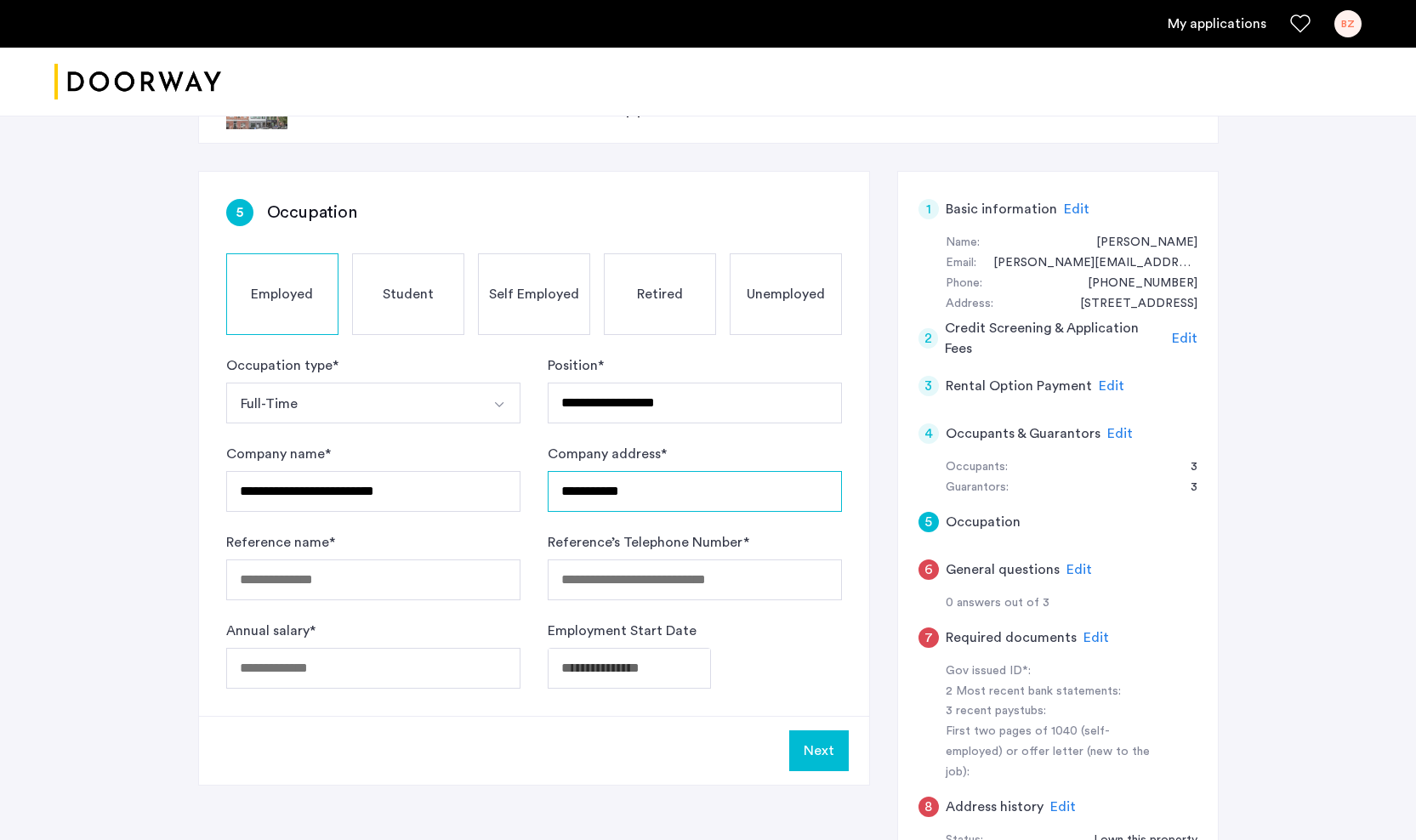
type input "**********"
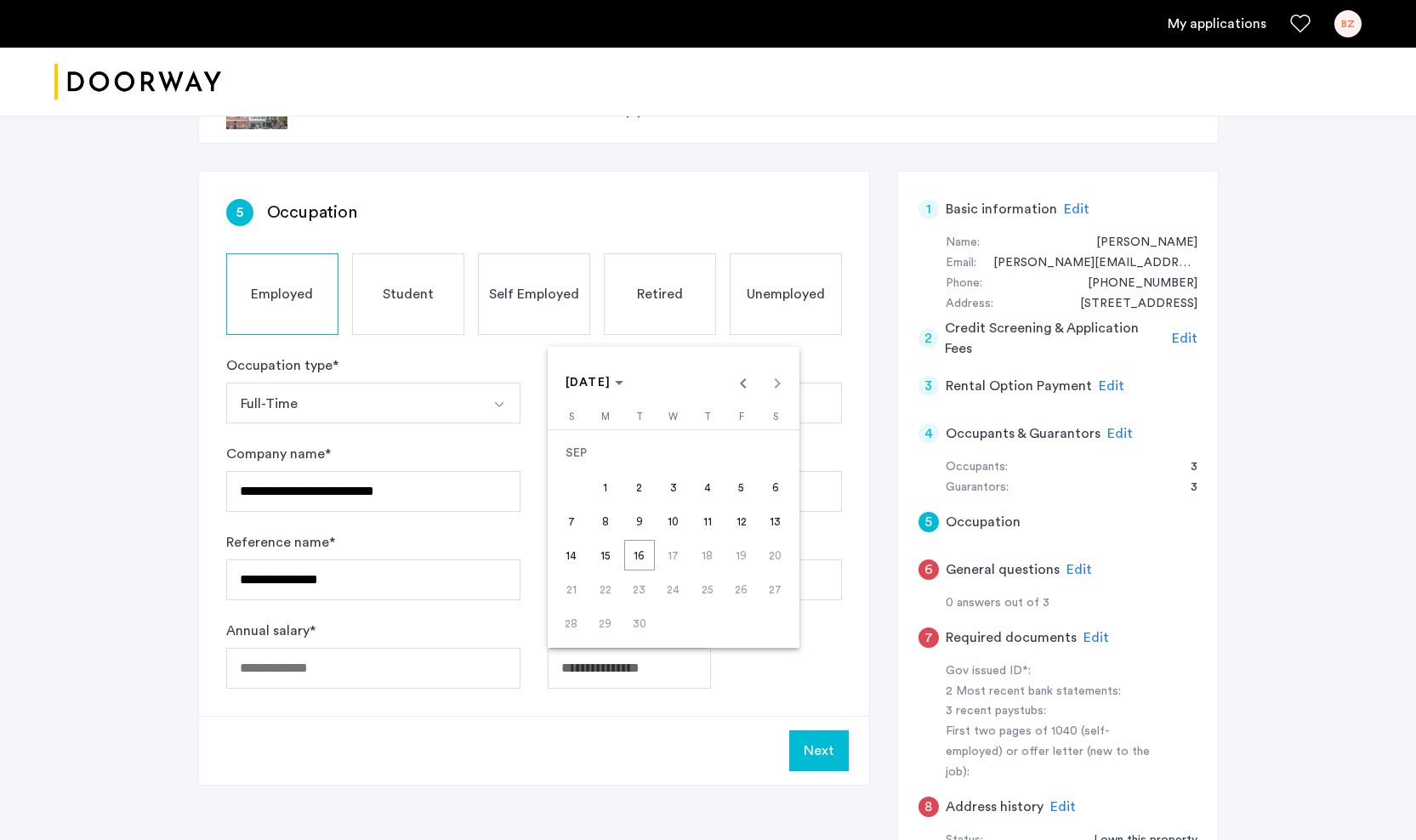
click at [588, 670] on body "**********" at bounding box center [708, 351] width 1416 height 840
click at [611, 383] on span "SEP 2025" at bounding box center [588, 383] width 46 height 12
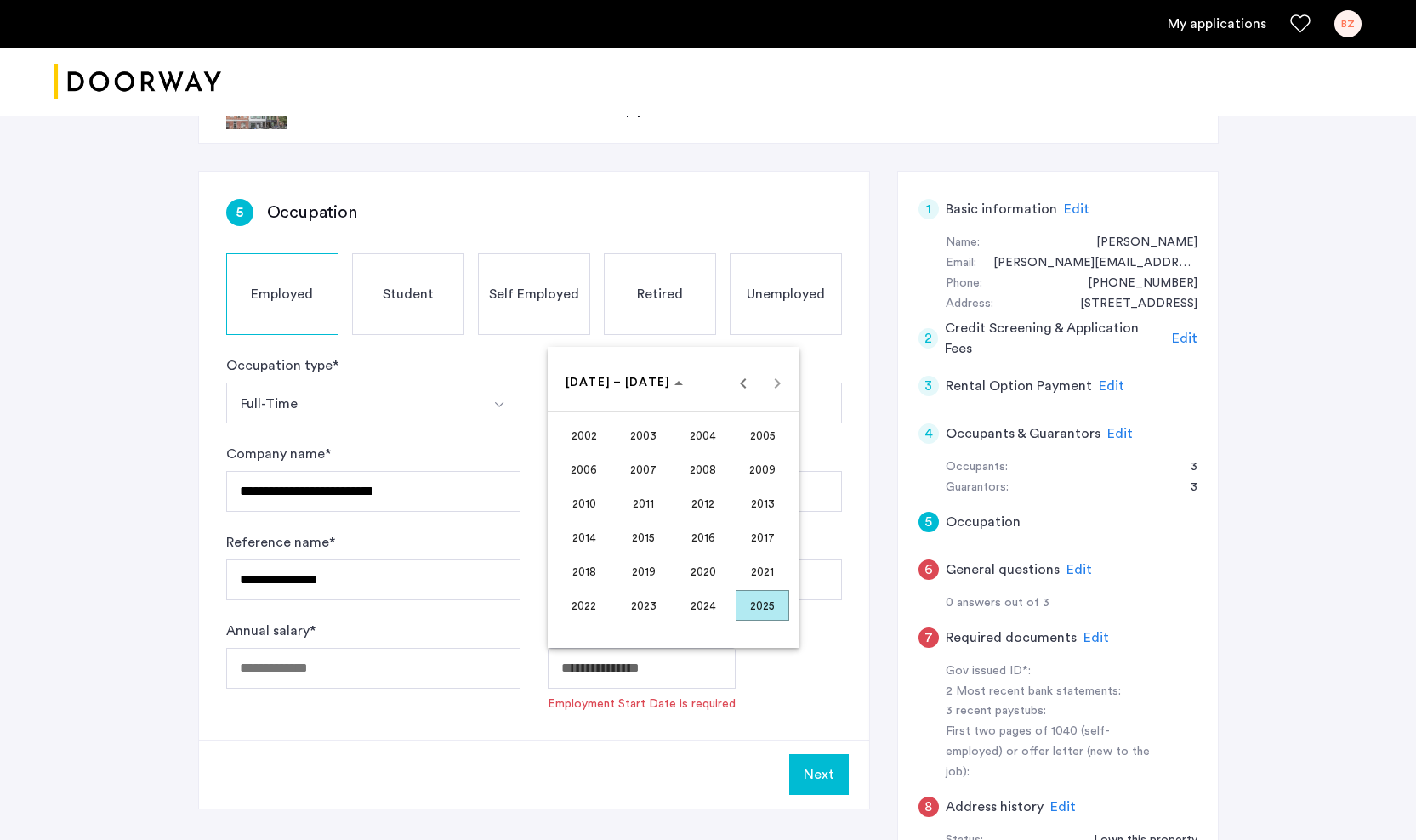
click at [639, 533] on span "2015" at bounding box center [643, 537] width 54 height 31
click at [716, 465] on span "MAR" at bounding box center [703, 469] width 54 height 31
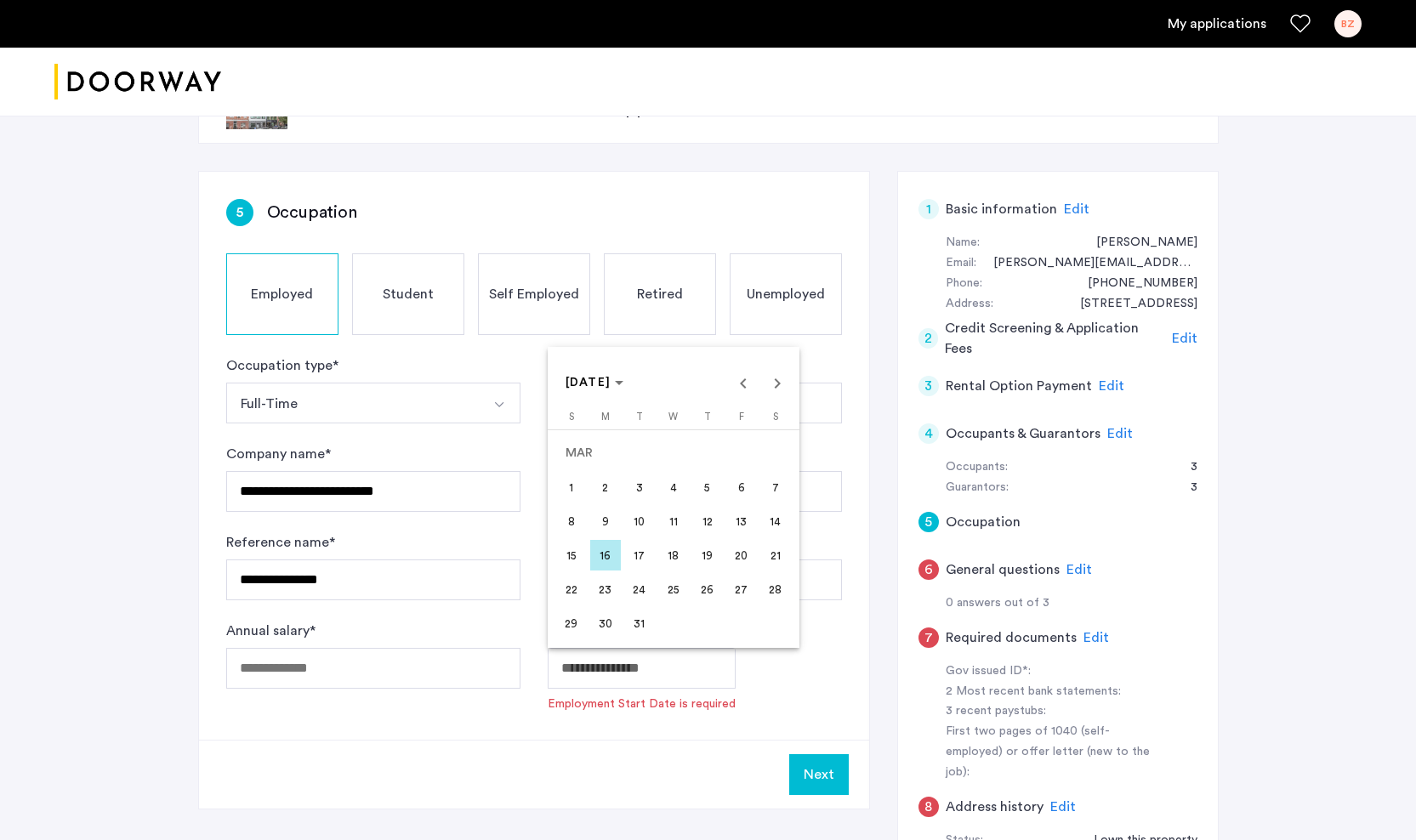
click at [572, 489] on span "1" at bounding box center [571, 487] width 31 height 31
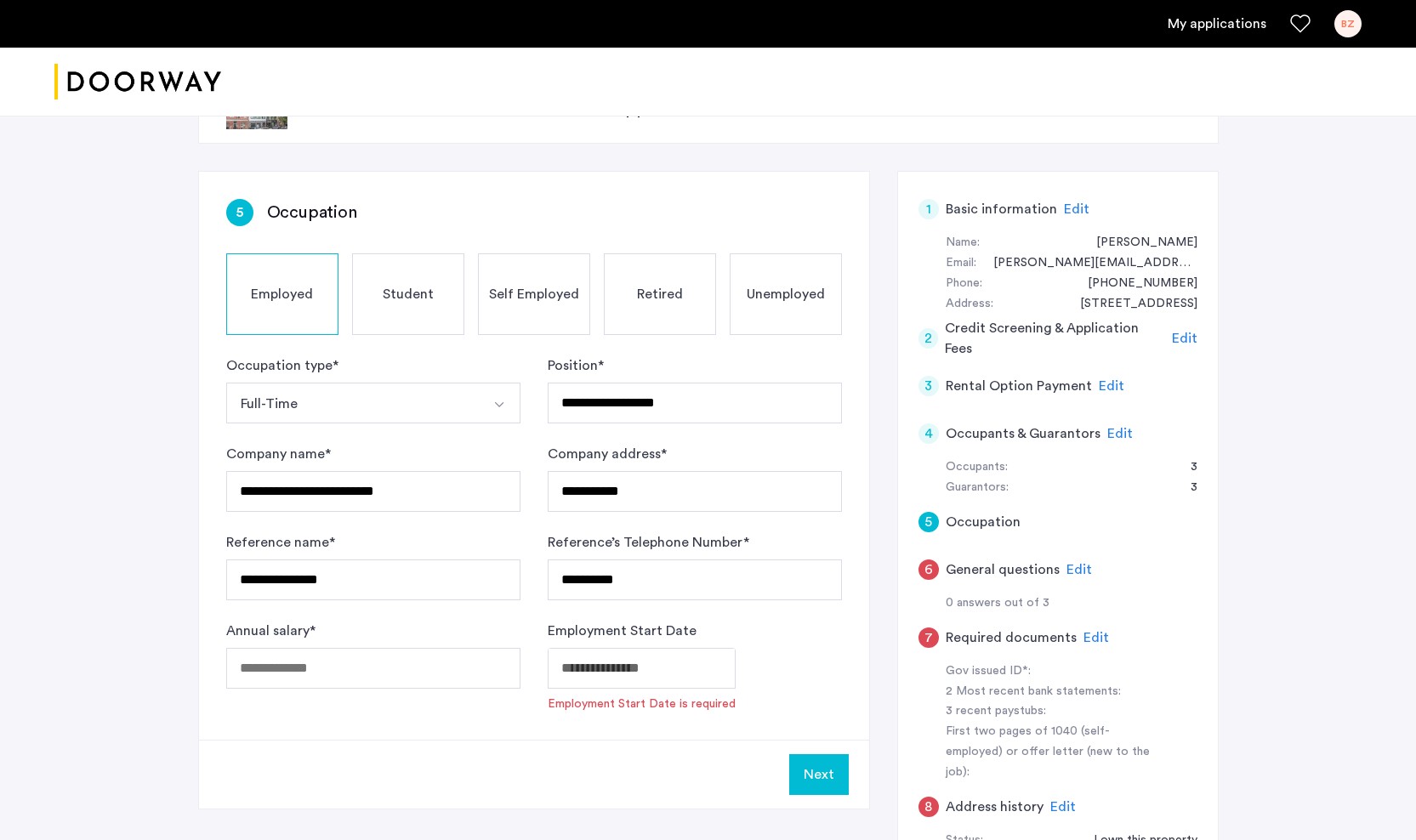
type input "**********"
click at [389, 672] on input "Annual salary *" at bounding box center [374, 668] width 294 height 41
click at [463, 658] on input "Annual salary *" at bounding box center [374, 668] width 294 height 41
type input "******"
click at [818, 741] on button "Next" at bounding box center [819, 750] width 60 height 41
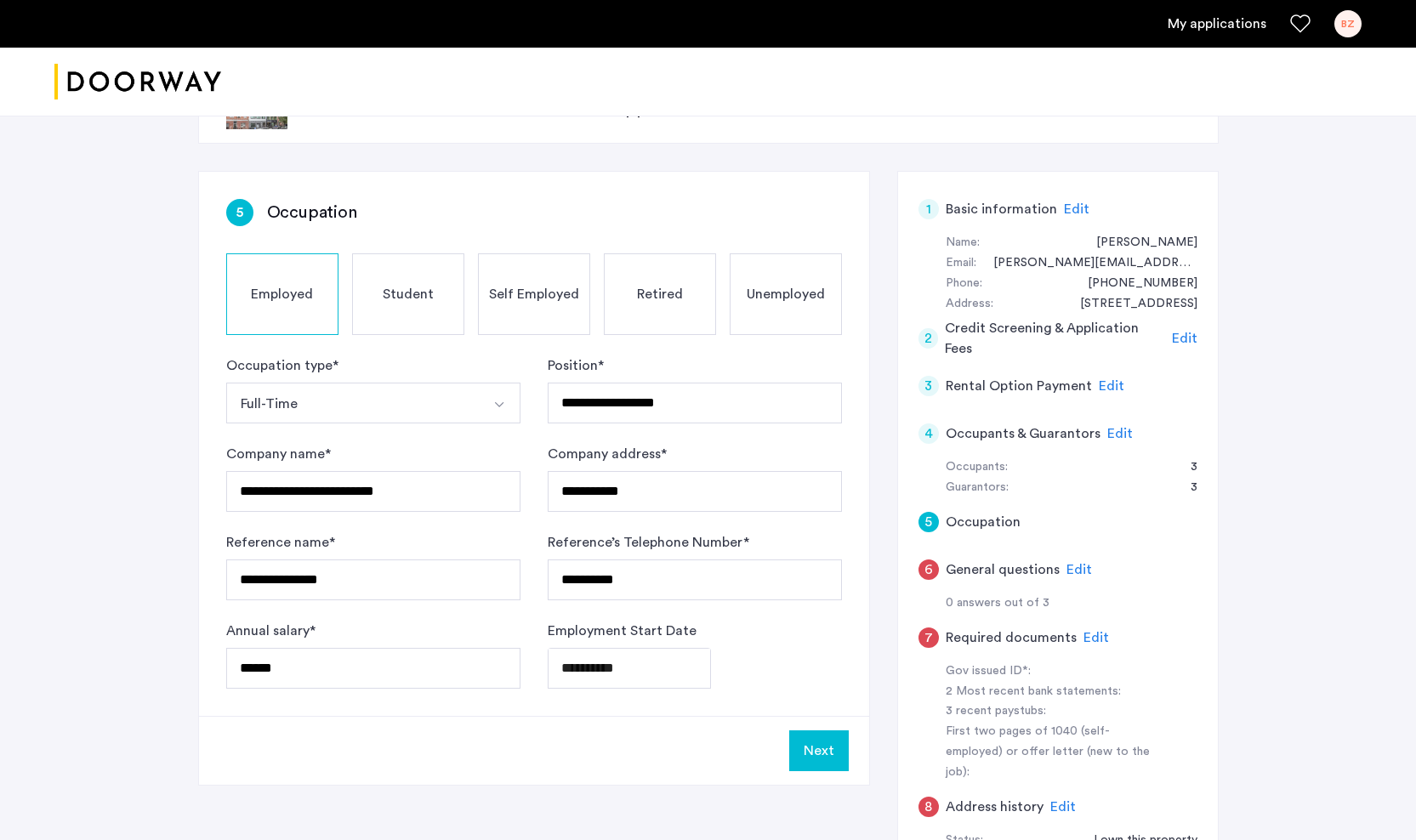
scroll to position [0, 0]
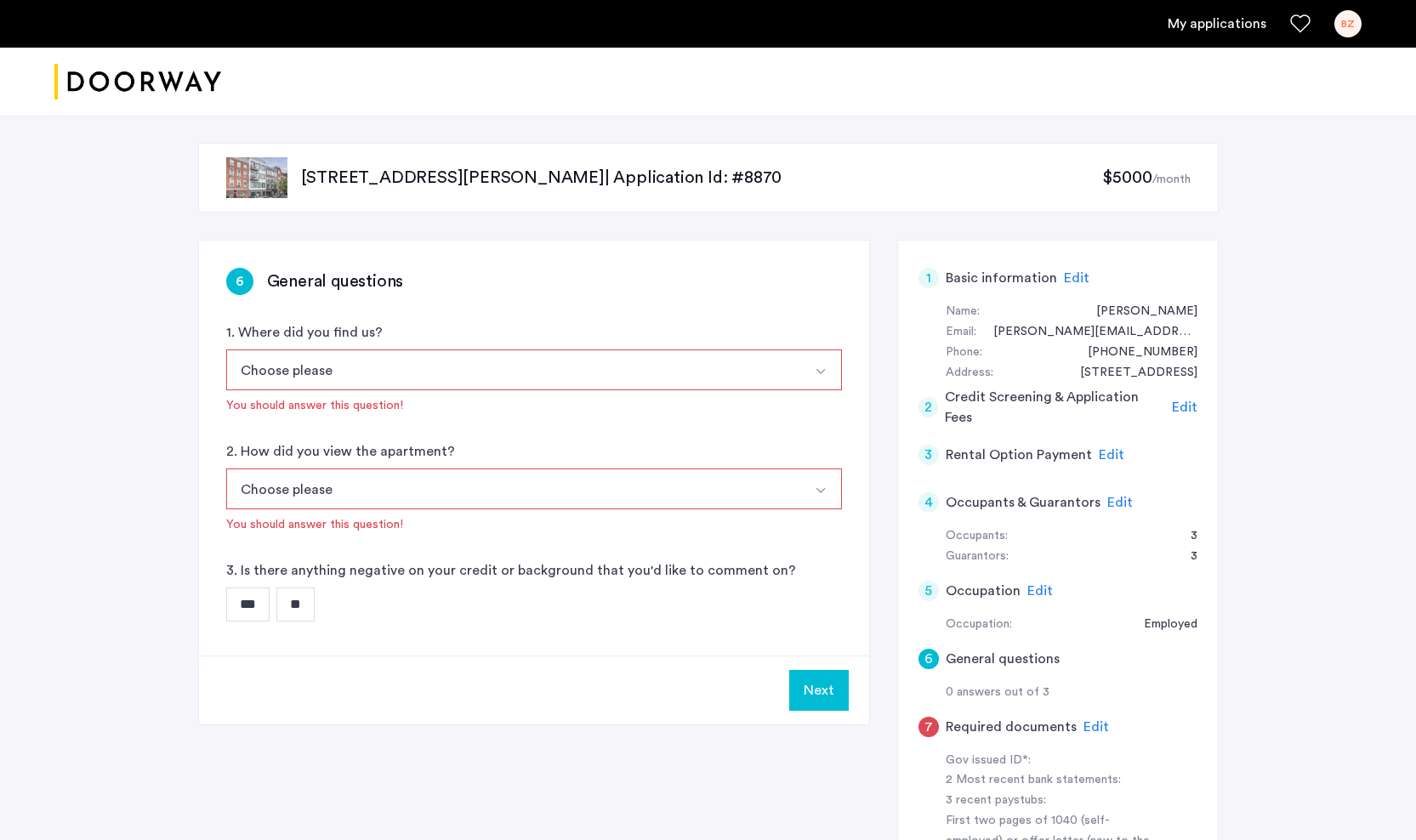
click at [455, 378] on button "Choose please" at bounding box center [514, 369] width 576 height 41
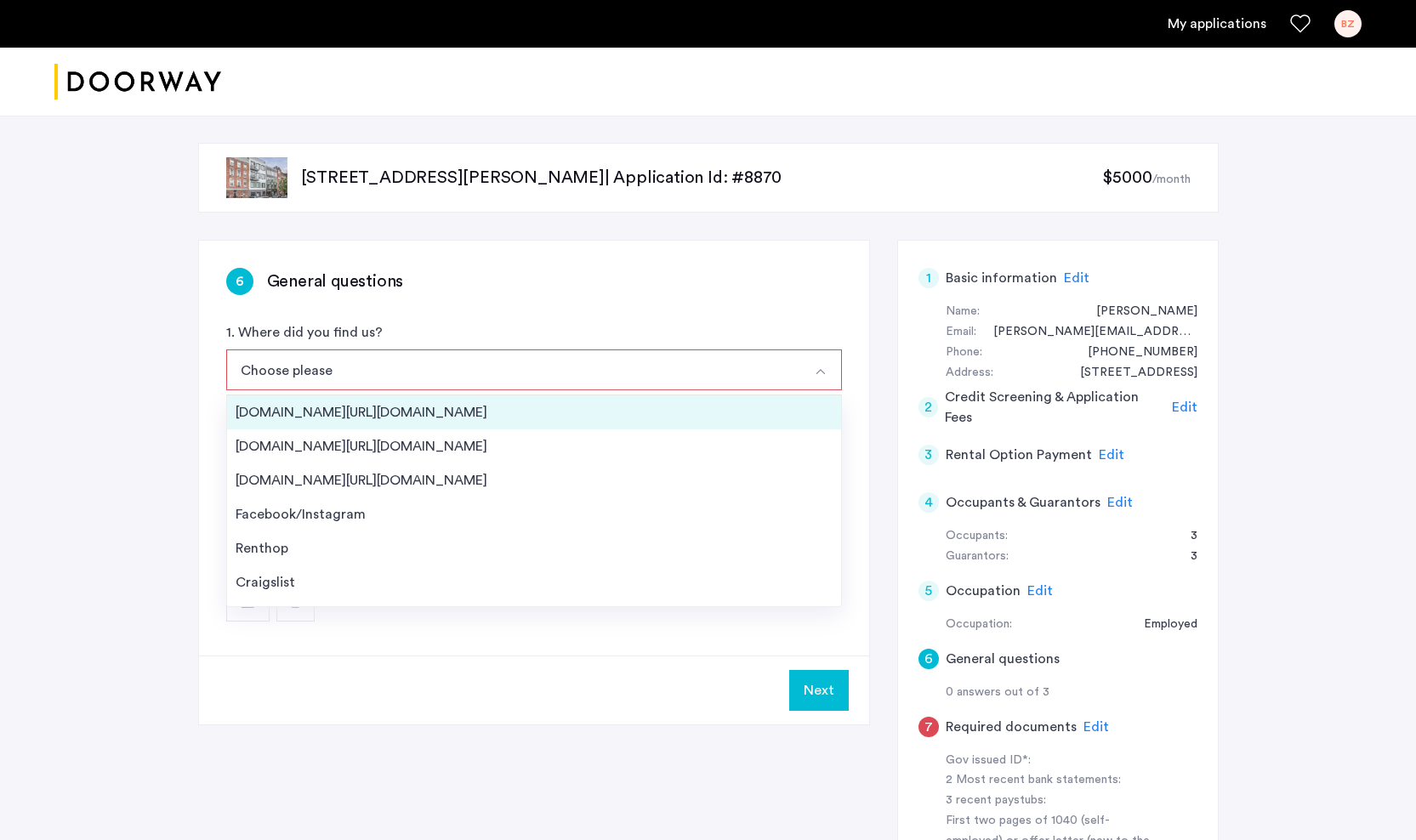
click at [339, 409] on div "Streeteasy.com/Zillow.com" at bounding box center [533, 412] width 597 height 20
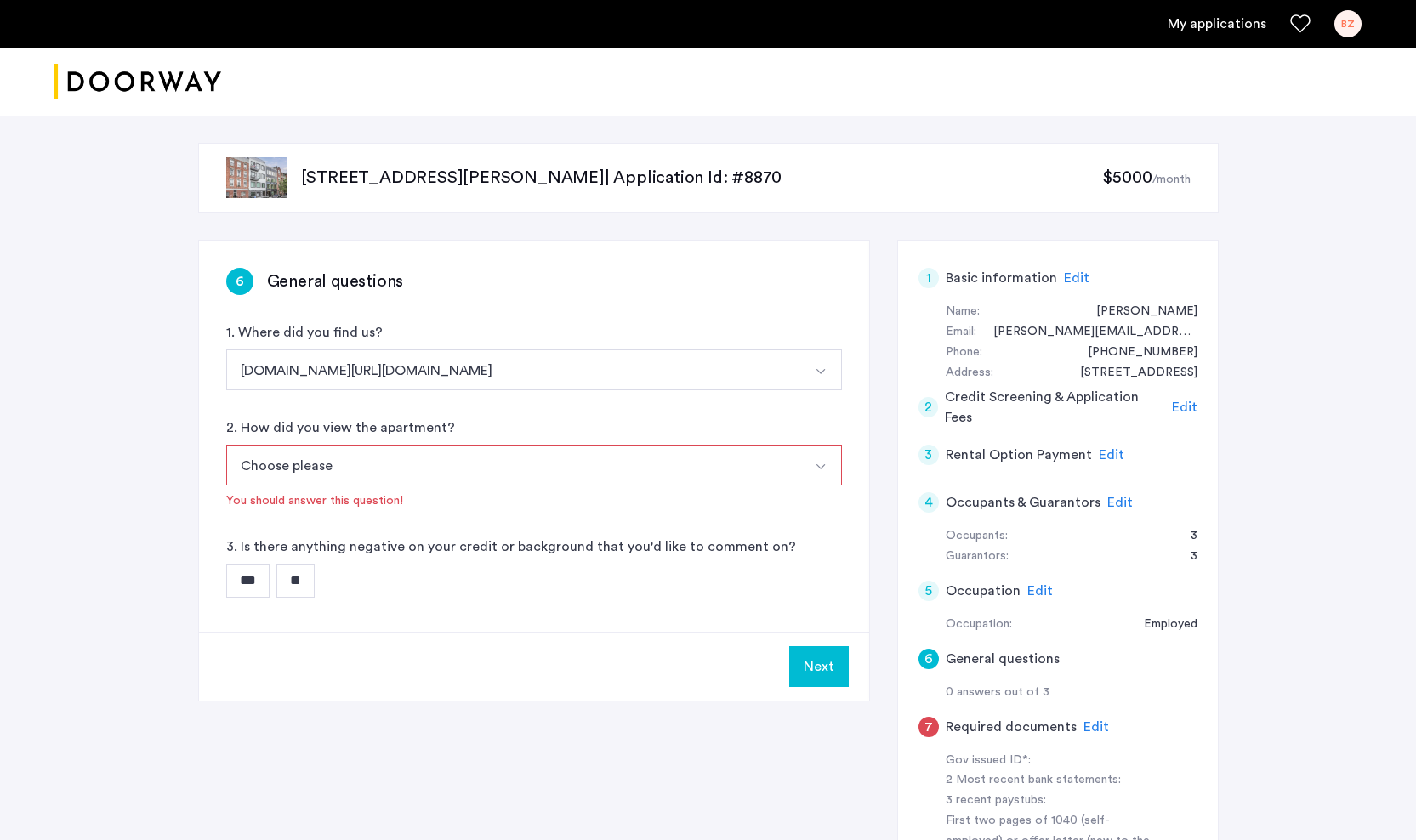
click at [350, 464] on button "Choose please" at bounding box center [514, 465] width 576 height 41
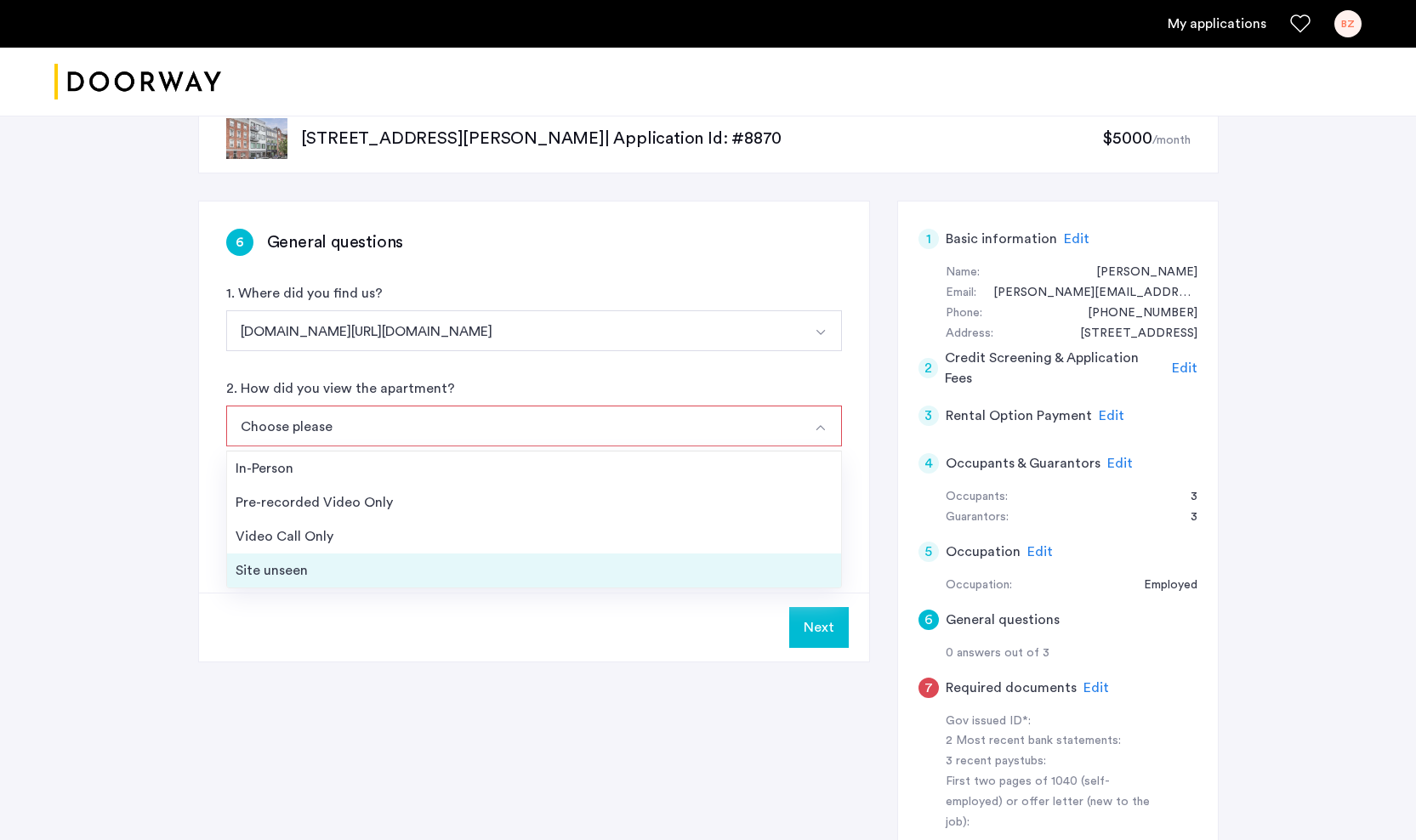
scroll to position [45, 0]
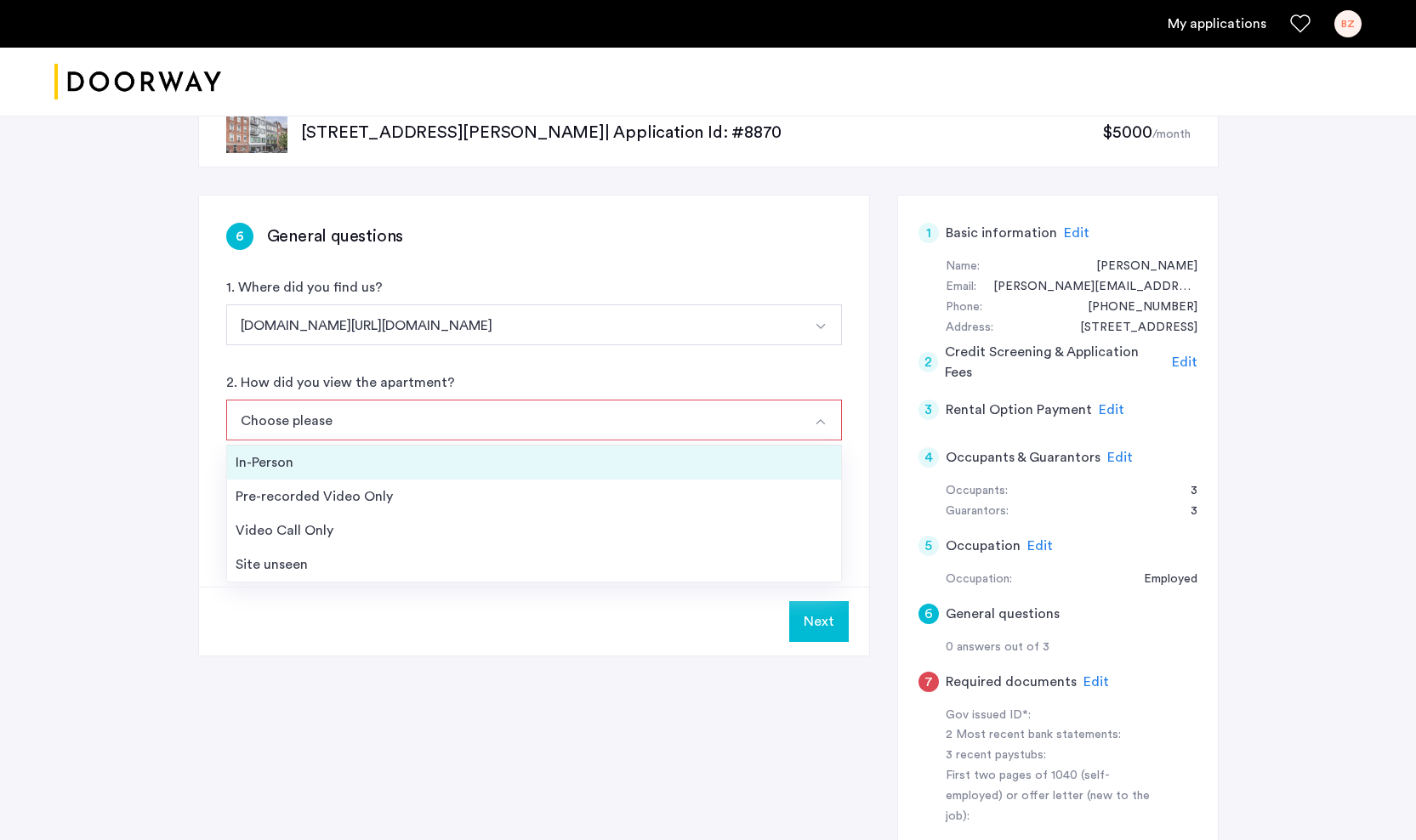
click at [285, 458] on div "In-Person" at bounding box center [533, 462] width 597 height 20
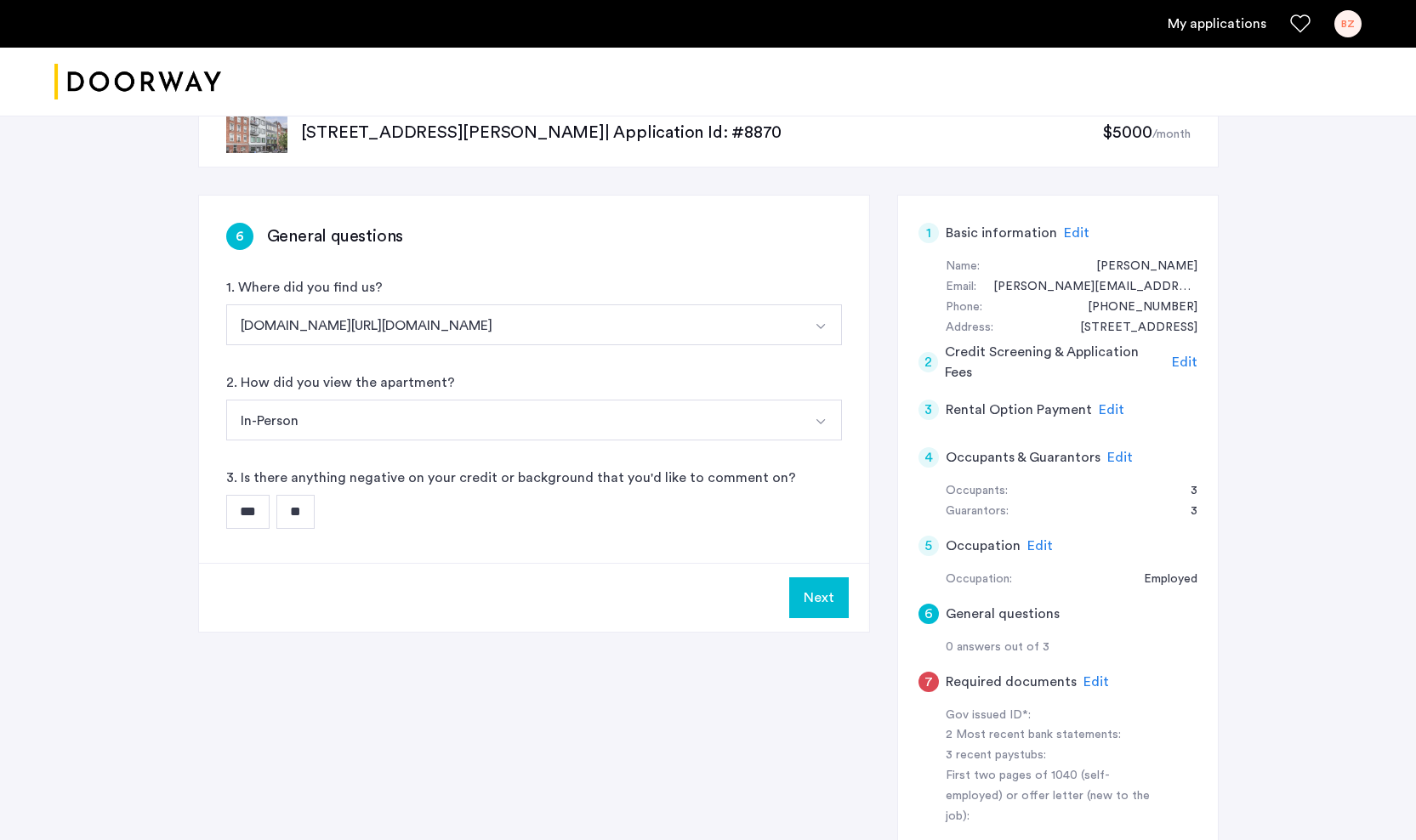
click at [286, 515] on input "**" at bounding box center [294, 511] width 38 height 34
click at [832, 602] on button "Next" at bounding box center [819, 598] width 60 height 41
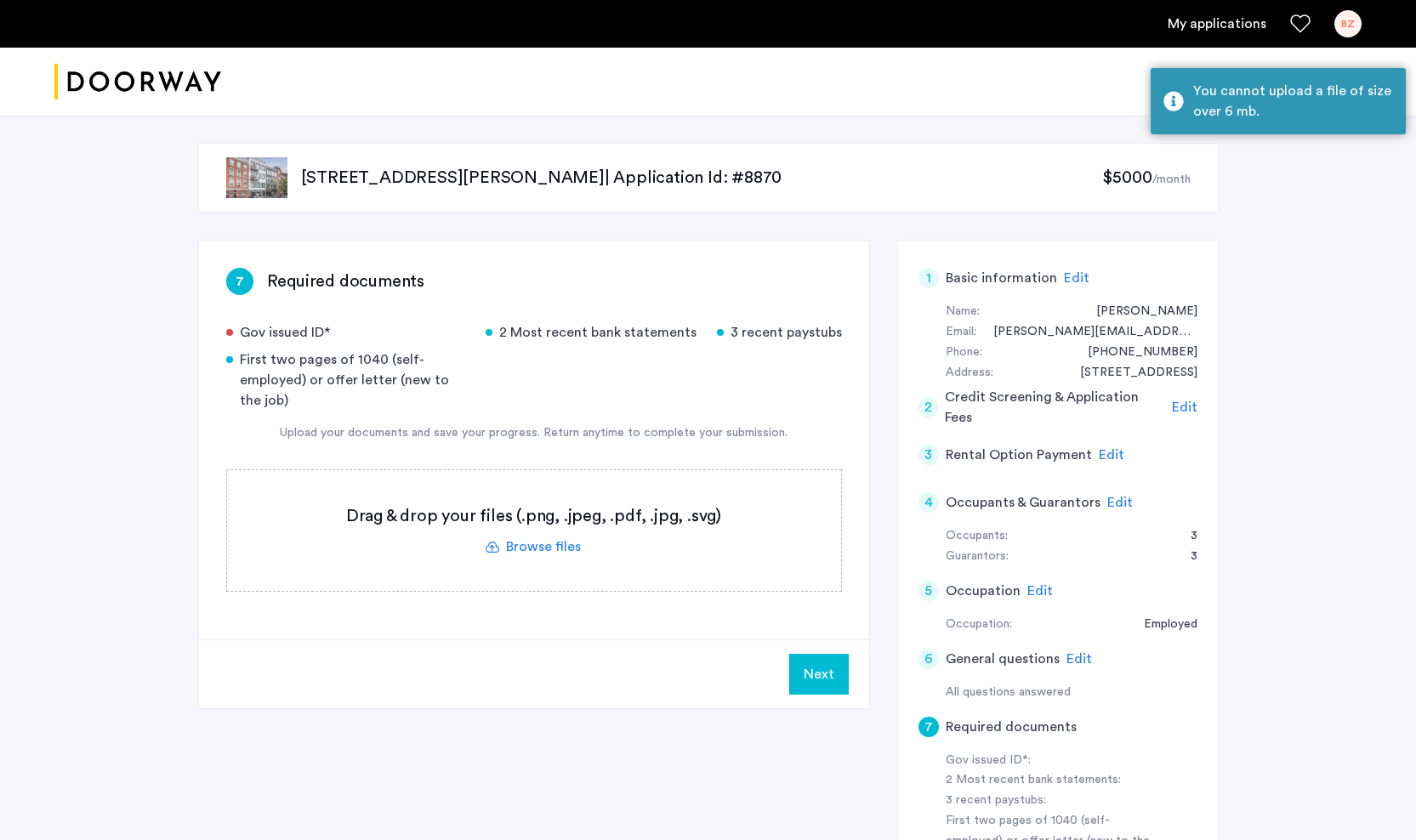
click at [556, 560] on label at bounding box center [533, 530] width 614 height 121
click at [0, 0] on input "file" at bounding box center [0, 0] width 0 height 0
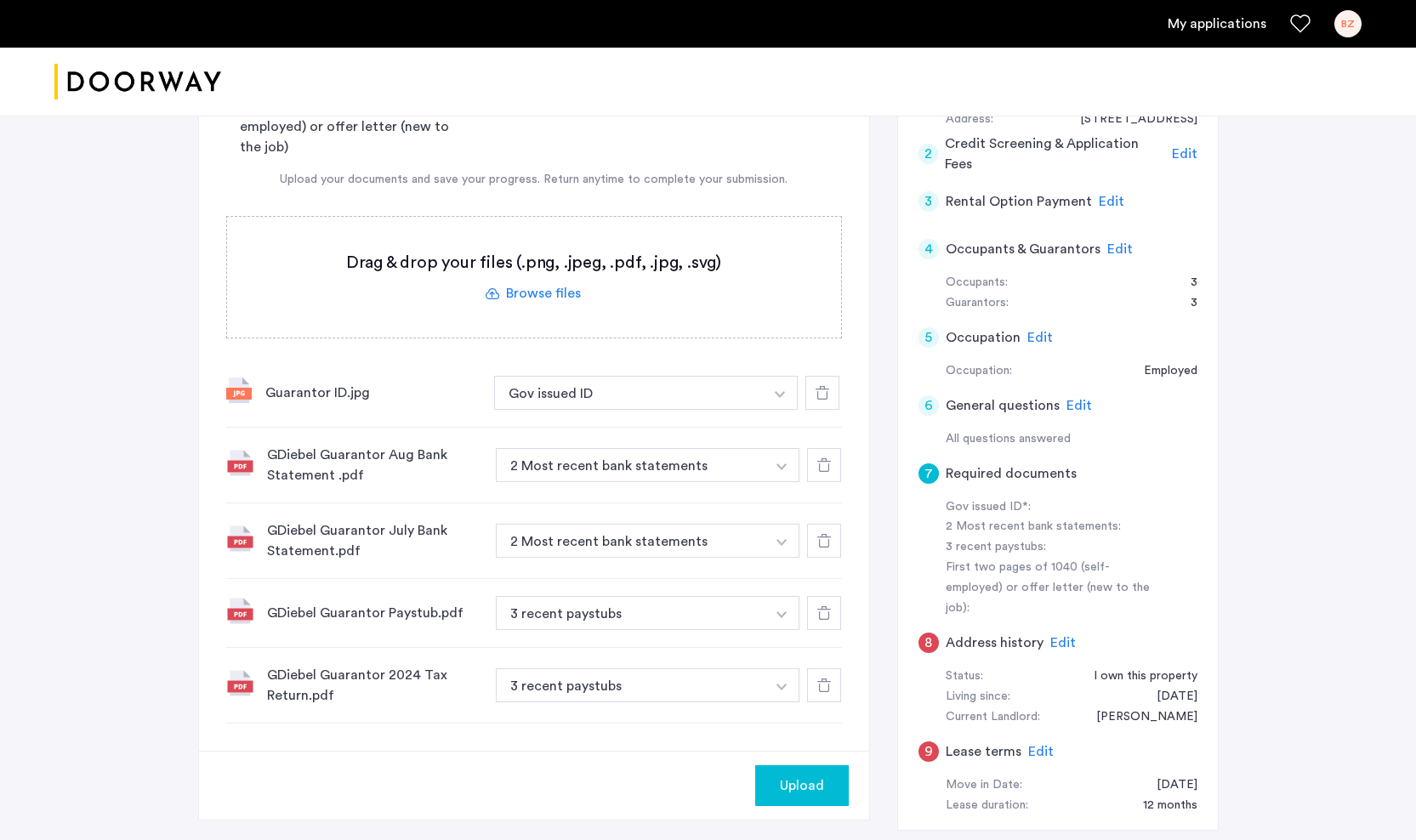
scroll to position [260, 0]
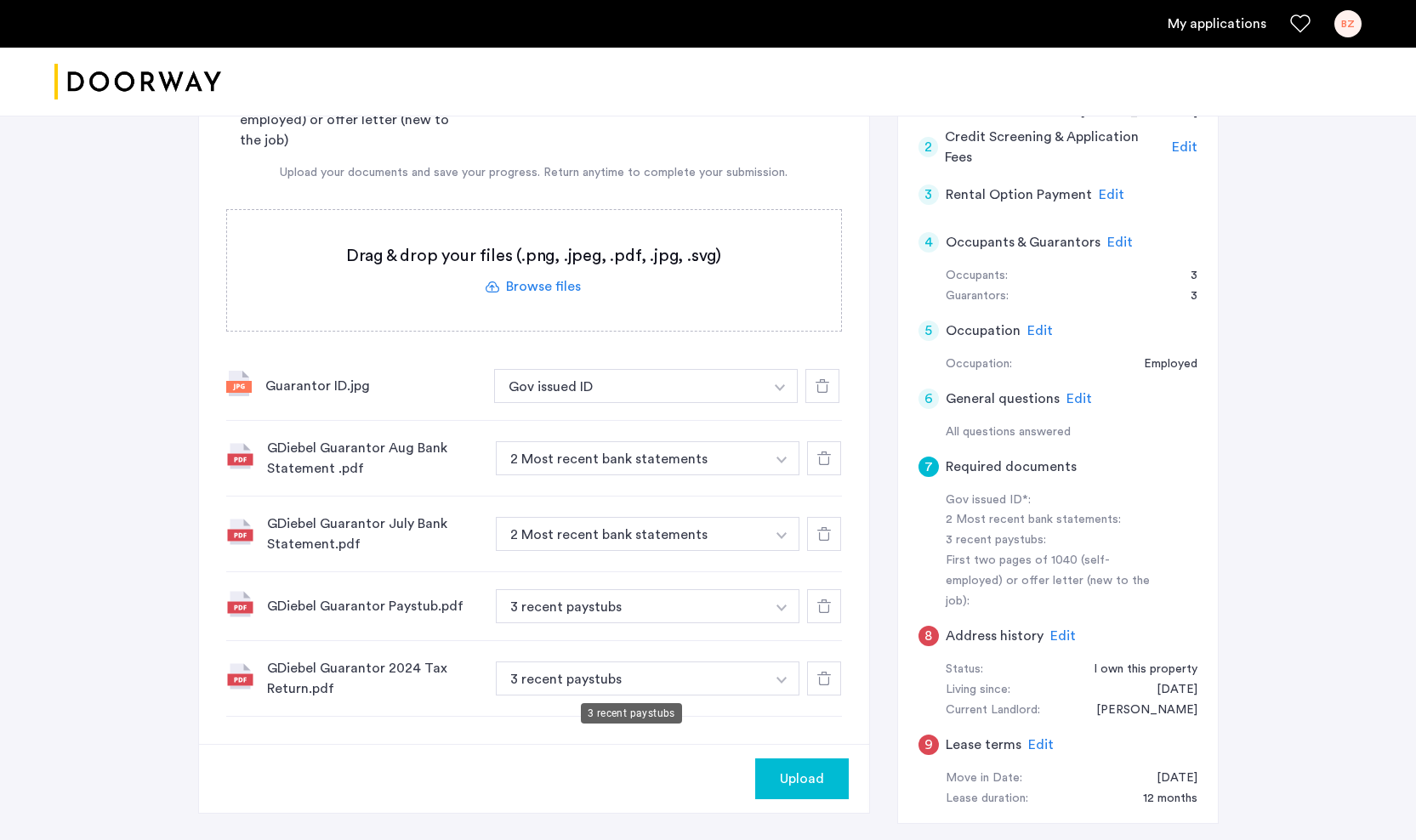
click at [752, 678] on button "3 recent paystubs" at bounding box center [630, 678] width 271 height 34
click at [779, 683] on img "button" at bounding box center [781, 680] width 11 height 7
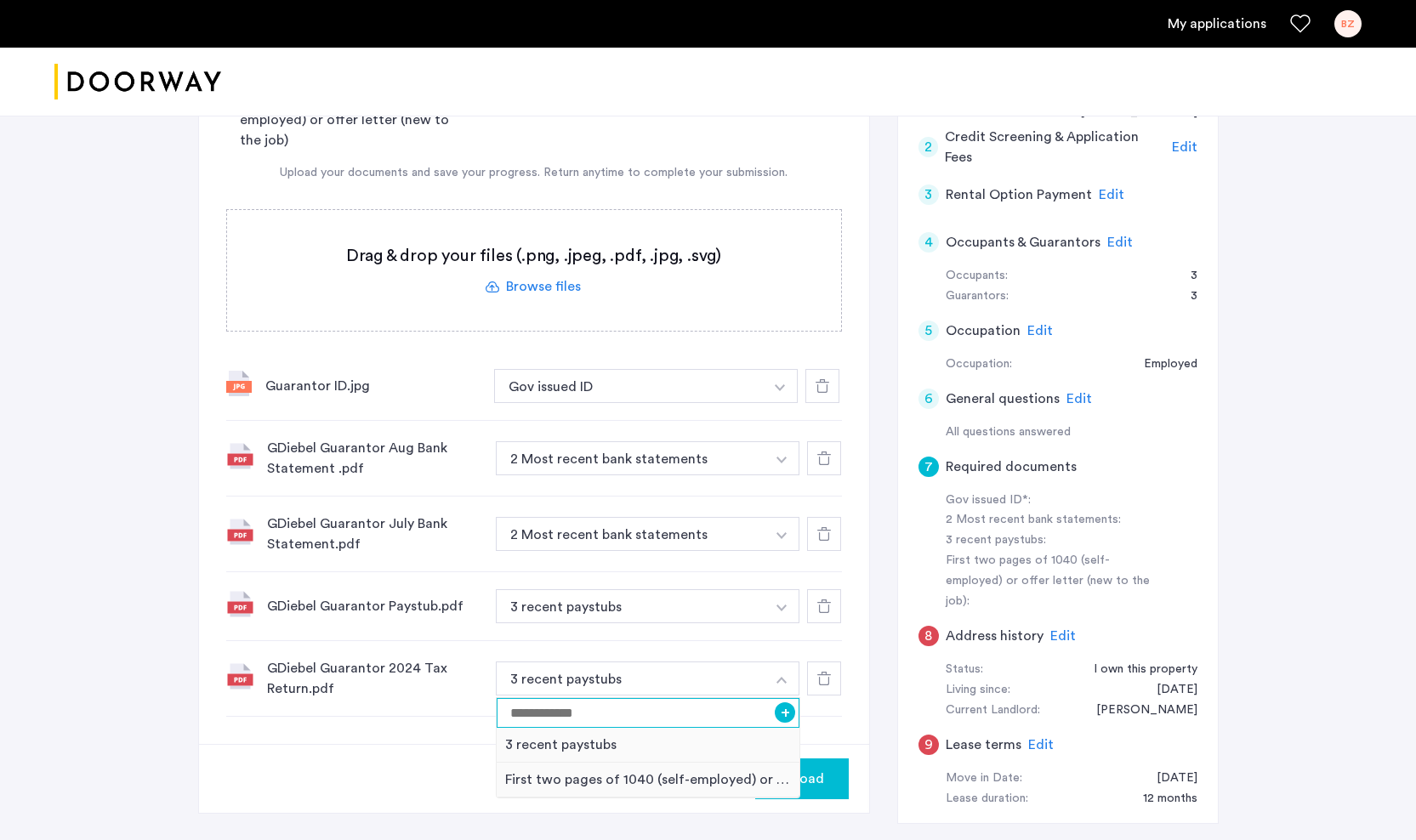
click at [607, 715] on input at bounding box center [648, 713] width 303 height 30
type input "**********"
click at [782, 717] on button "+" at bounding box center [784, 712] width 20 height 20
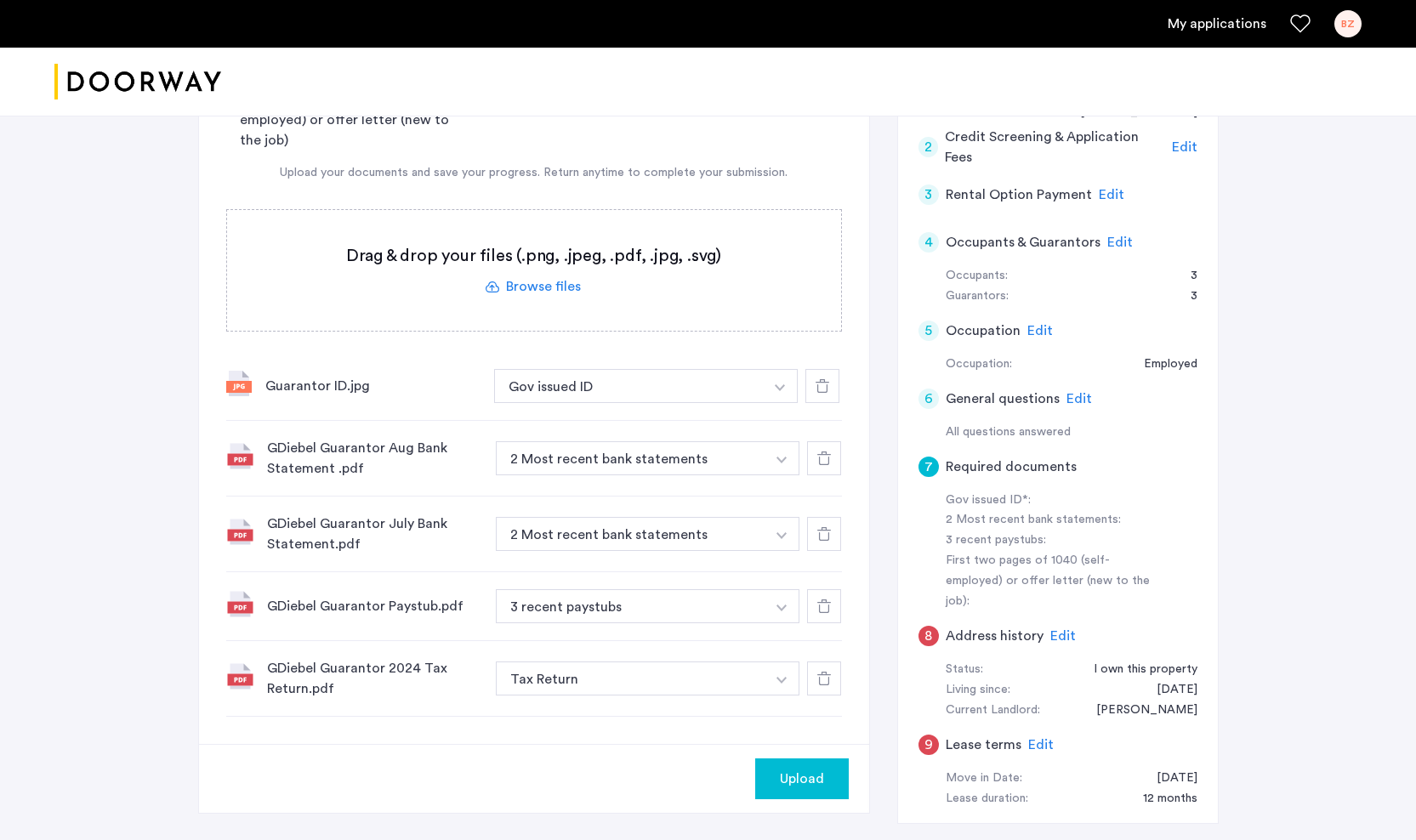
click at [784, 773] on span "Upload" at bounding box center [801, 778] width 44 height 20
click at [815, 762] on button "Next" at bounding box center [819, 778] width 60 height 41
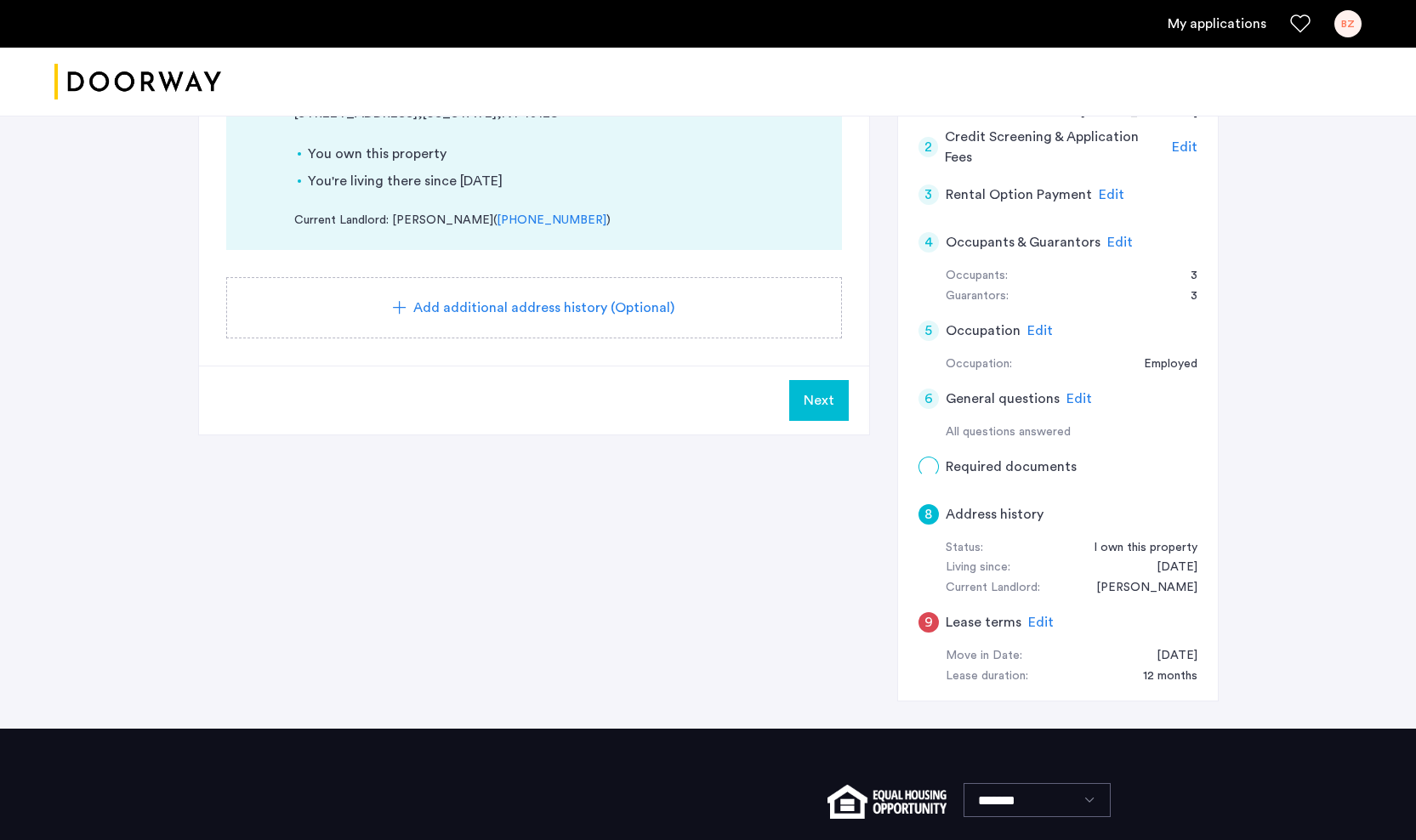
scroll to position [0, 0]
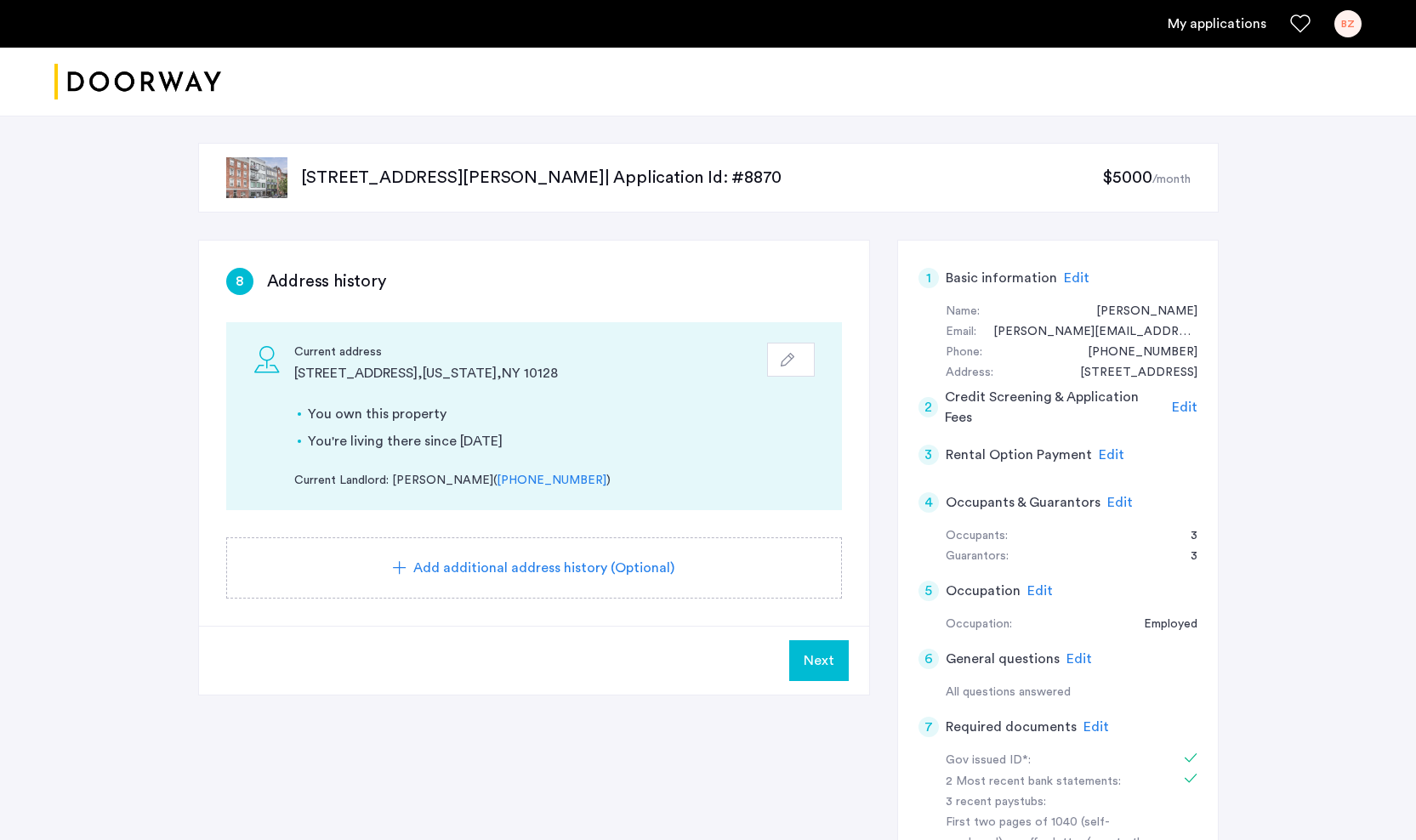
click at [827, 653] on span "Next" at bounding box center [818, 660] width 31 height 20
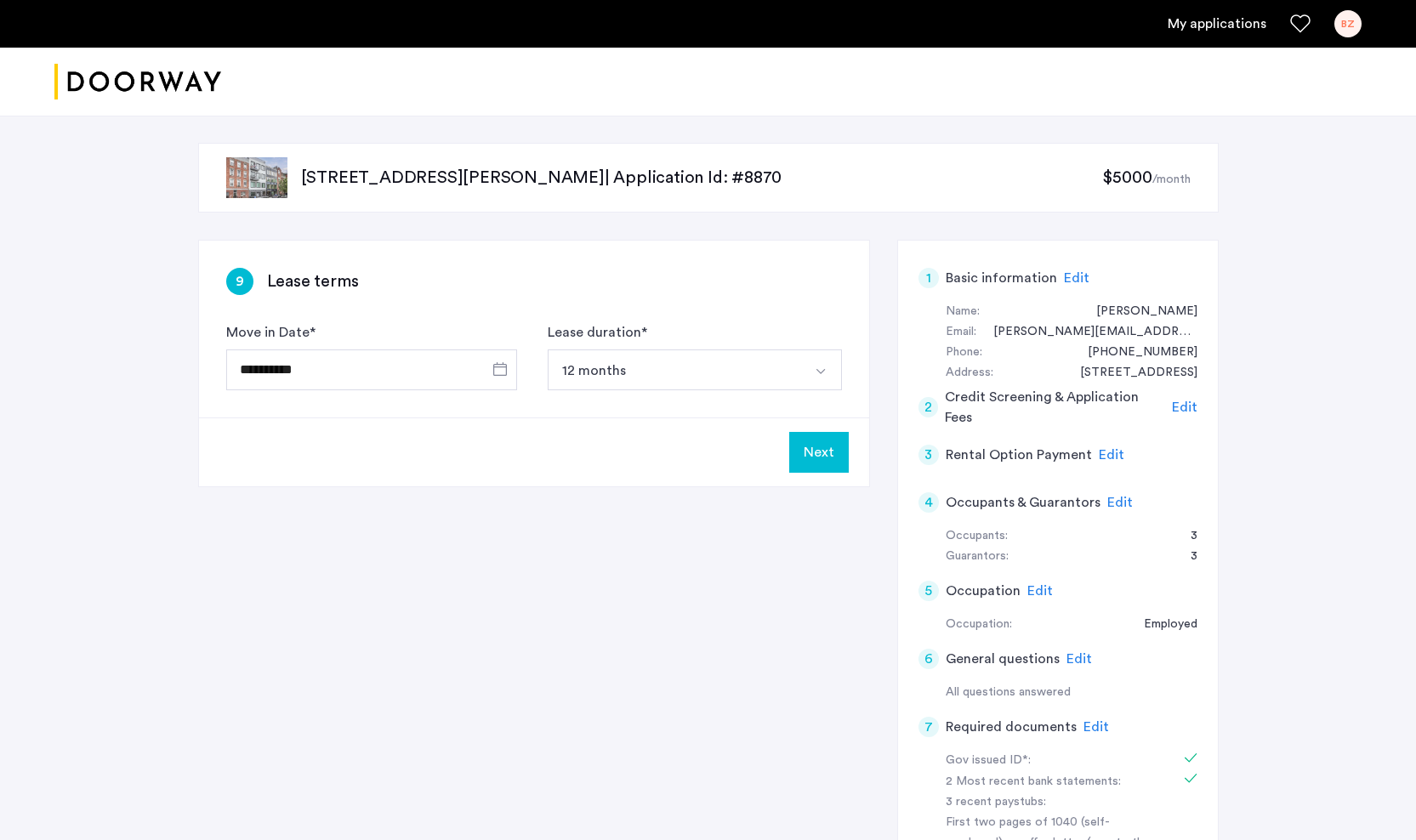
click at [820, 447] on button "Next" at bounding box center [819, 452] width 60 height 41
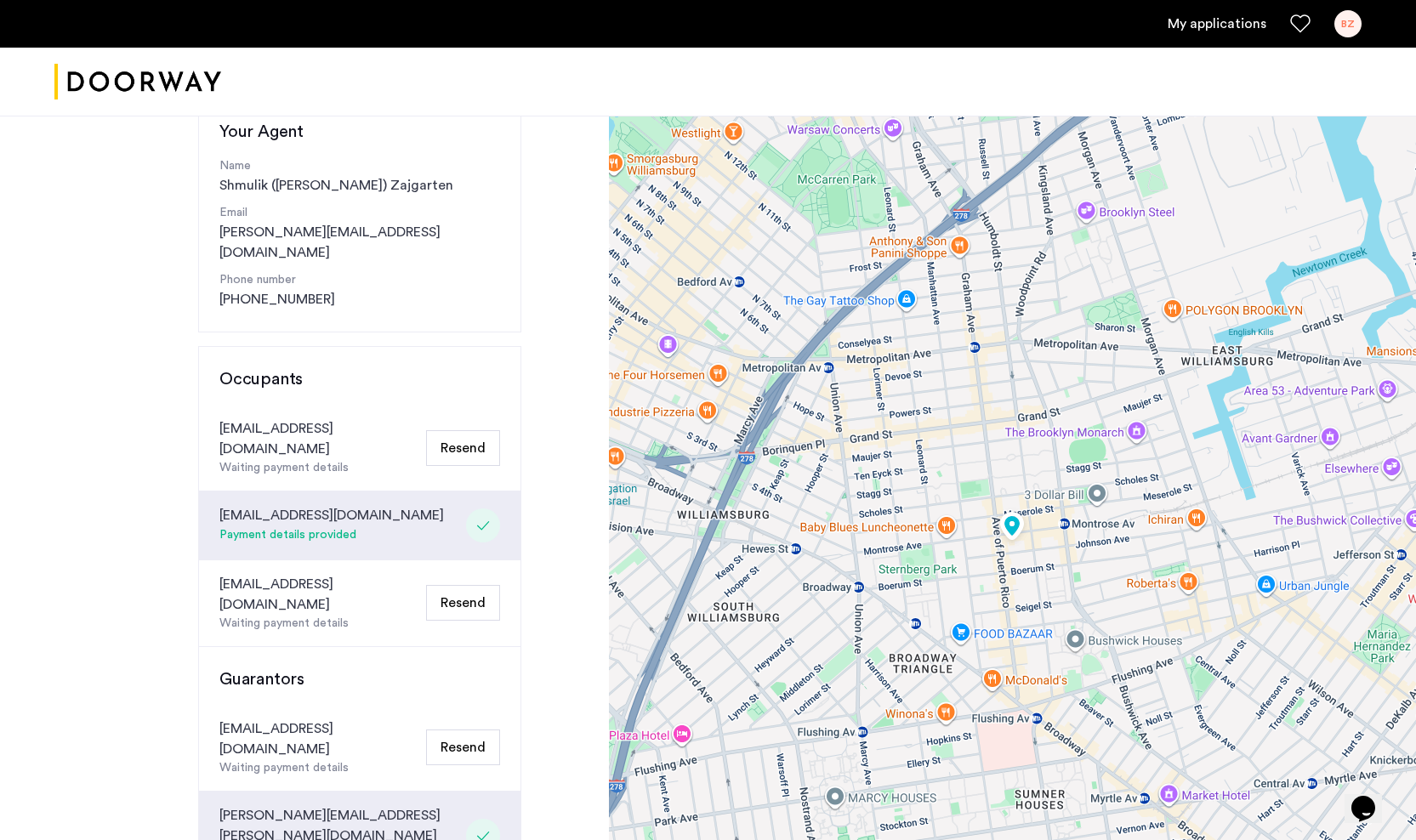
scroll to position [203, 0]
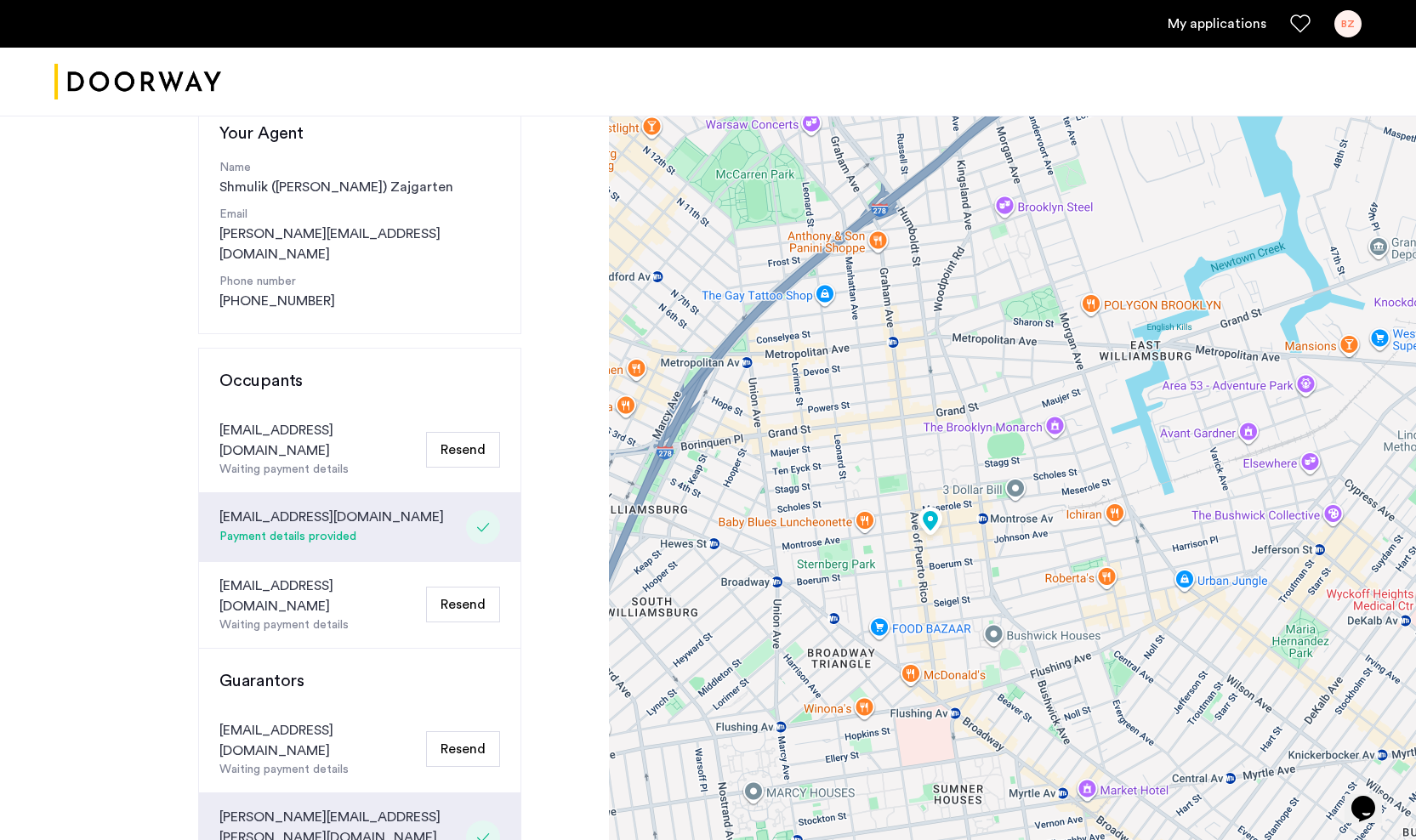
drag, startPoint x: 973, startPoint y: 493, endPoint x: 905, endPoint y: 486, distance: 68.4
click at [905, 486] on div at bounding box center [1011, 550] width 807 height 1274
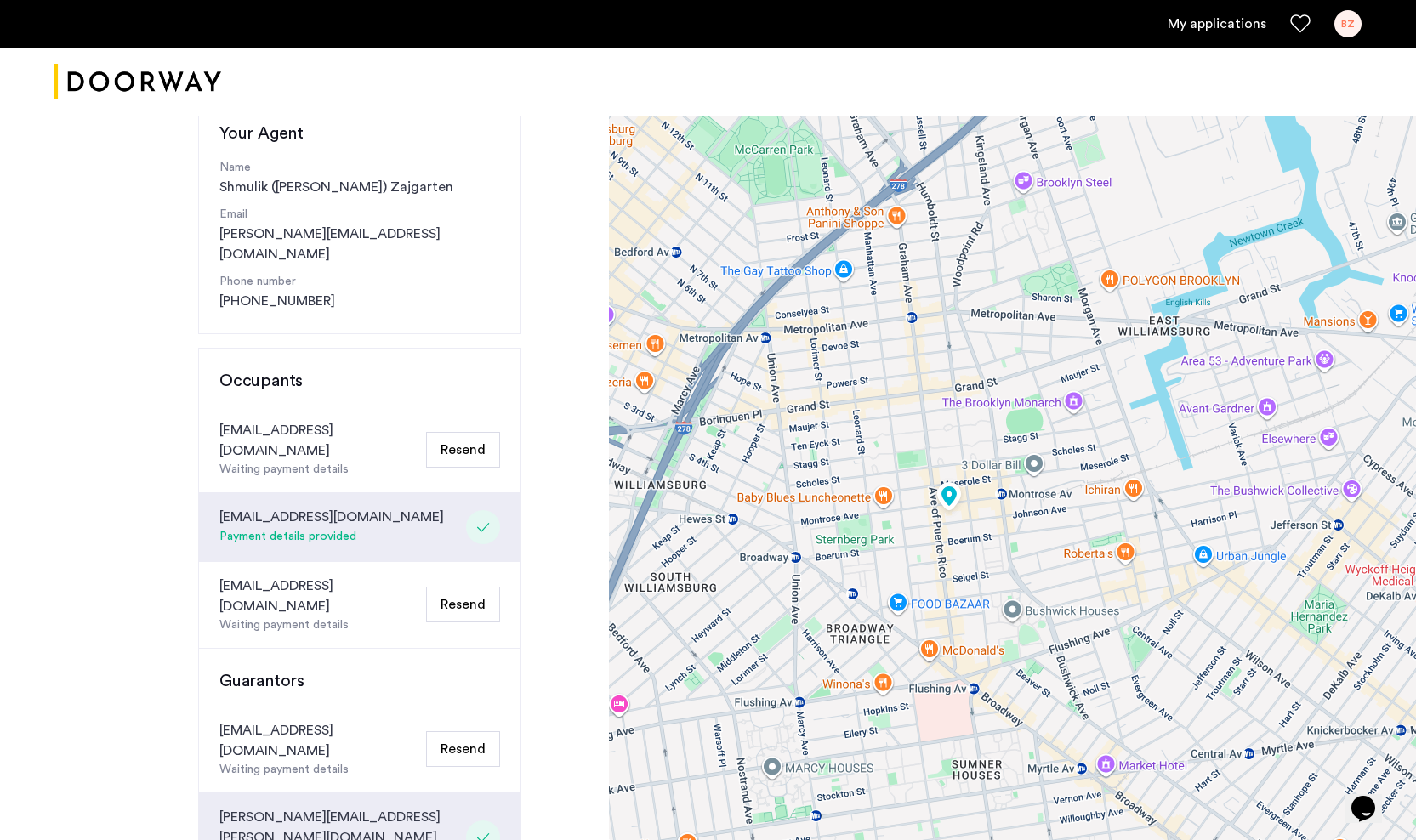
drag, startPoint x: 904, startPoint y: 487, endPoint x: 920, endPoint y: 464, distance: 28.0
click at [920, 464] on div at bounding box center [1011, 550] width 807 height 1274
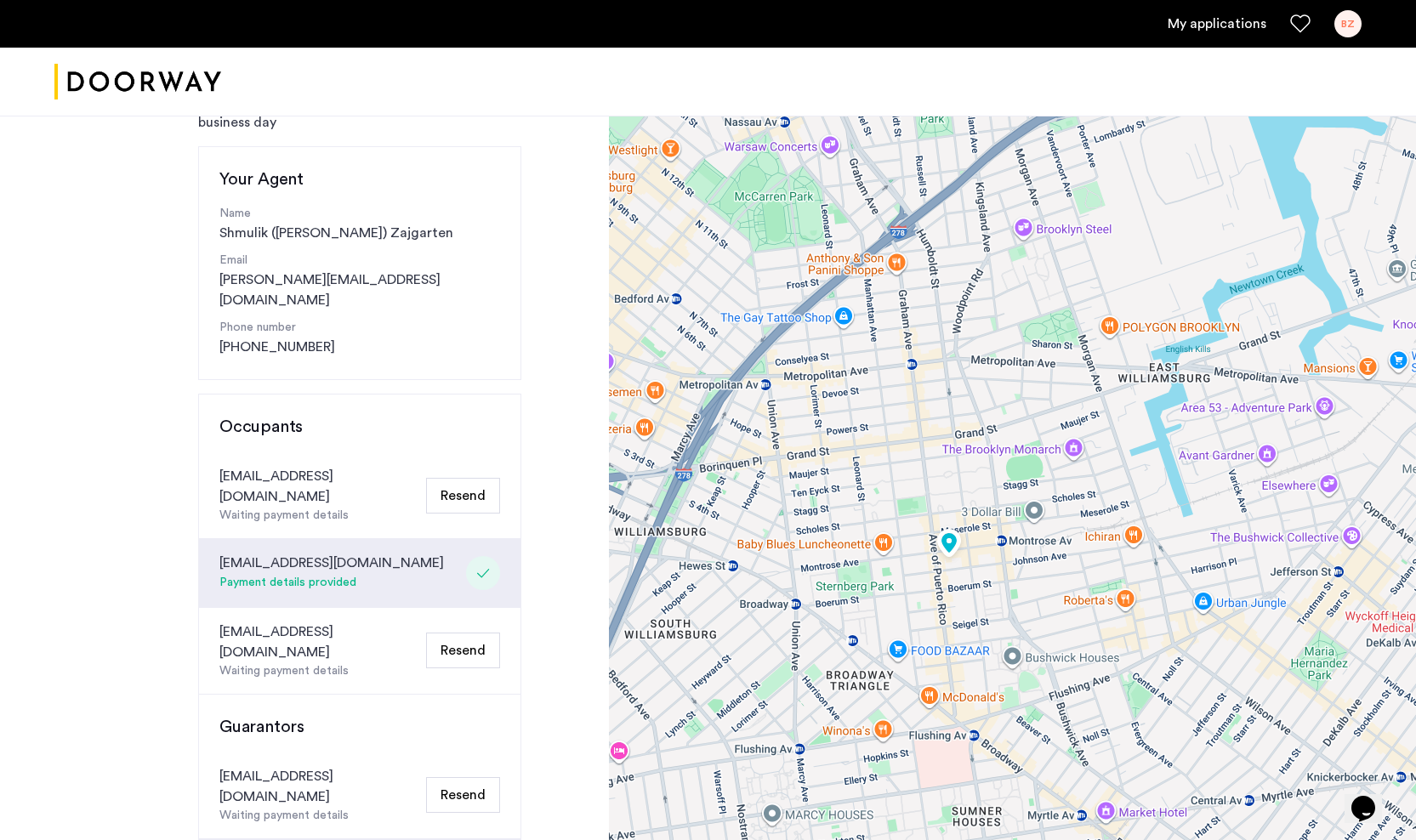
scroll to position [156, 0]
drag, startPoint x: 386, startPoint y: 235, endPoint x: 222, endPoint y: 238, distance: 164.0
click at [222, 238] on div "Name Shmulik (Sam) Zajgarten" at bounding box center [360, 223] width 280 height 38
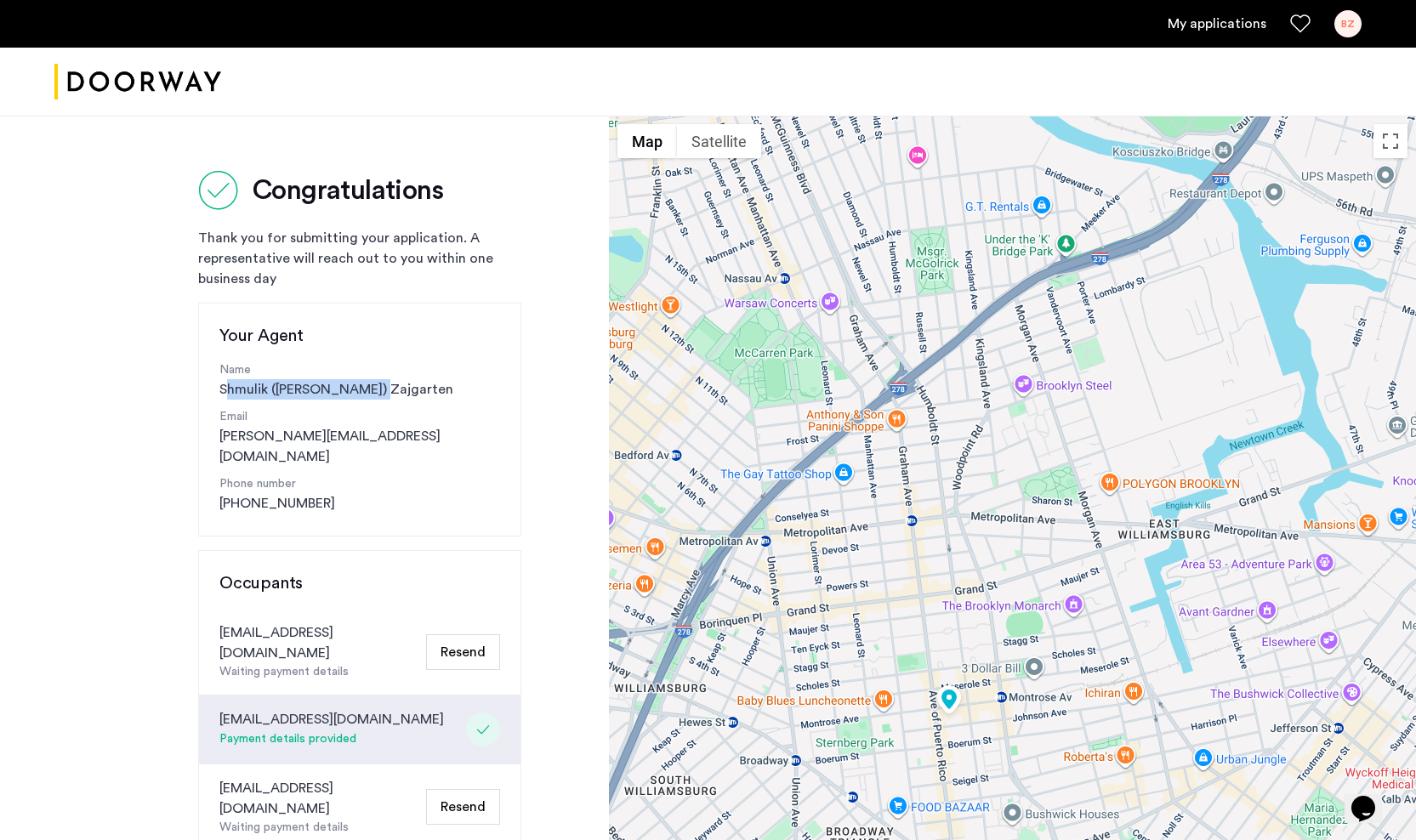
scroll to position [0, 0]
copy div "Shmulik (Sam) Zajgarten"
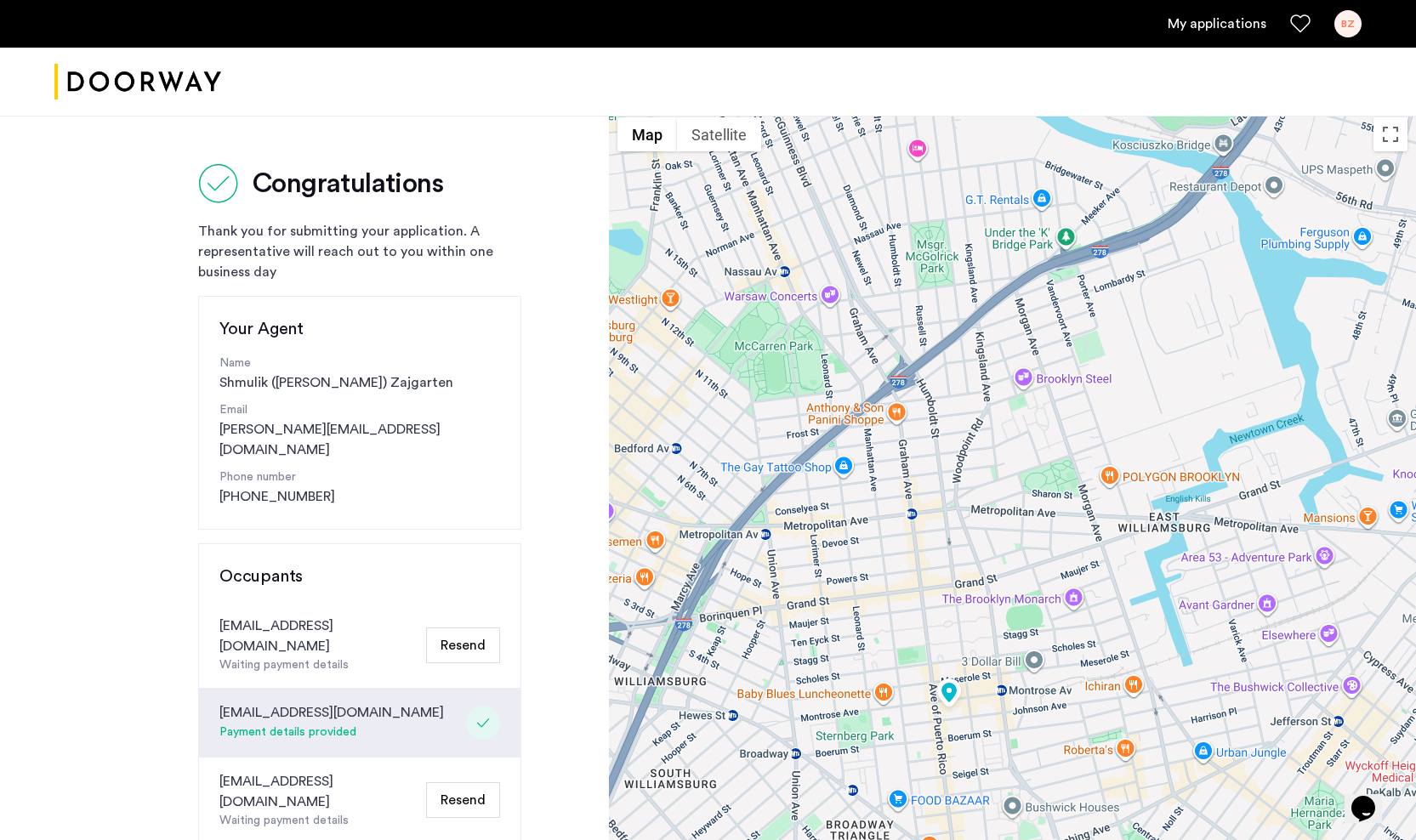
click at [555, 293] on div "Congratulations Thank you for submitting your application. A representative wil…" at bounding box center [304, 745] width 608 height 1274
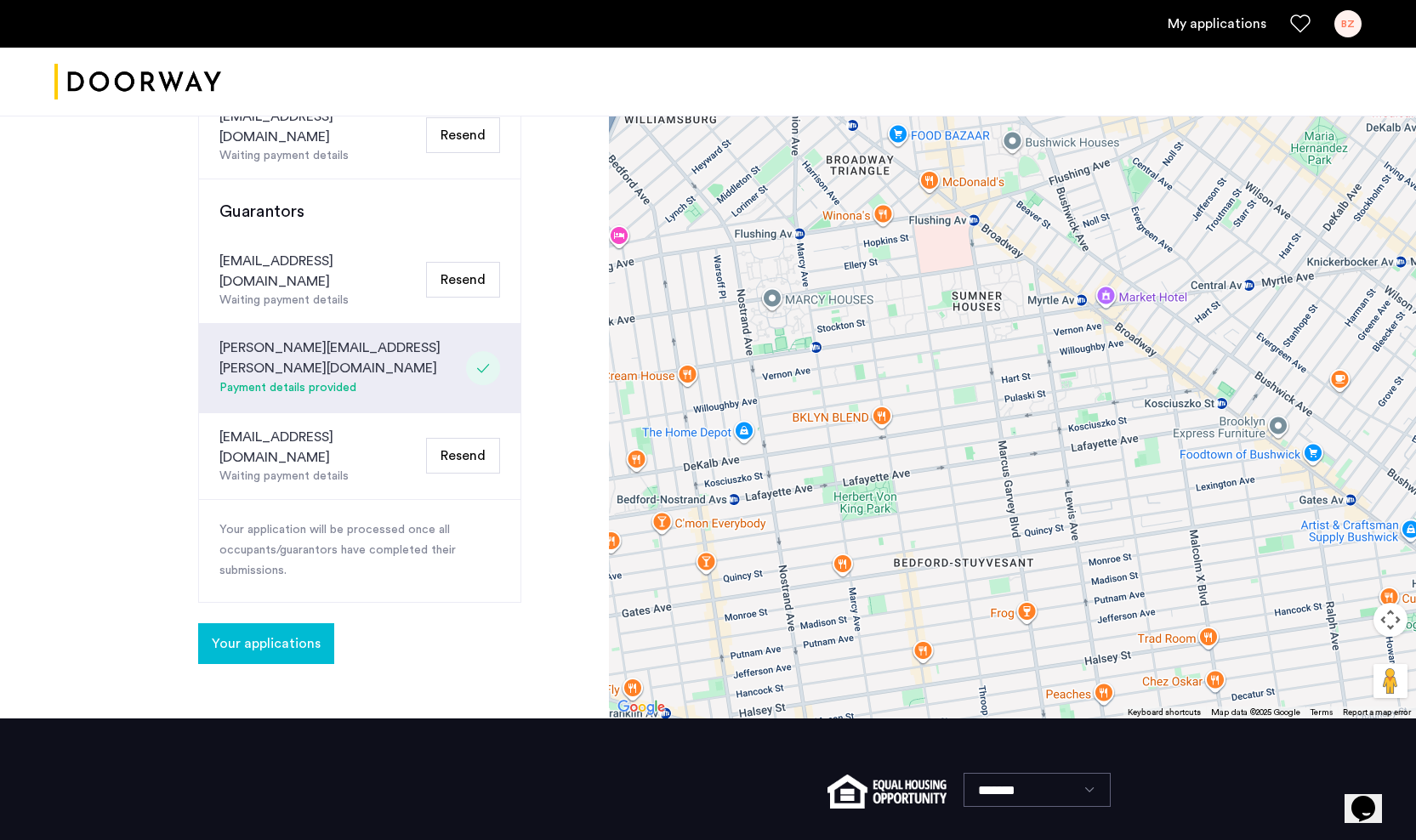
scroll to position [671, 0]
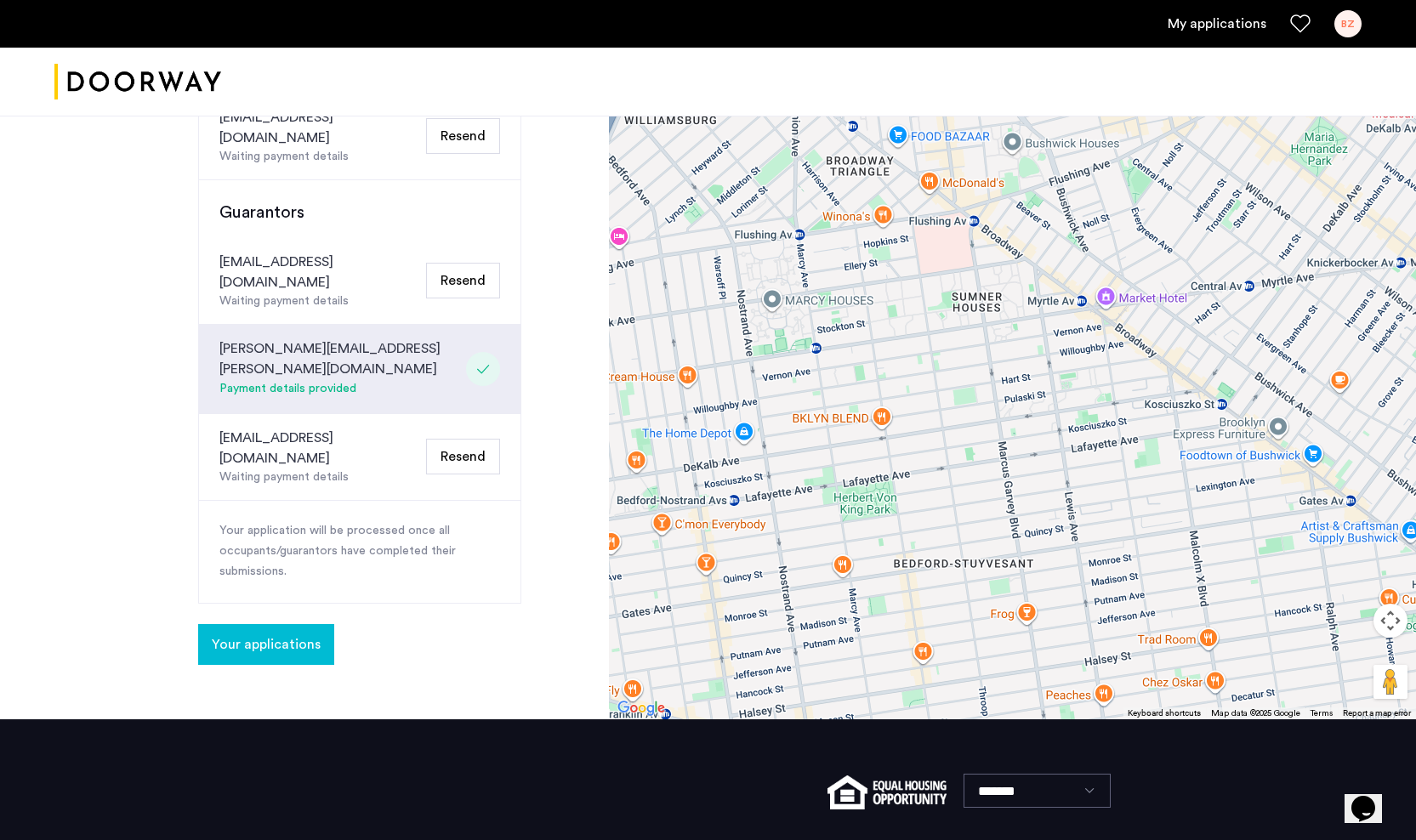
click at [315, 634] on span "Your applications" at bounding box center [265, 643] width 108 height 20
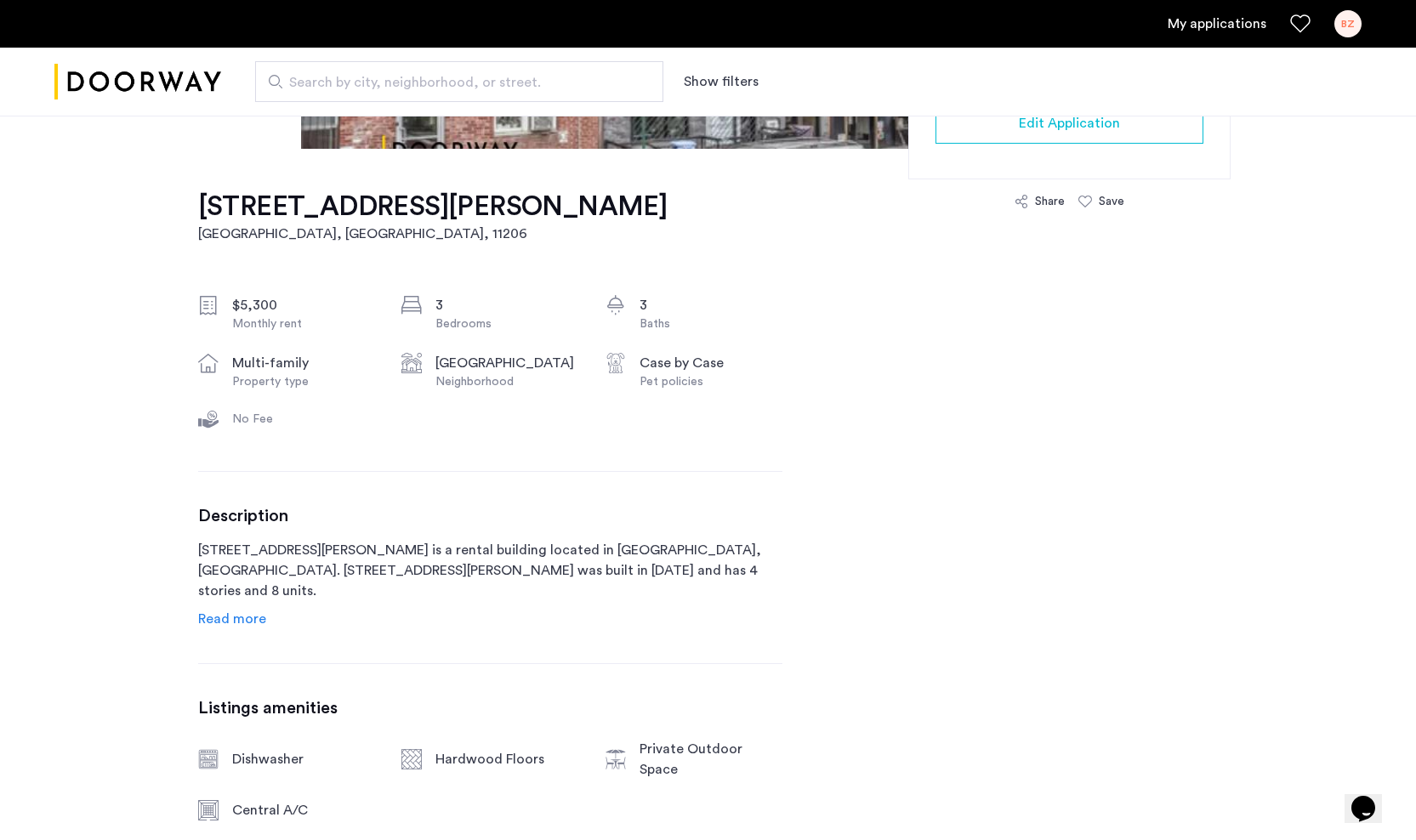
scroll to position [479, 0]
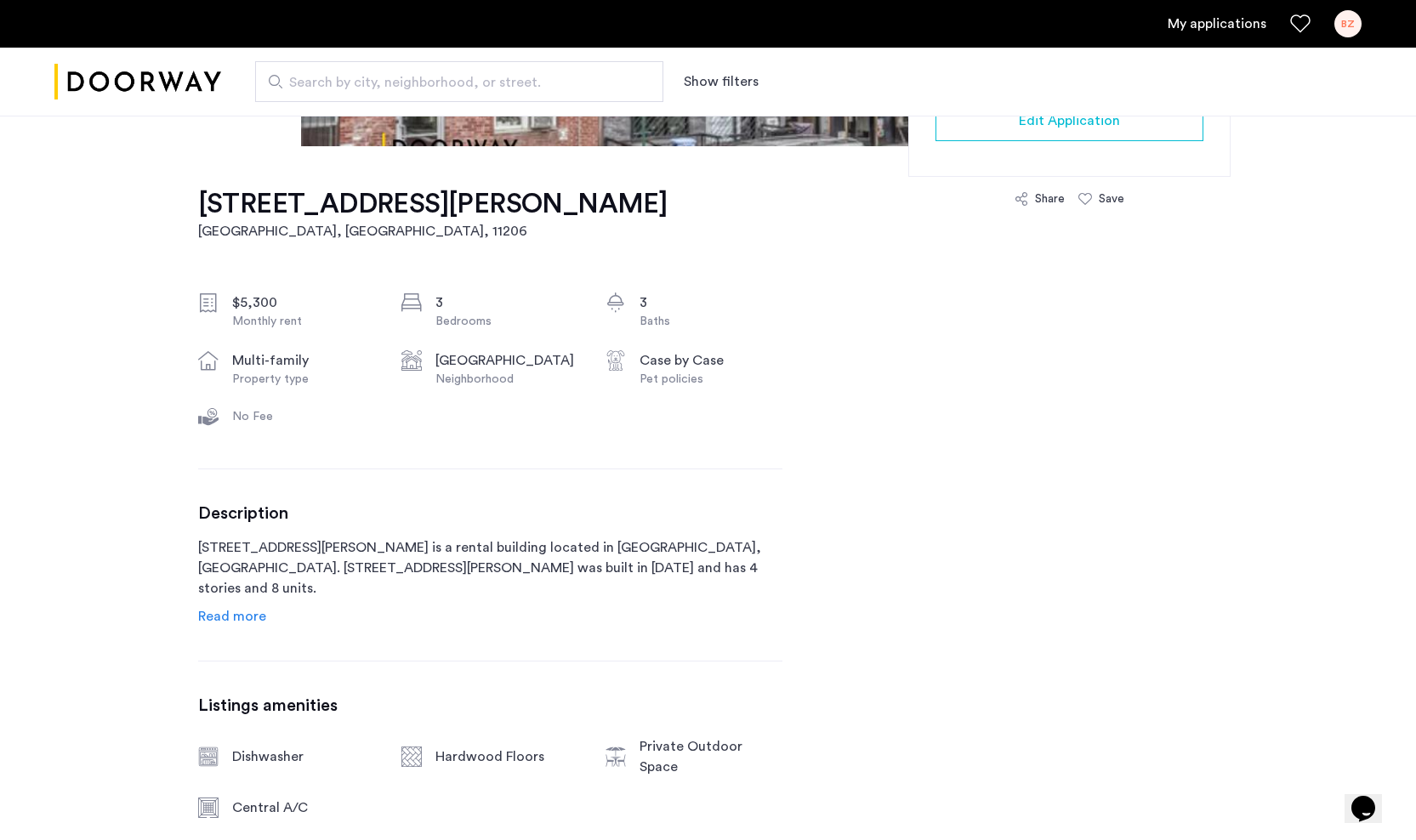
click at [212, 617] on span "Read more" at bounding box center [232, 615] width 68 height 13
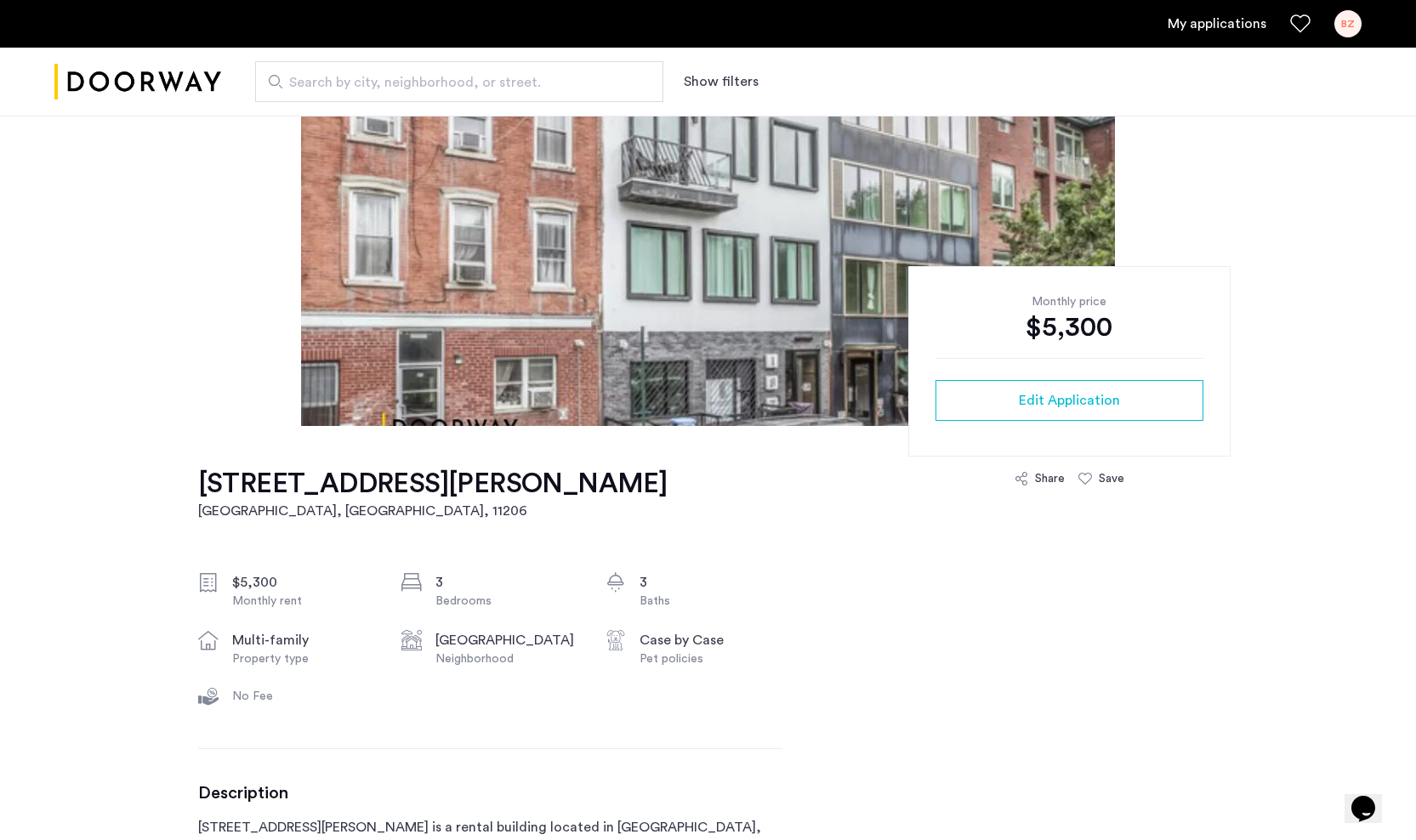
scroll to position [640, 0]
